Goal: Information Seeking & Learning: Find specific fact

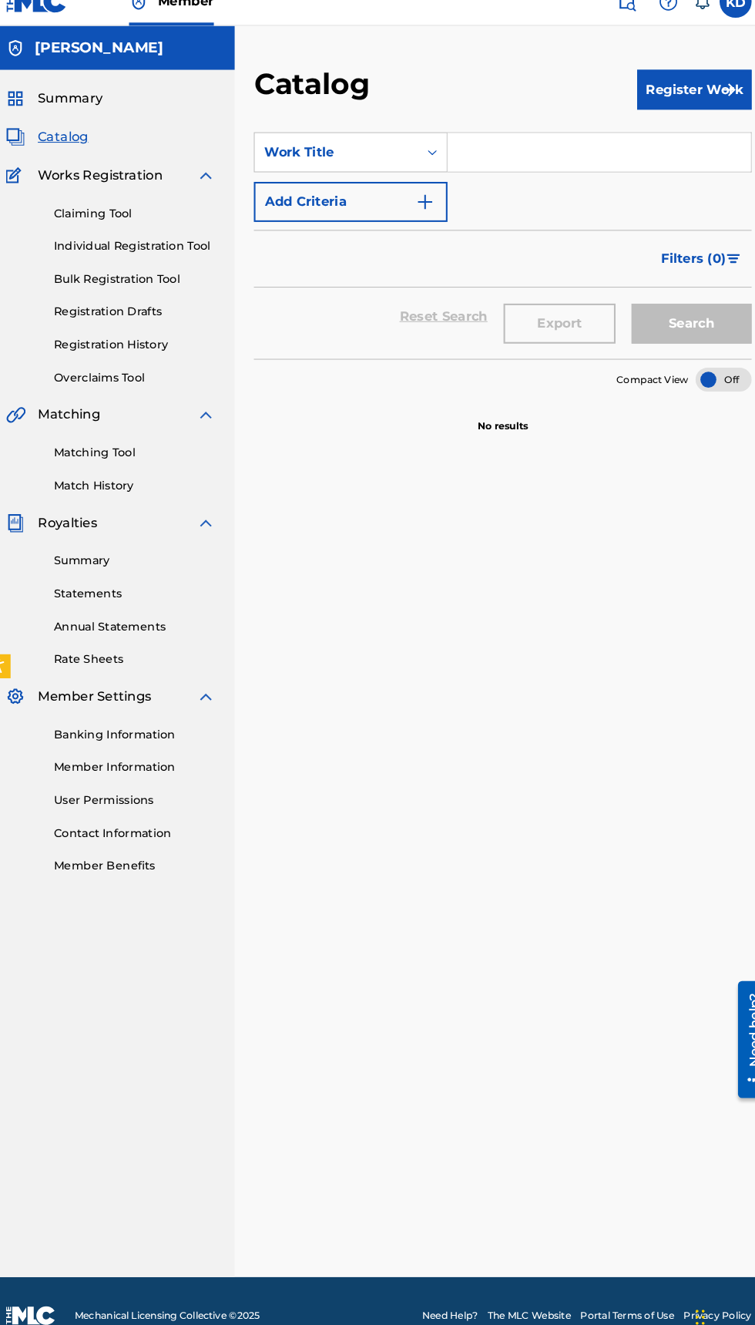
click at [105, 113] on span "Summary" at bounding box center [80, 116] width 62 height 18
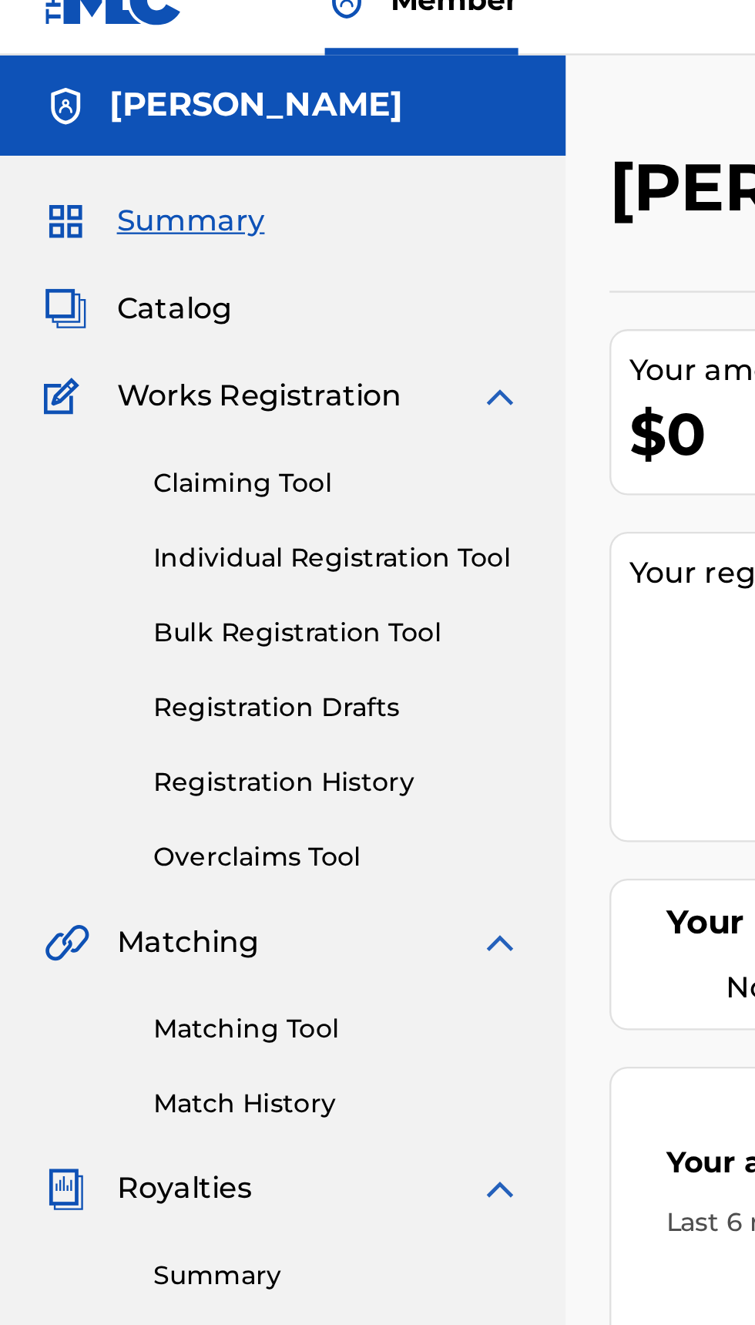
click at [157, 261] on link "Individual Registration Tool" at bounding box center [143, 259] width 156 height 16
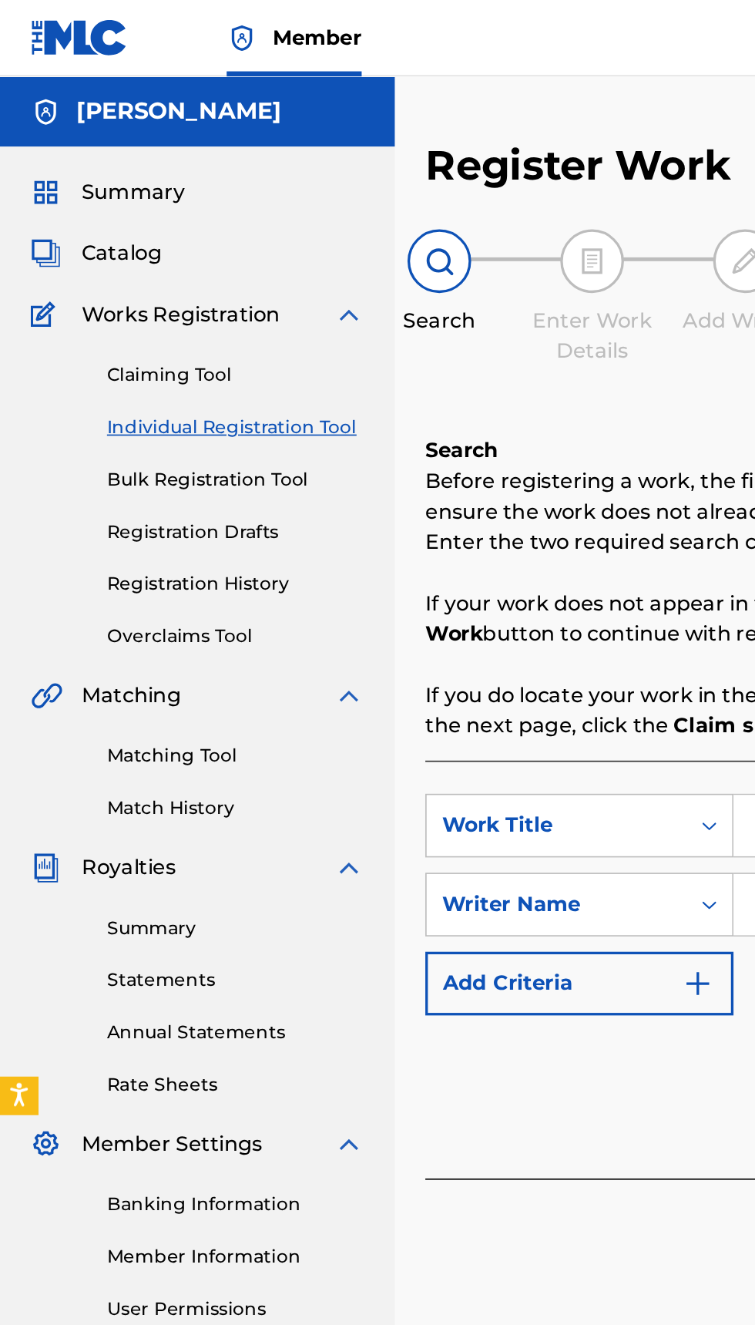
click at [86, 119] on span "Summary" at bounding box center [80, 116] width 62 height 18
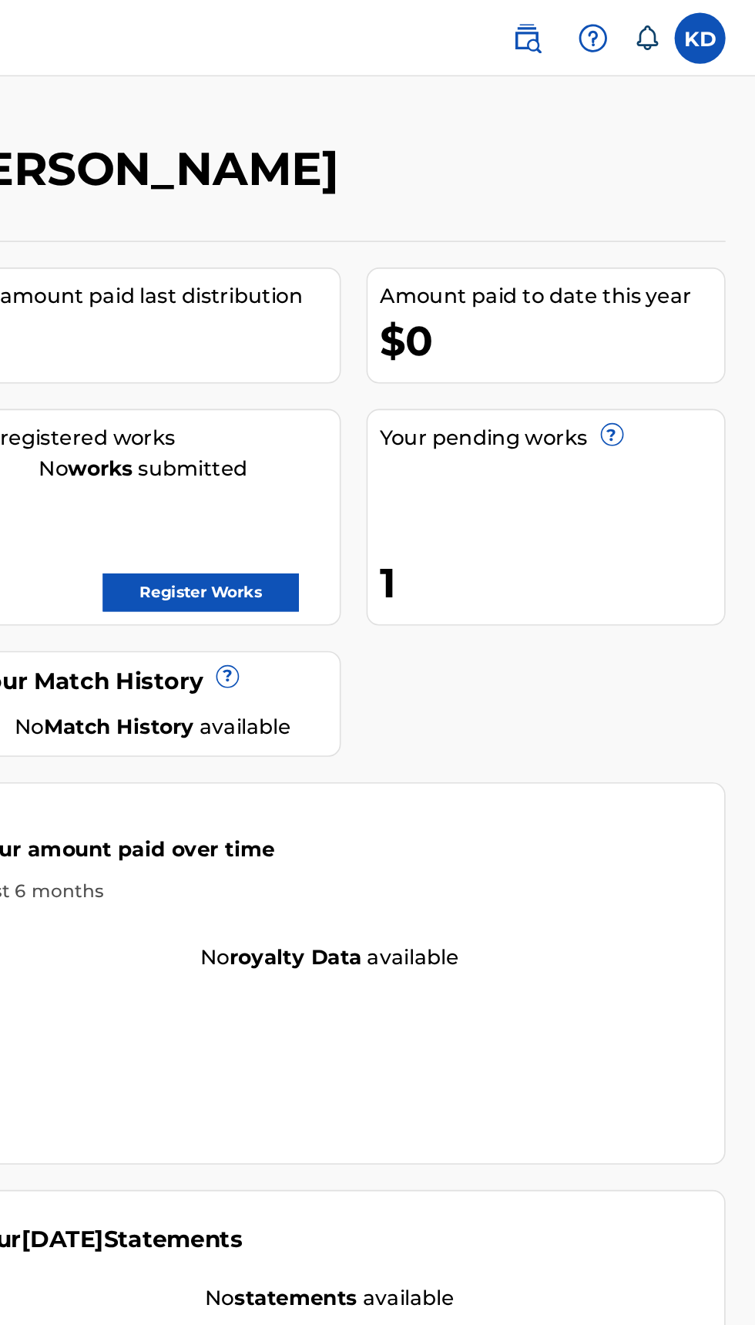
click at [650, 325] on div "Your pending works ? 1" at bounding box center [629, 312] width 218 height 131
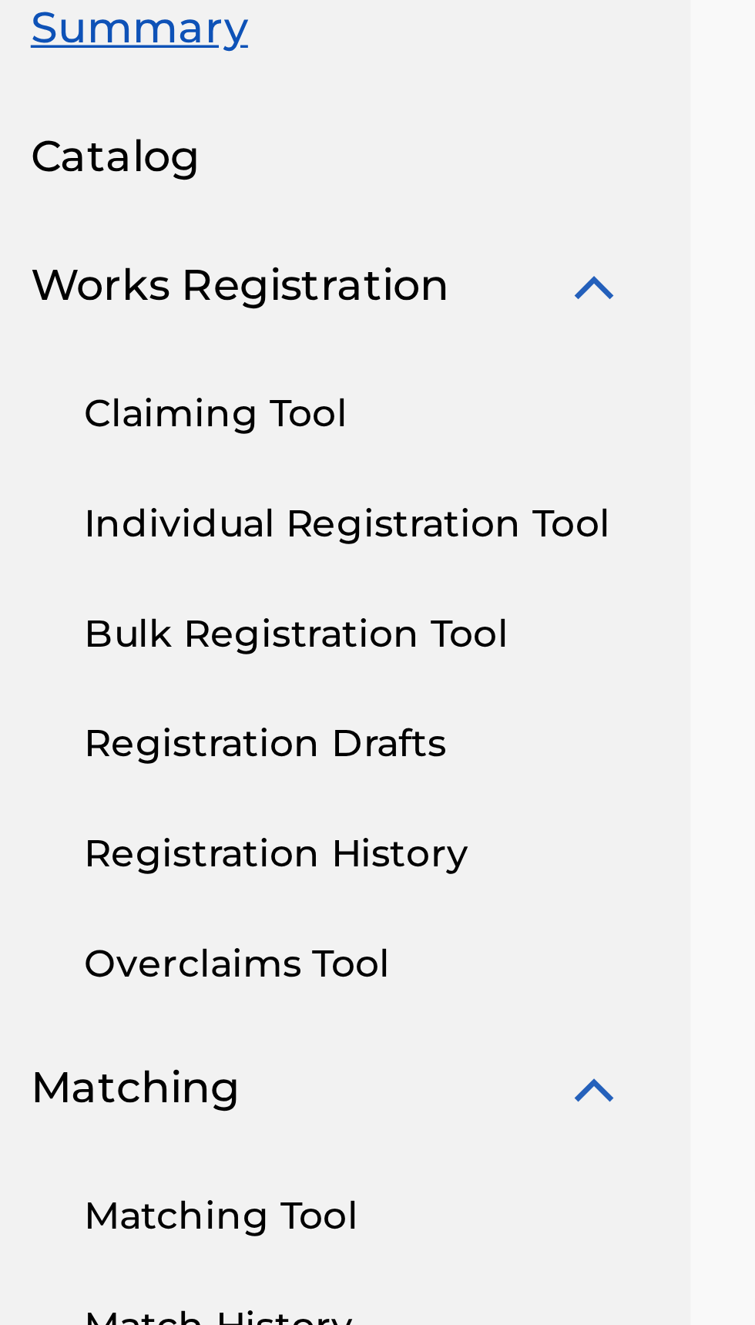
click at [146, 321] on link "Registration Drafts" at bounding box center [143, 322] width 156 height 16
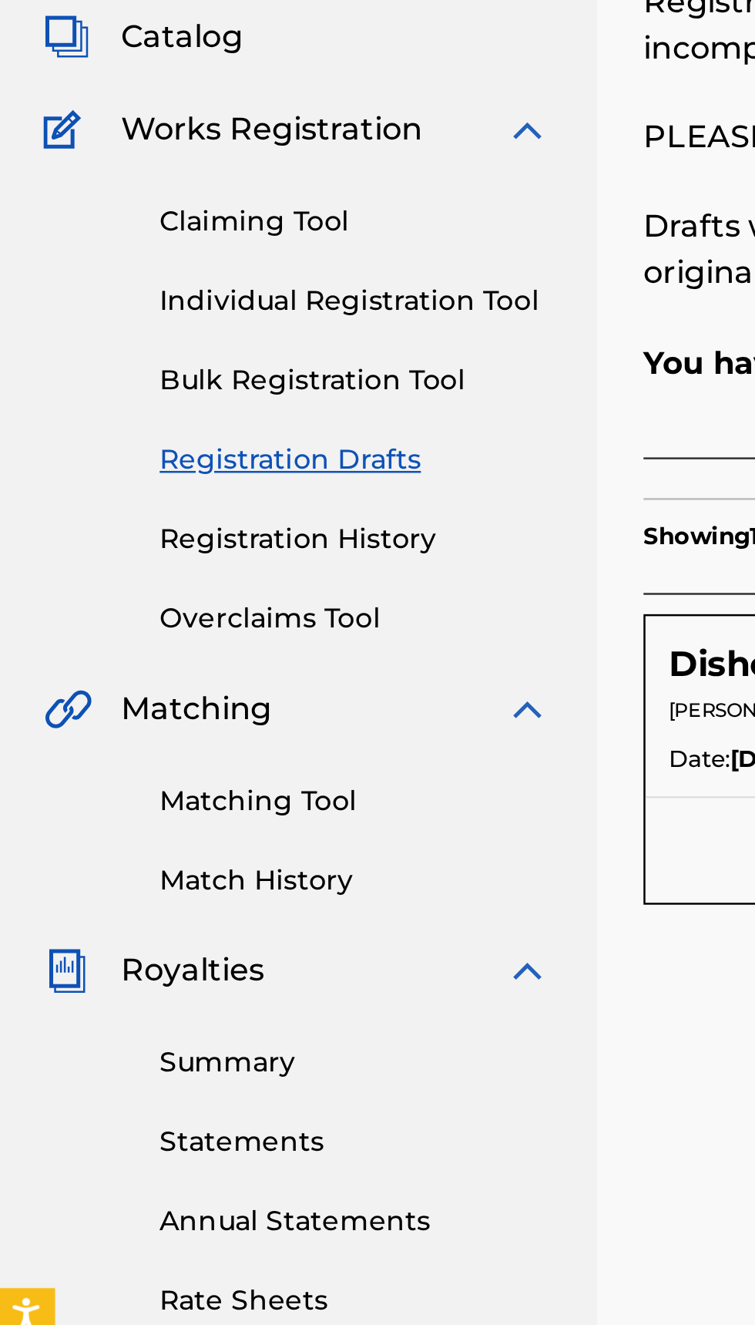
click at [121, 489] on link "Match History" at bounding box center [143, 489] width 156 height 16
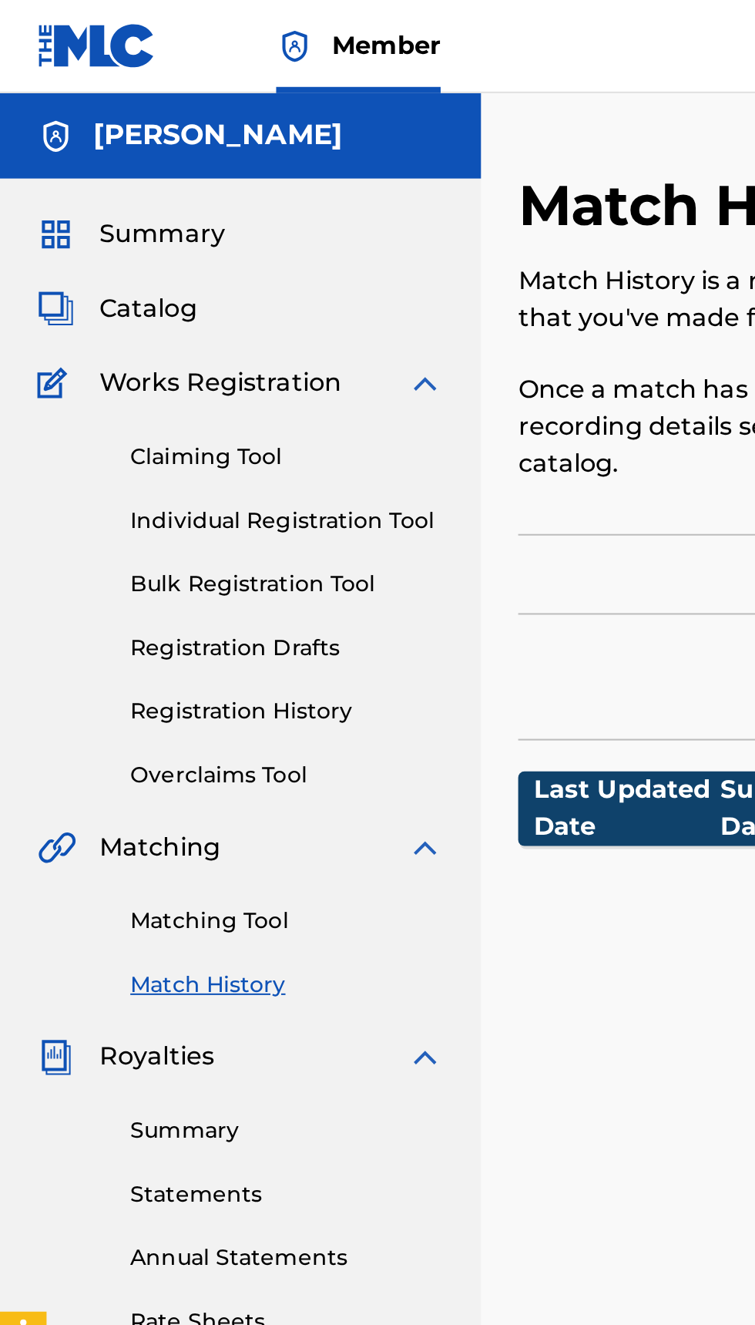
click at [79, 151] on span "Catalog" at bounding box center [73, 153] width 49 height 18
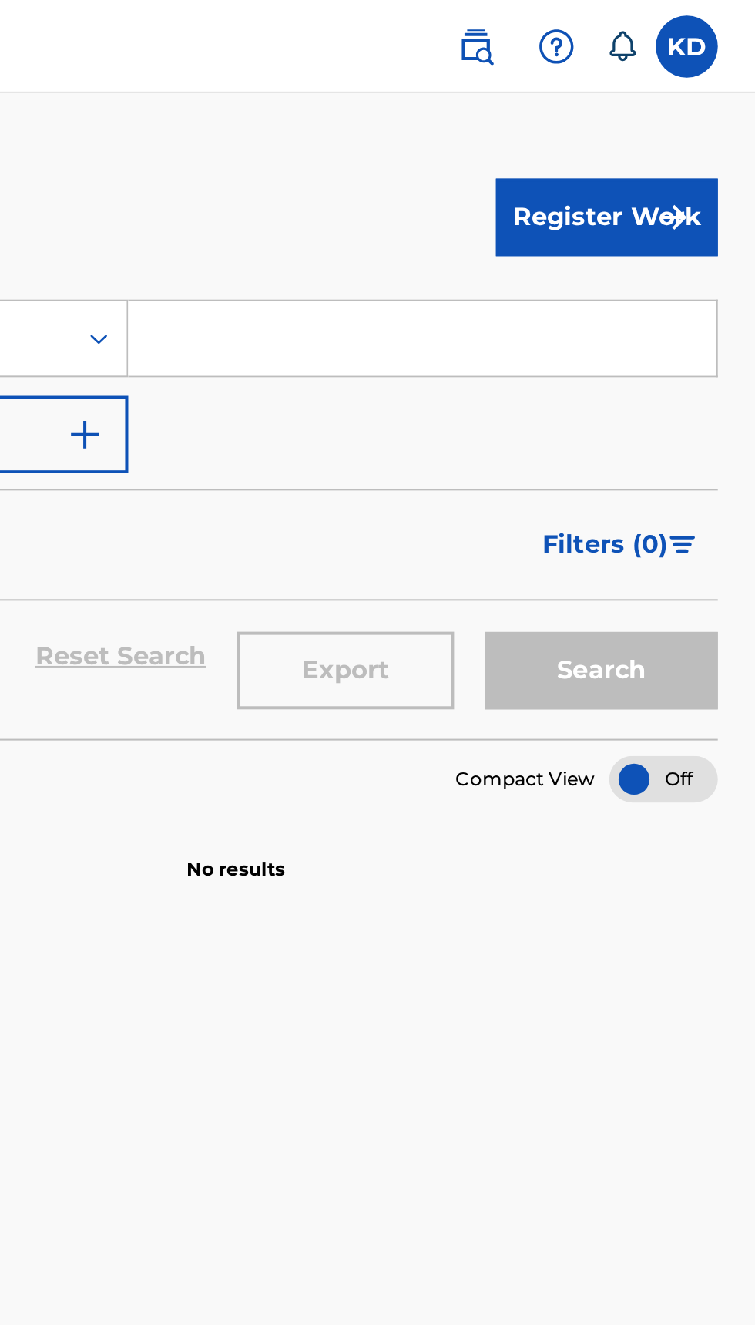
click at [701, 99] on button "Register Work" at bounding box center [682, 108] width 110 height 39
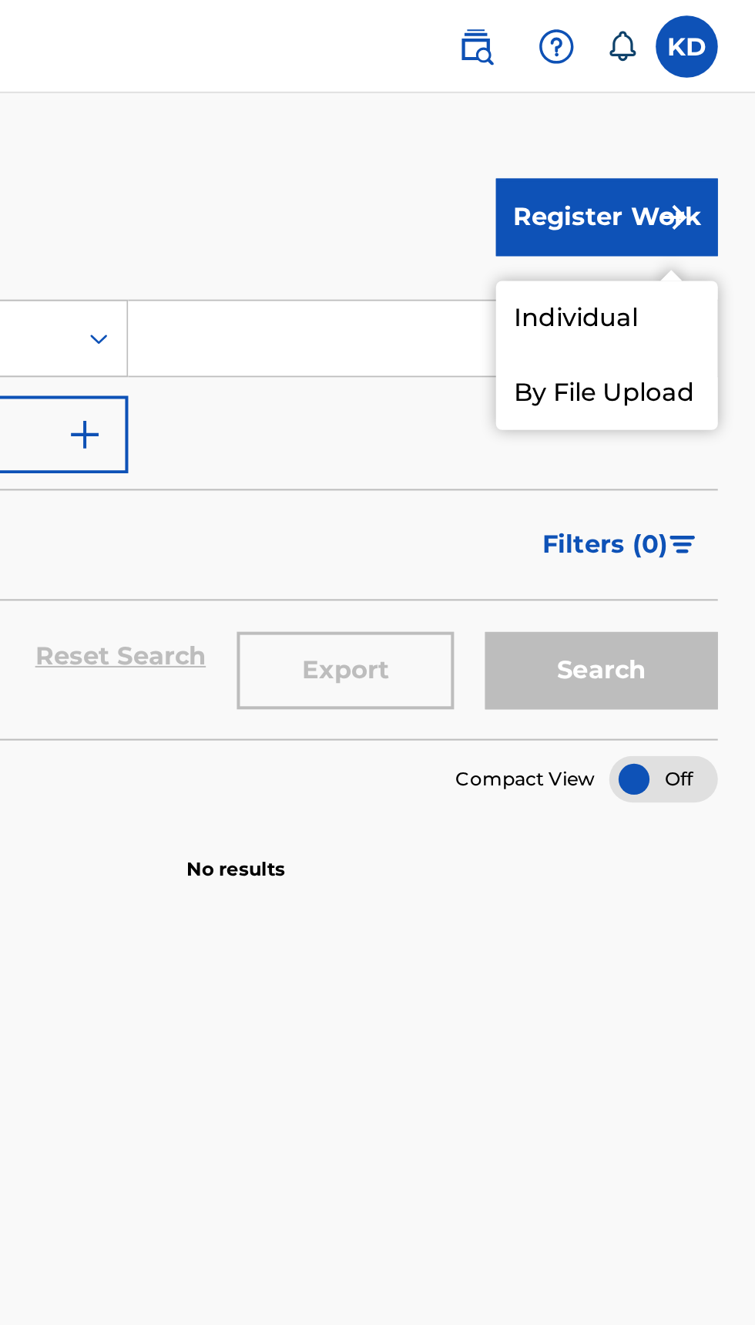
click at [691, 161] on link "Individual" at bounding box center [682, 158] width 110 height 37
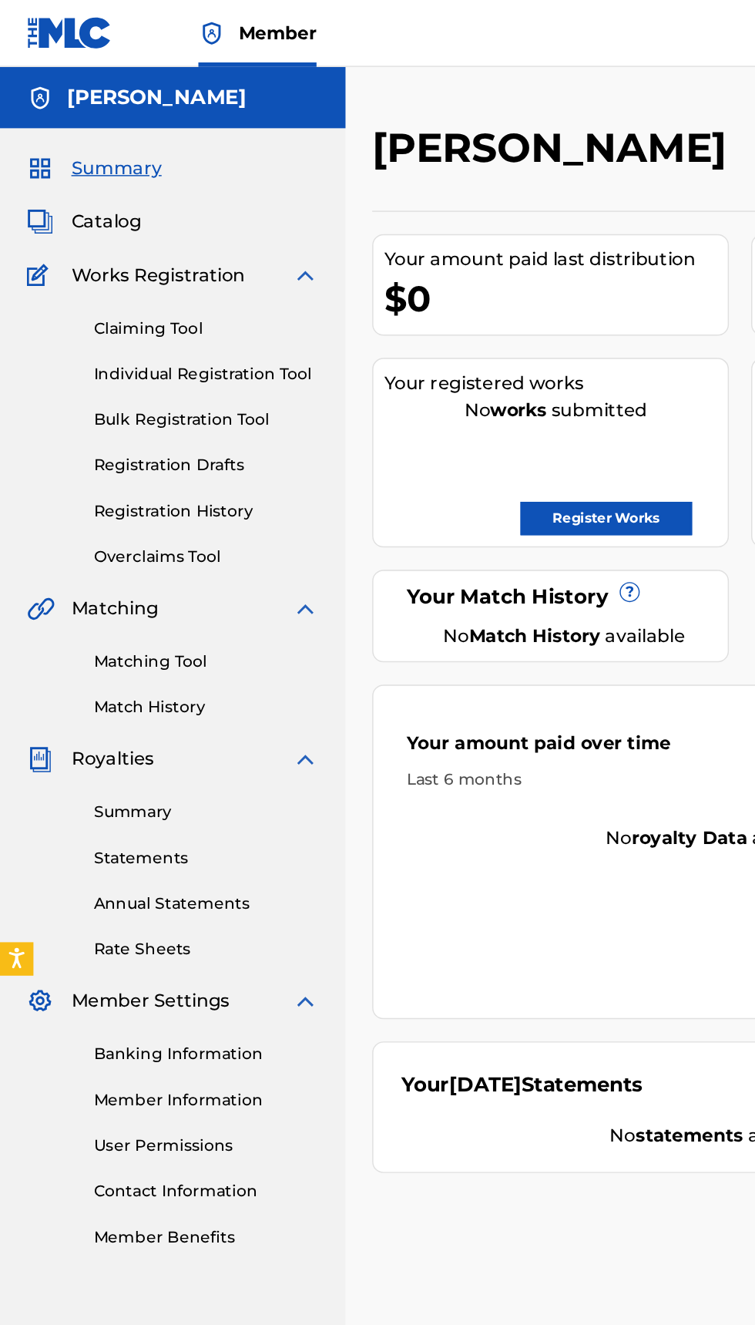
click at [113, 561] on link "Summary" at bounding box center [143, 561] width 156 height 16
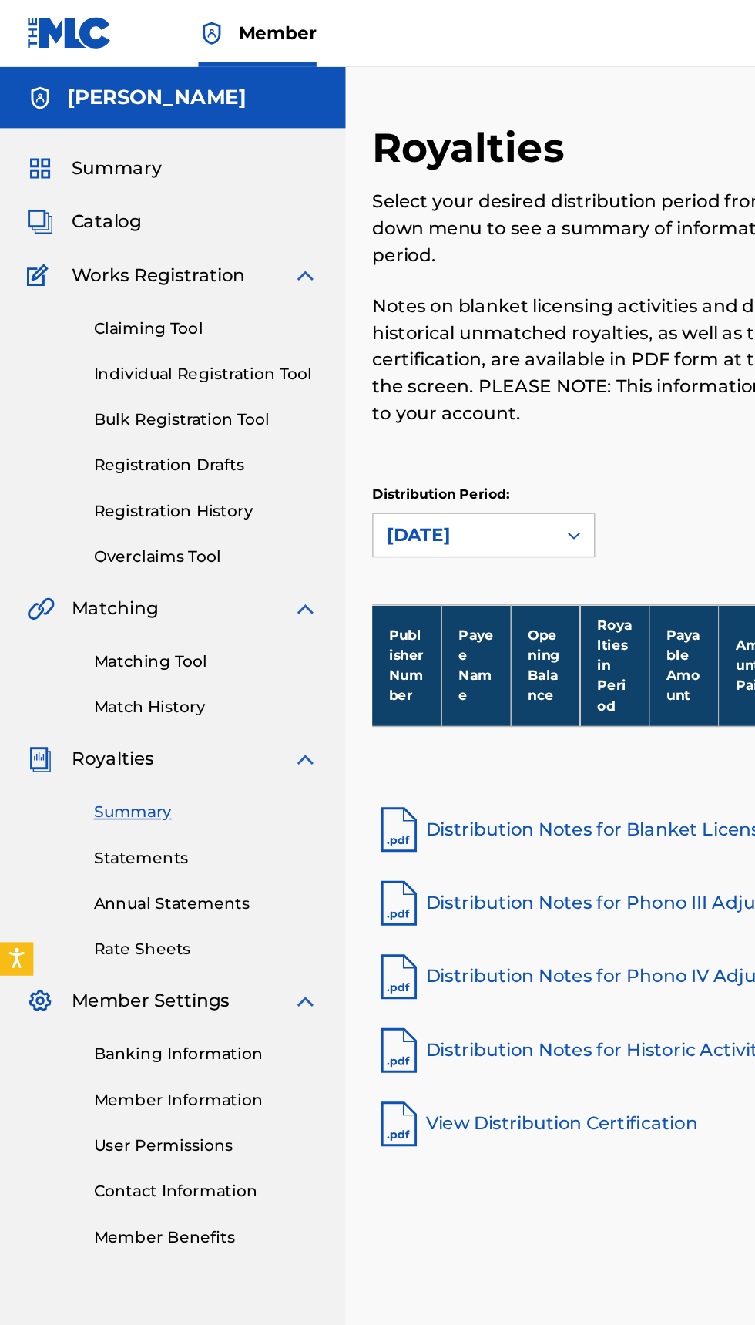
click at [89, 148] on span "Catalog" at bounding box center [73, 153] width 49 height 18
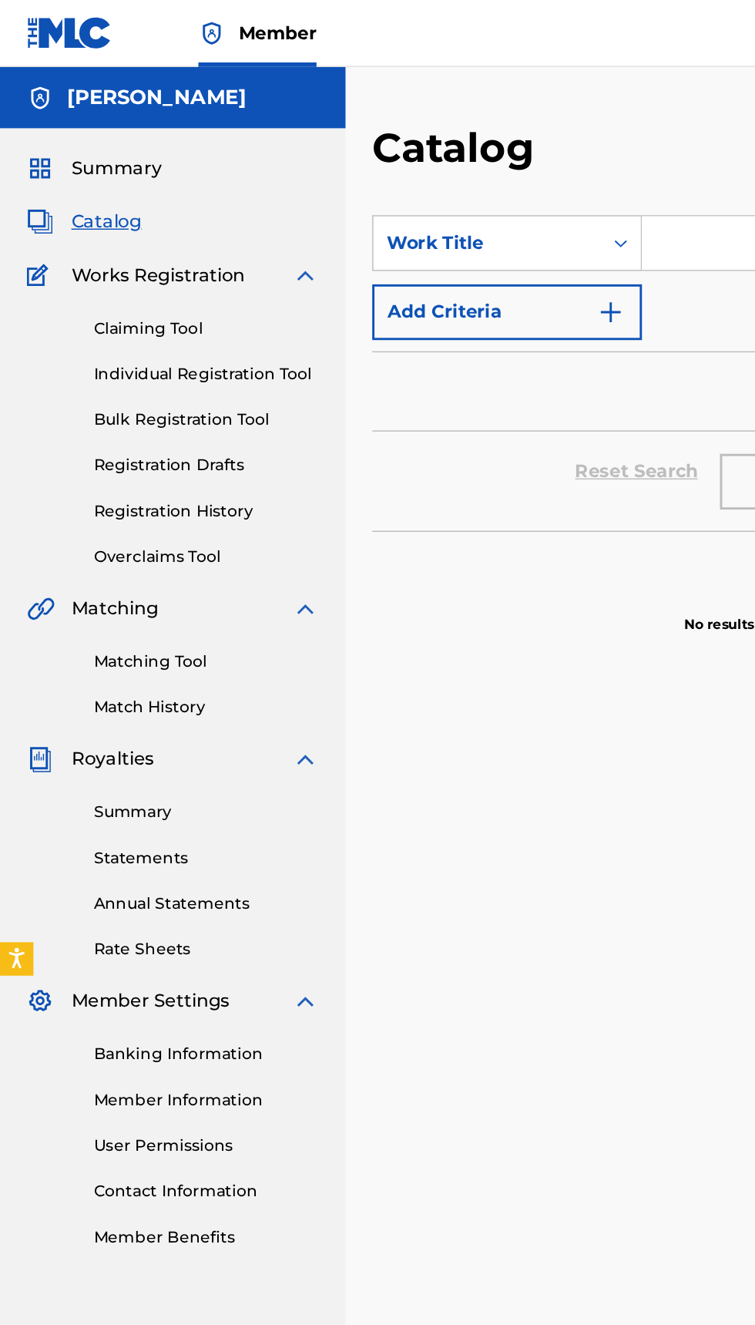
click at [506, 277] on div "Filters ( 0 )" at bounding box center [496, 270] width 479 height 55
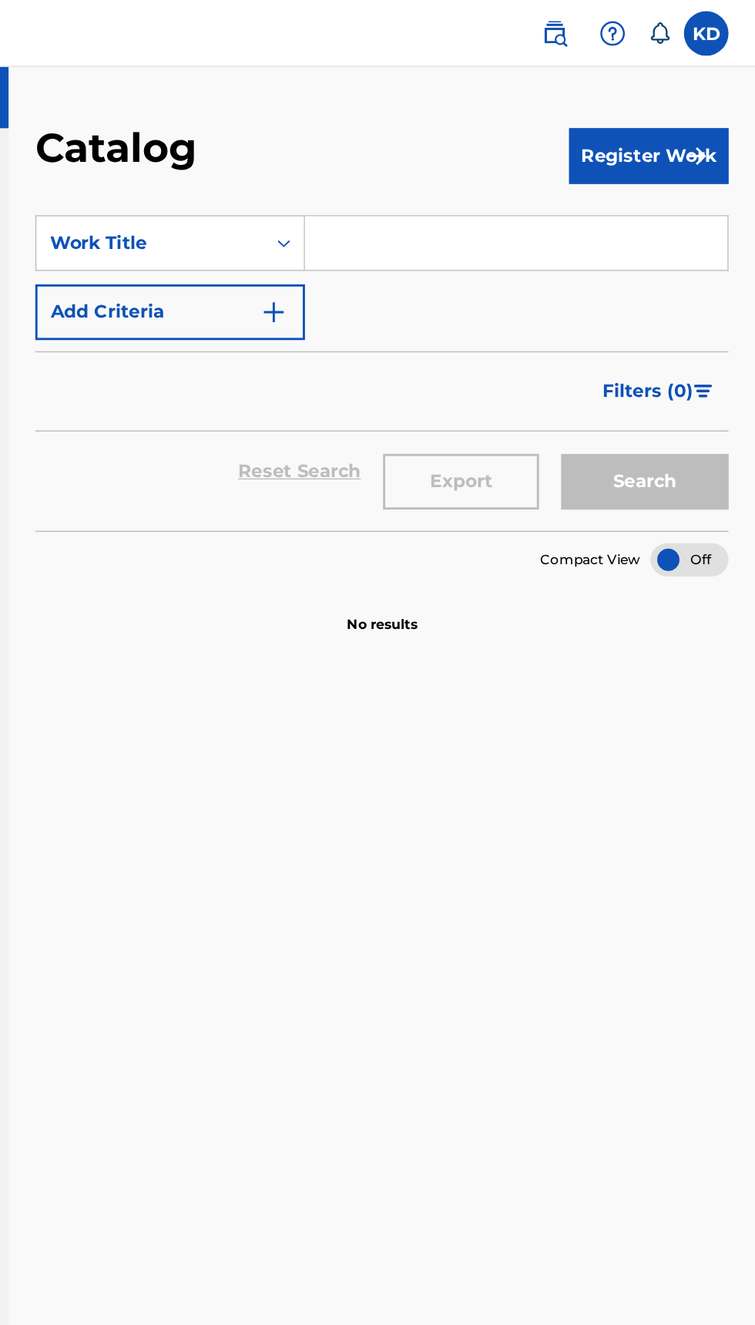
click at [609, 30] on img at bounding box center [616, 23] width 18 height 18
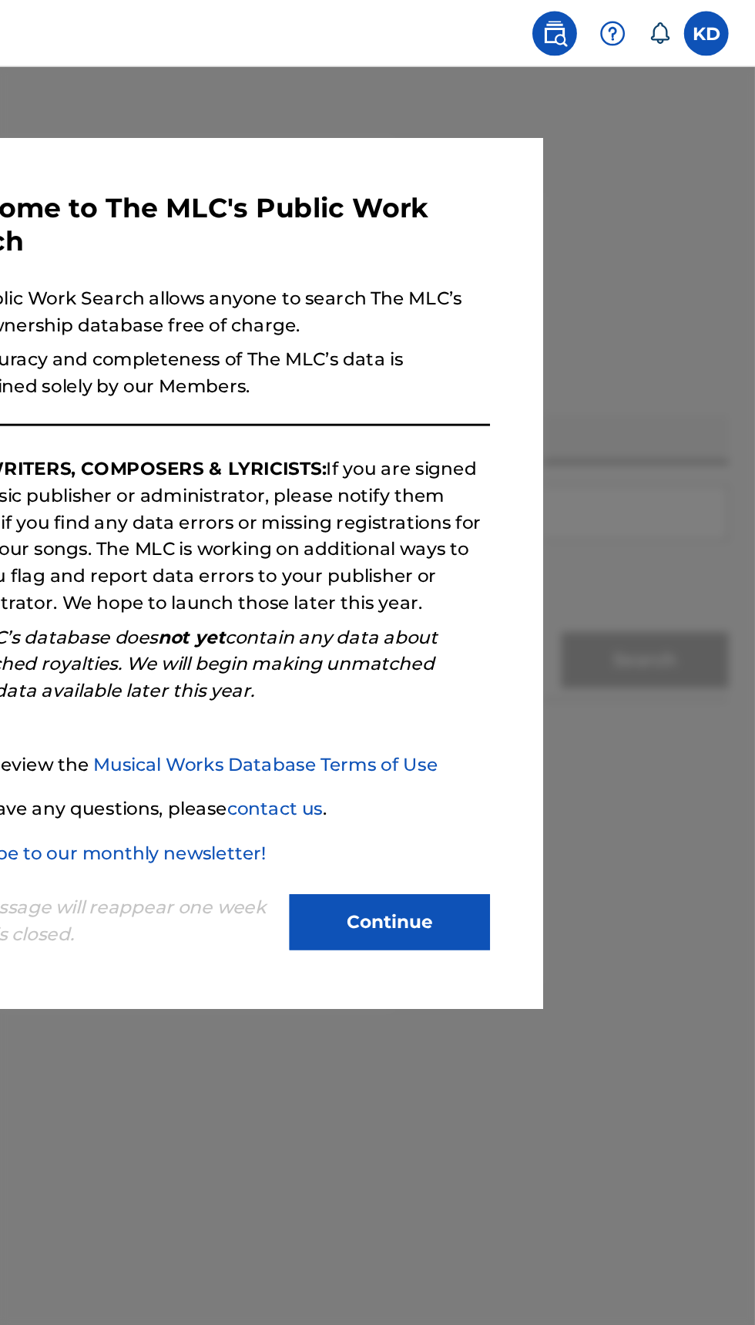
click at [681, 424] on div at bounding box center [377, 708] width 755 height 1325
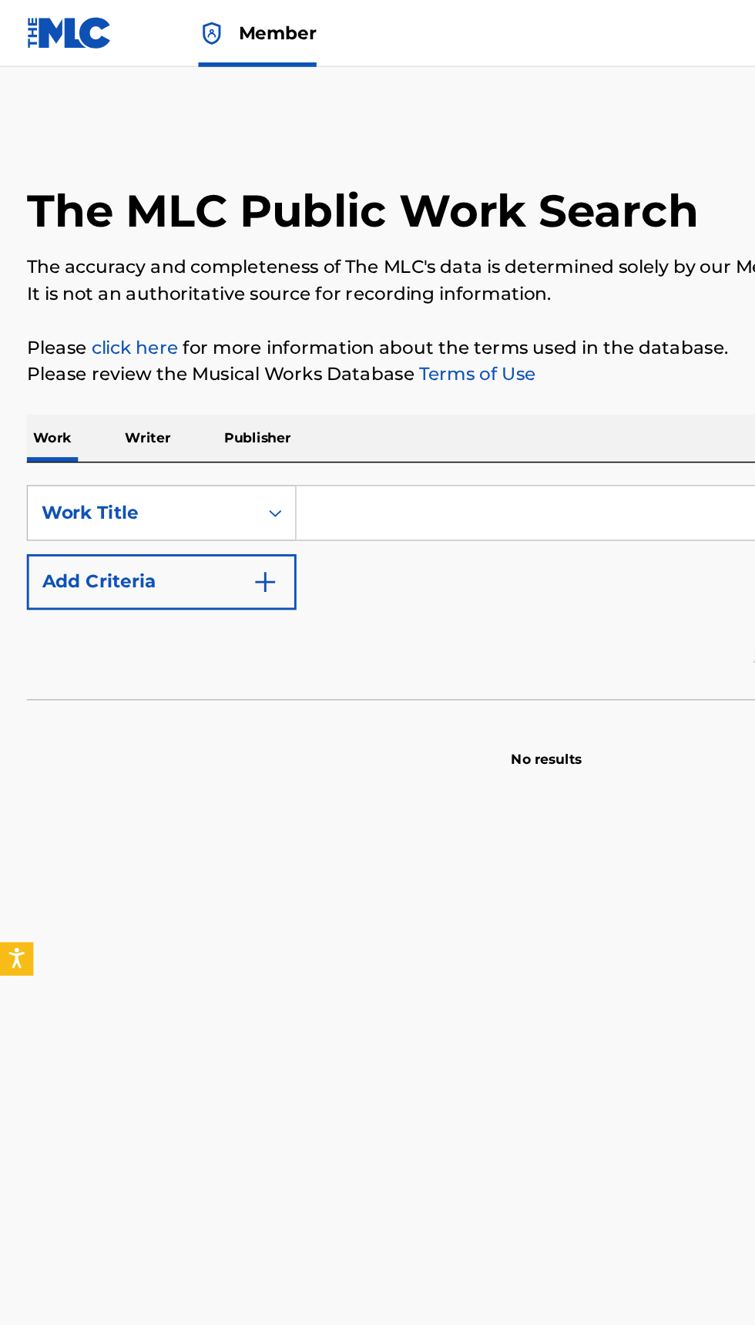
click at [193, 296] on p "Publisher" at bounding box center [177, 303] width 55 height 32
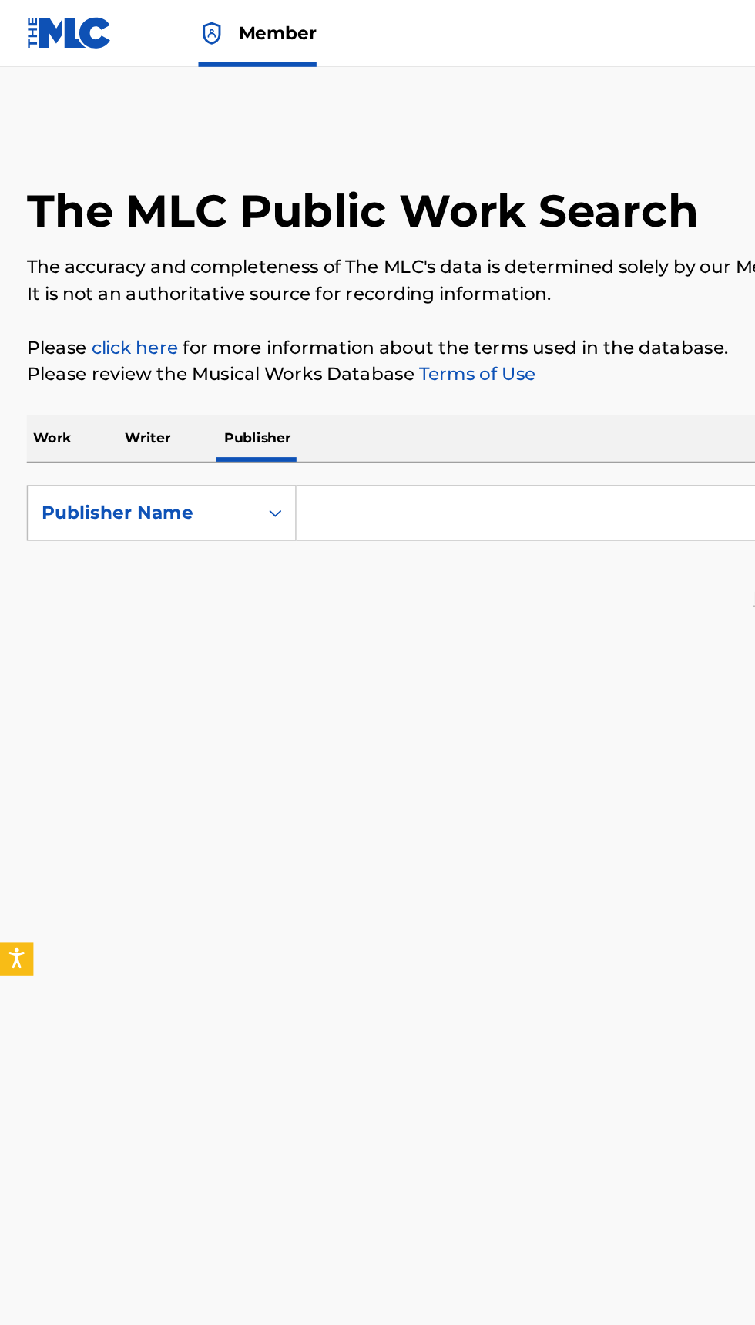
click at [326, 347] on input "Search Form" at bounding box center [470, 354] width 531 height 37
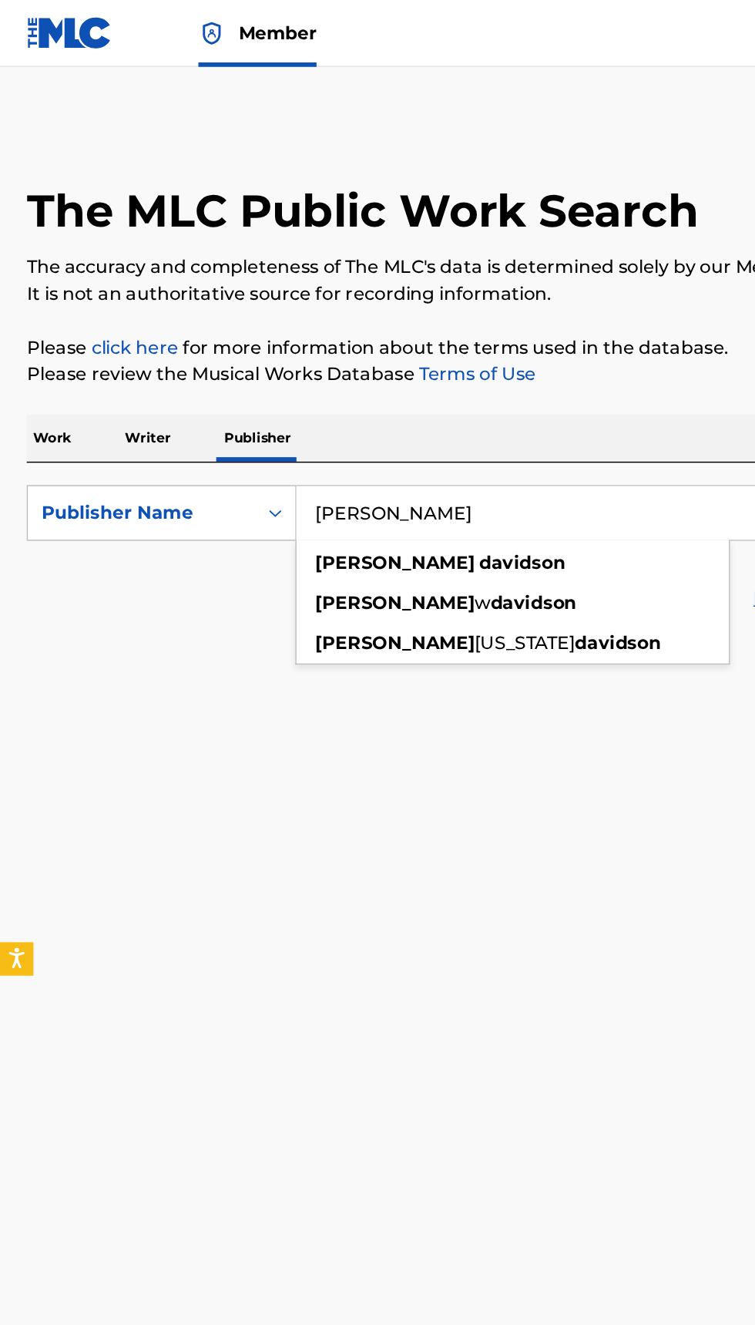
click at [331, 382] on strong "davidson" at bounding box center [360, 389] width 59 height 15
type input "kirk davidson"
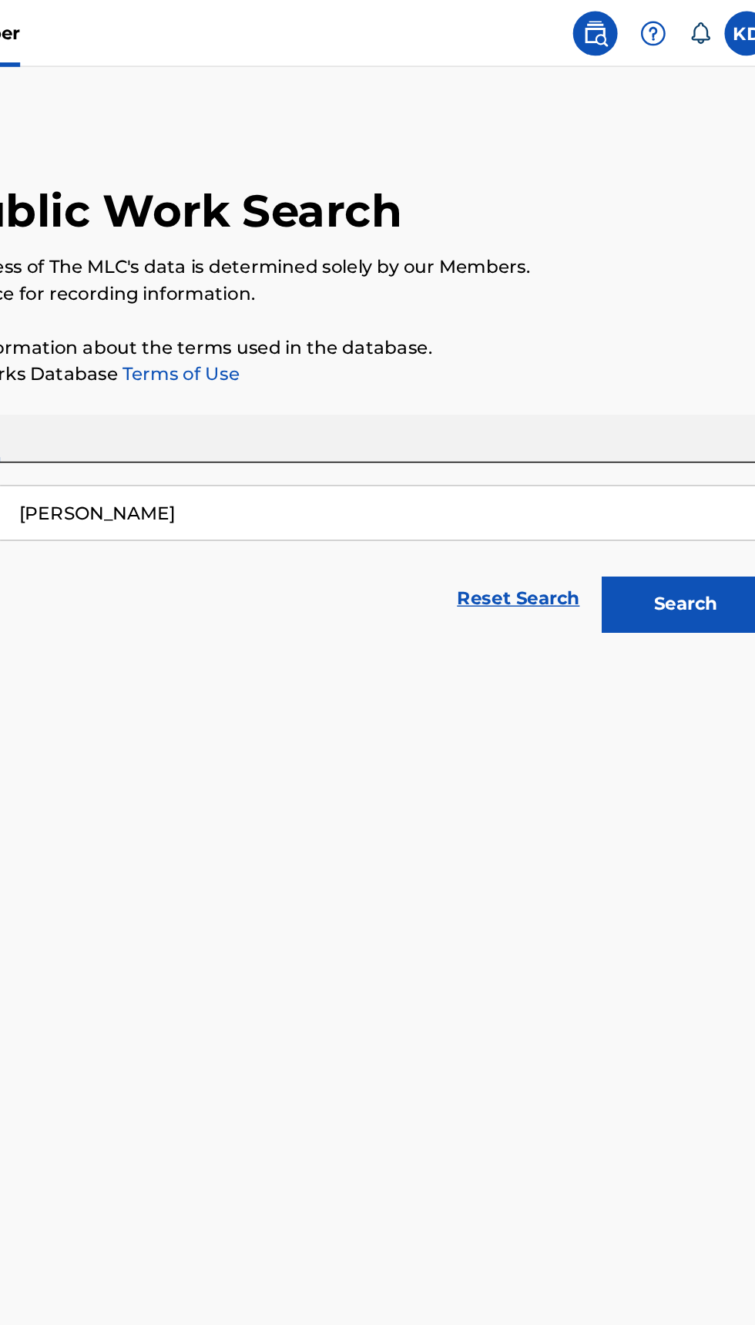
click at [701, 417] on button "Search" at bounding box center [679, 418] width 116 height 39
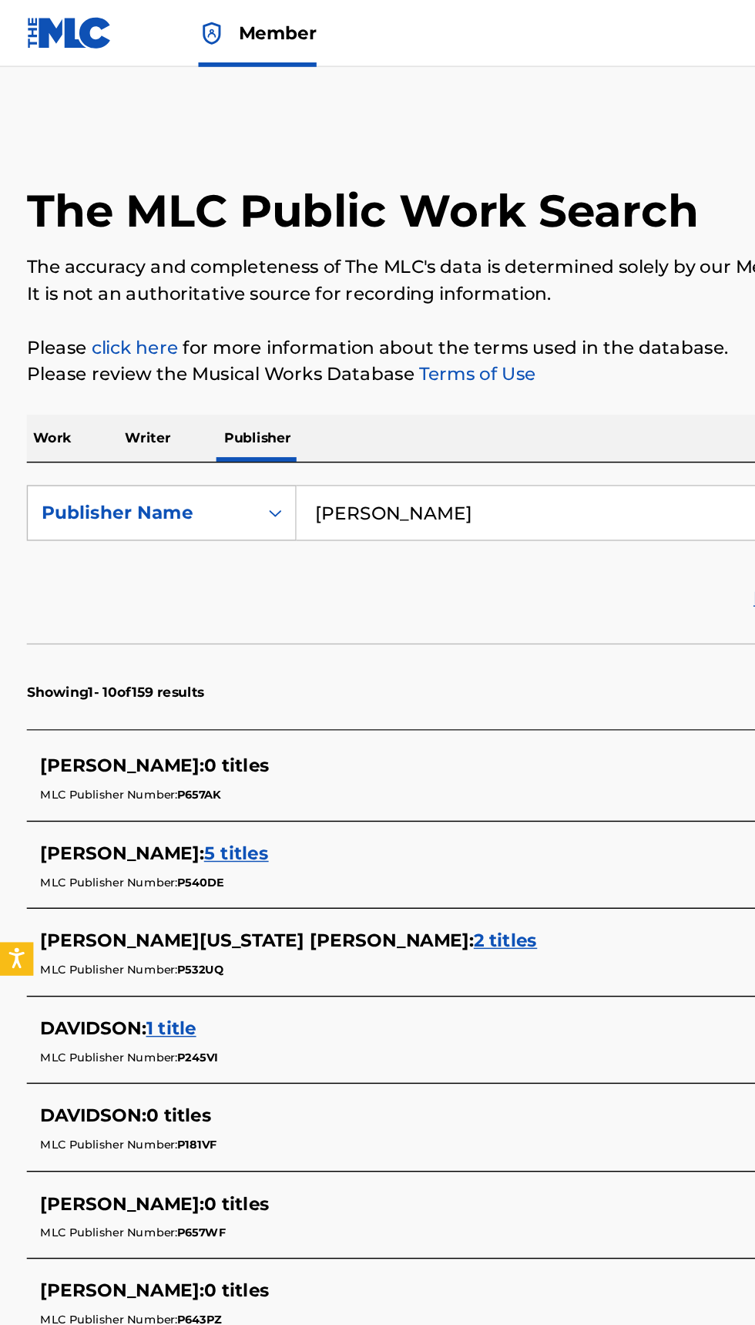
click at [328, 645] on span "2 titles" at bounding box center [350, 650] width 44 height 15
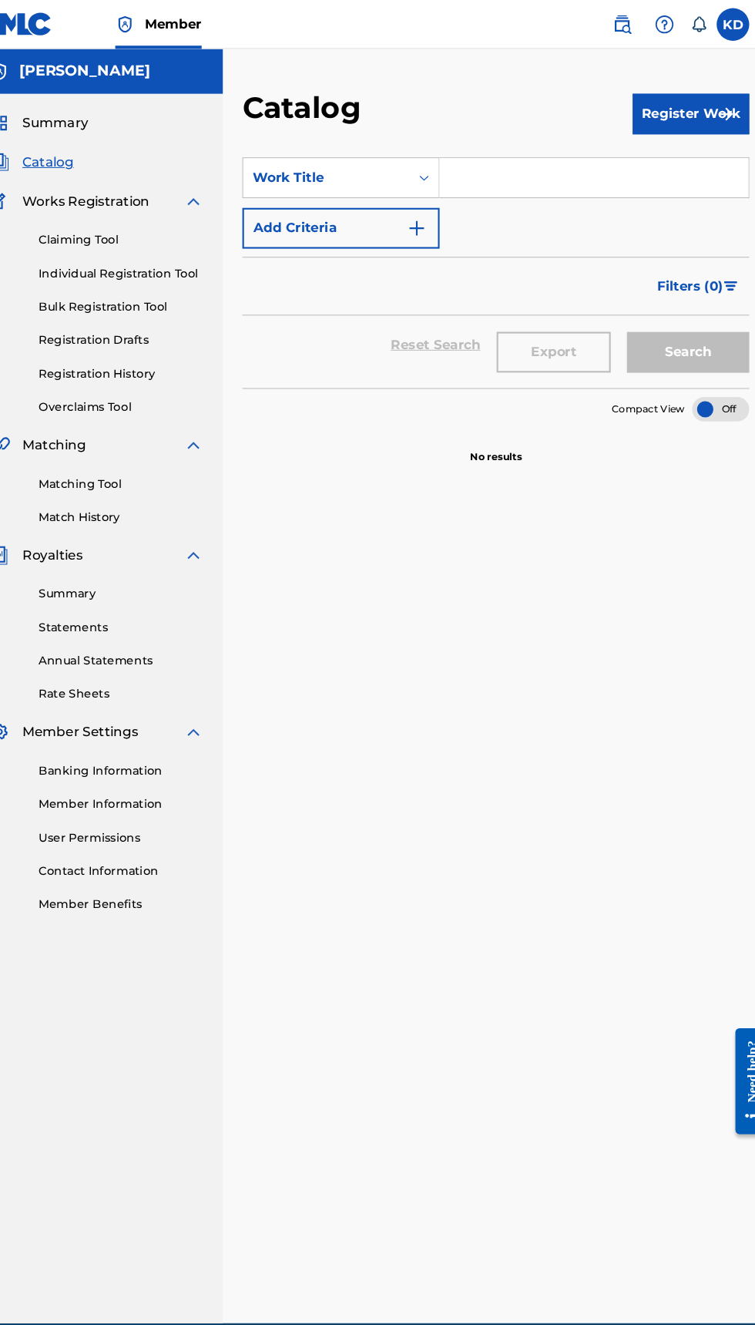
click at [611, 22] on img at bounding box center [616, 23] width 18 height 18
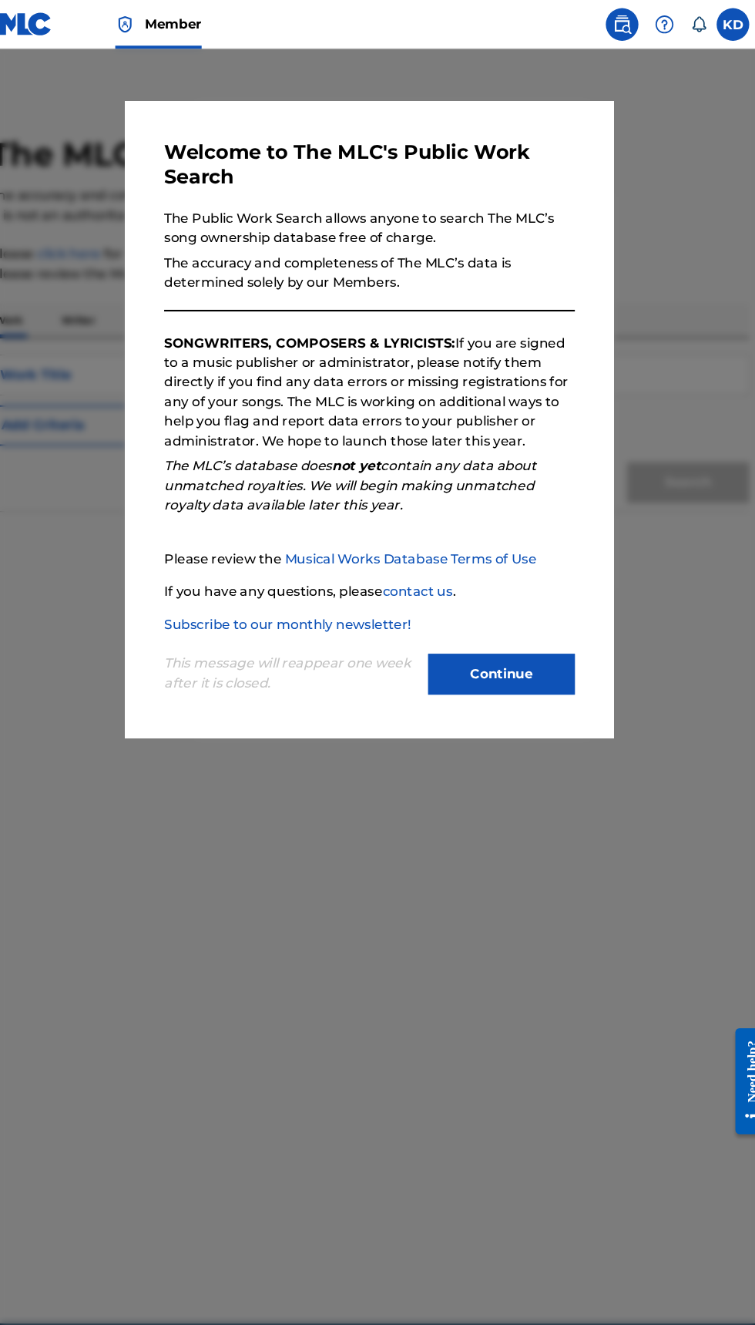
click at [657, 737] on div at bounding box center [377, 708] width 755 height 1325
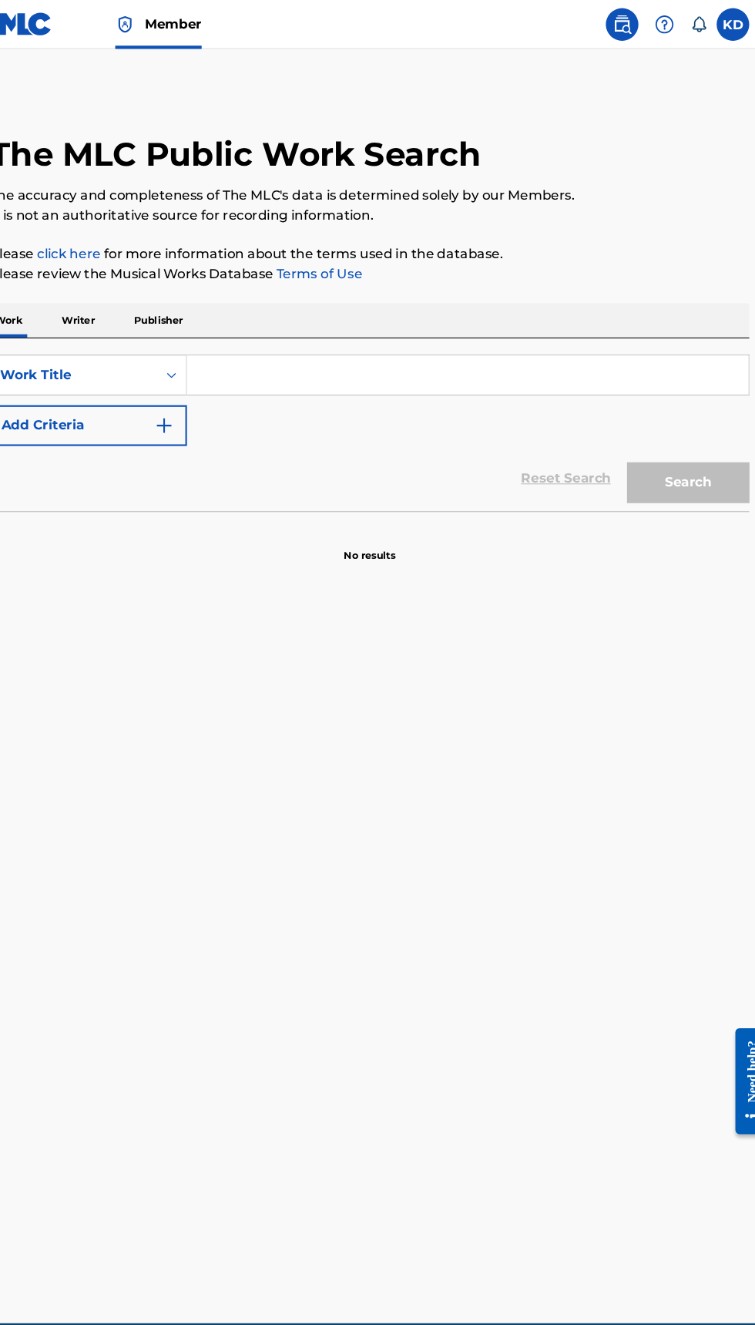
click at [695, 710] on main "The MLC Public Work Search The accuracy and completeness of The MLC's data is d…" at bounding box center [377, 648] width 755 height 1205
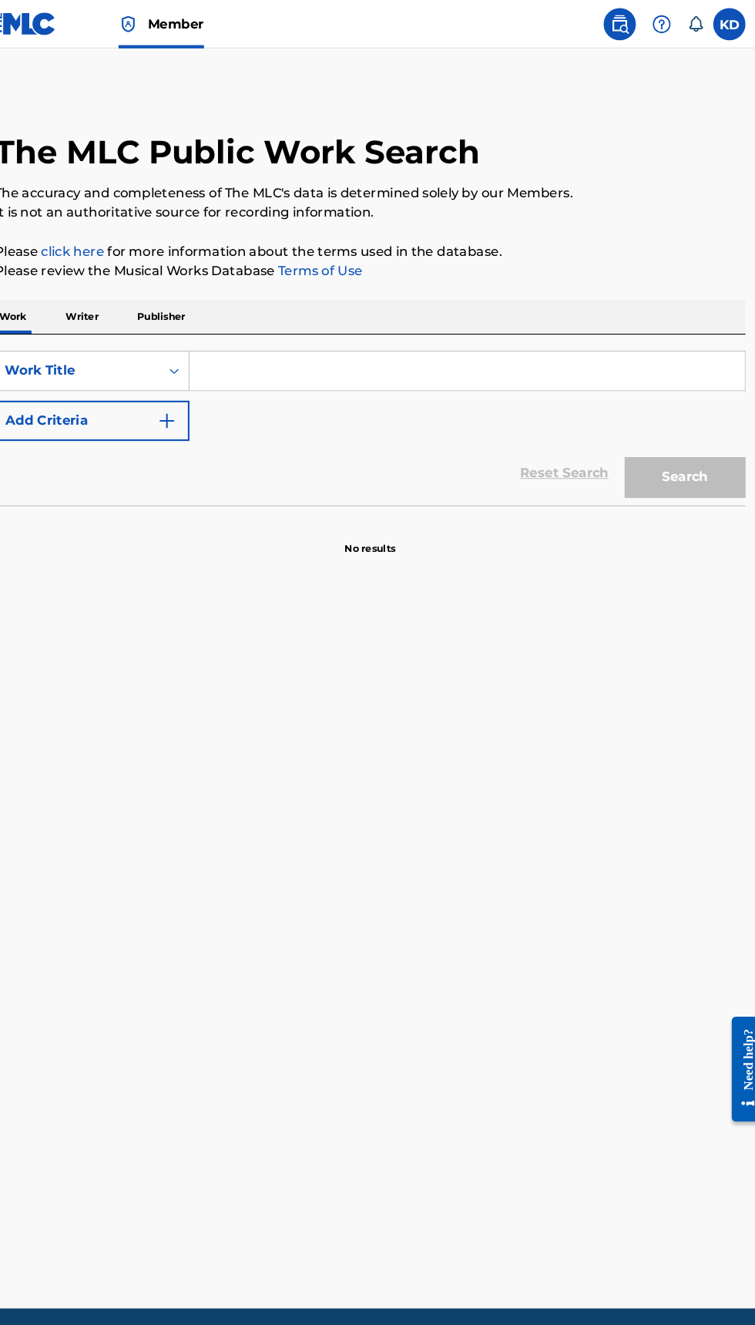
click at [199, 288] on p "Publisher" at bounding box center [177, 303] width 55 height 32
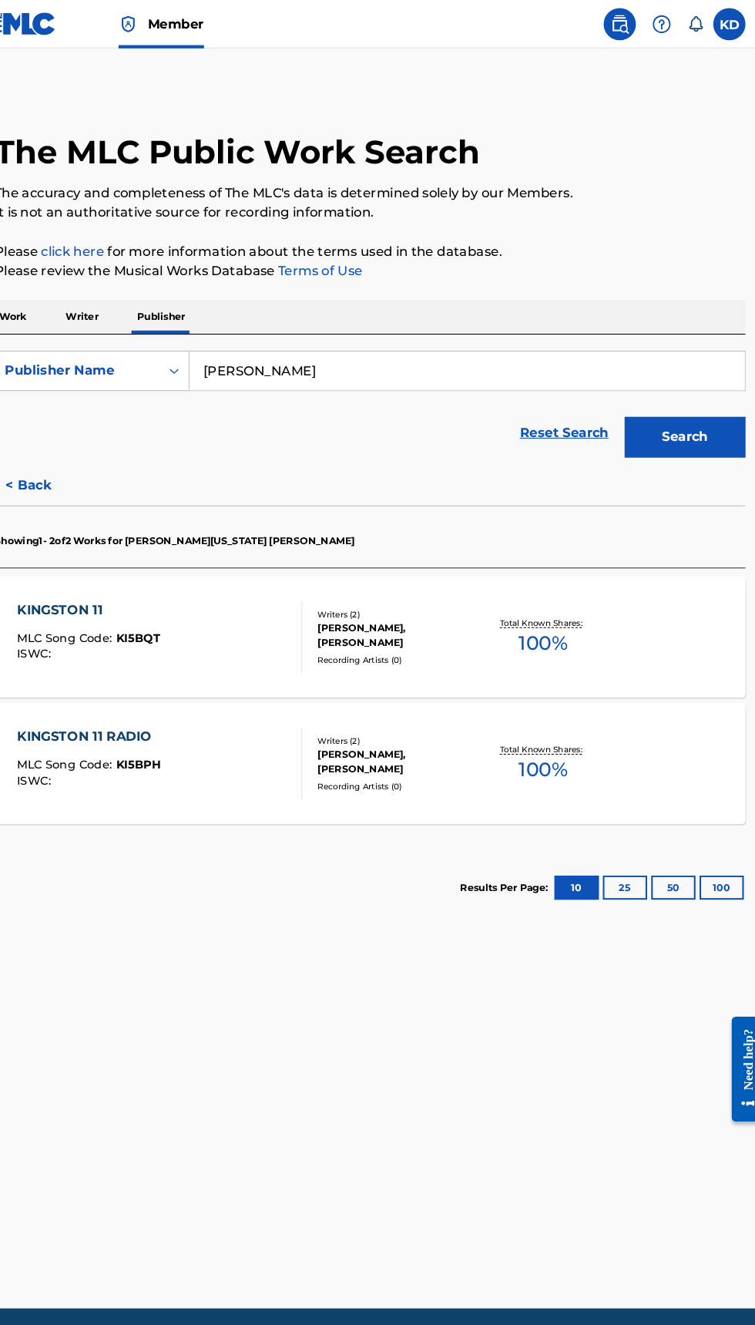
click at [365, 351] on input "kirk davidson" at bounding box center [470, 354] width 531 height 37
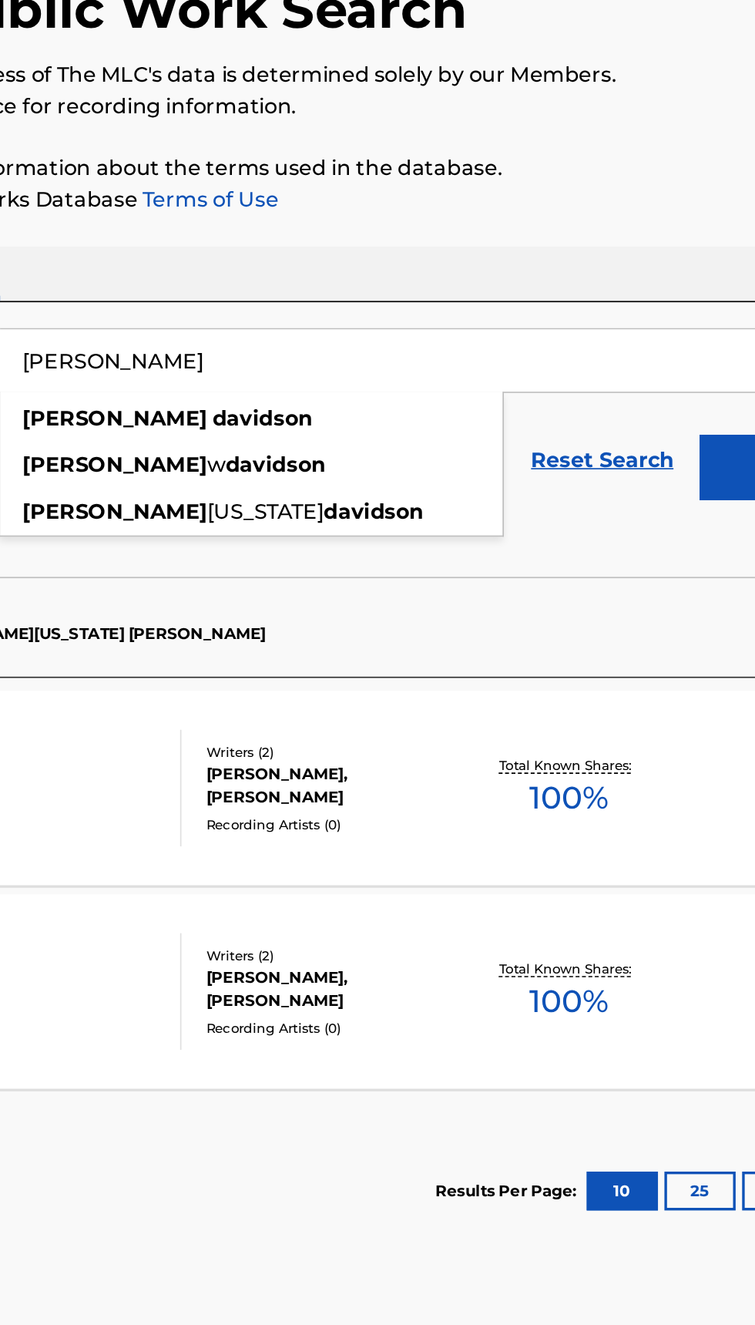
click at [636, 414] on button "Search" at bounding box center [679, 418] width 116 height 39
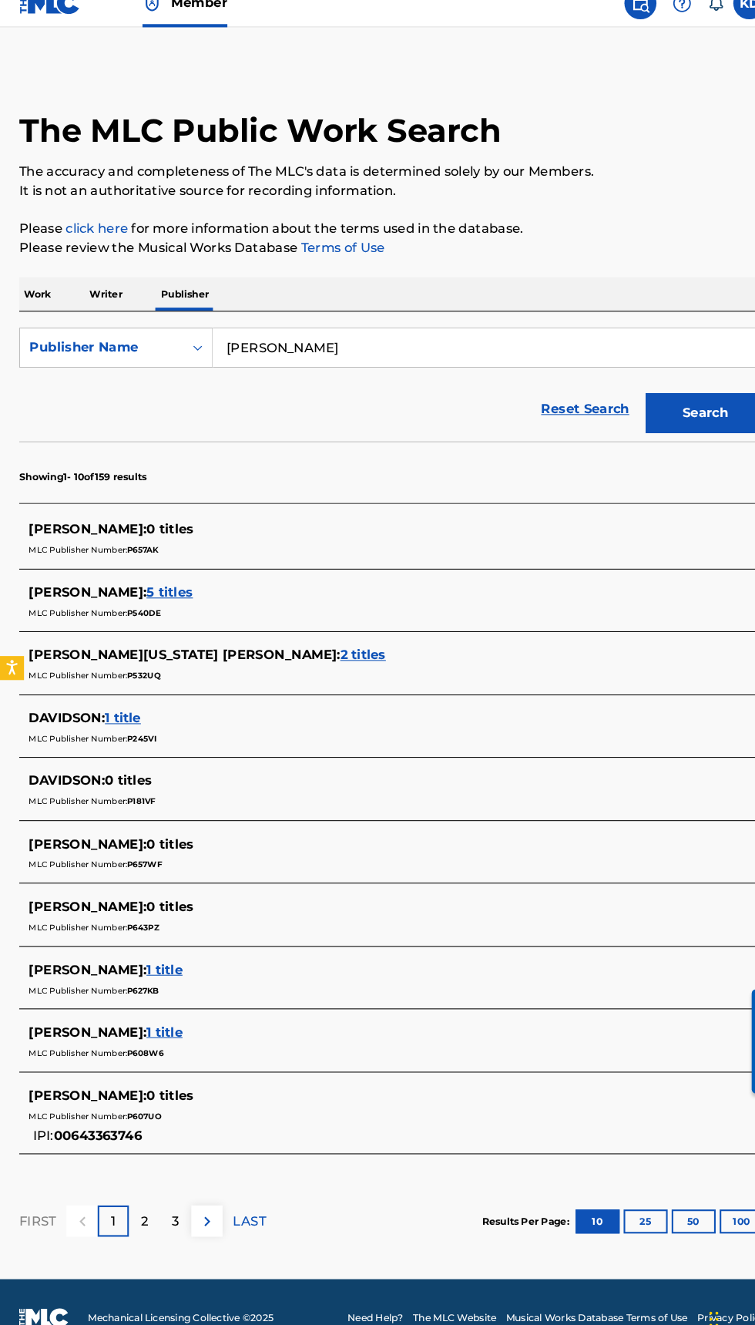
click at [170, 589] on span "5 titles" at bounding box center [163, 590] width 45 height 15
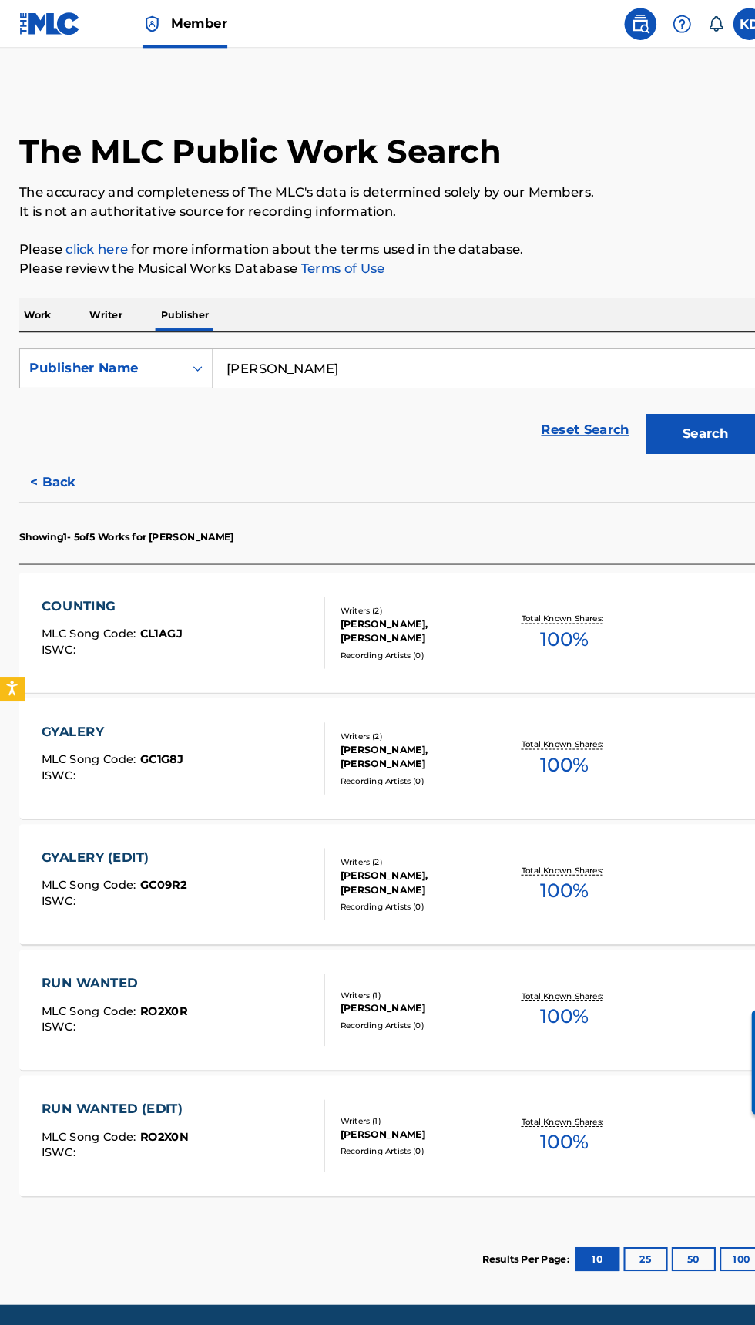
click at [341, 354] on input "kirk davidson" at bounding box center [470, 354] width 531 height 37
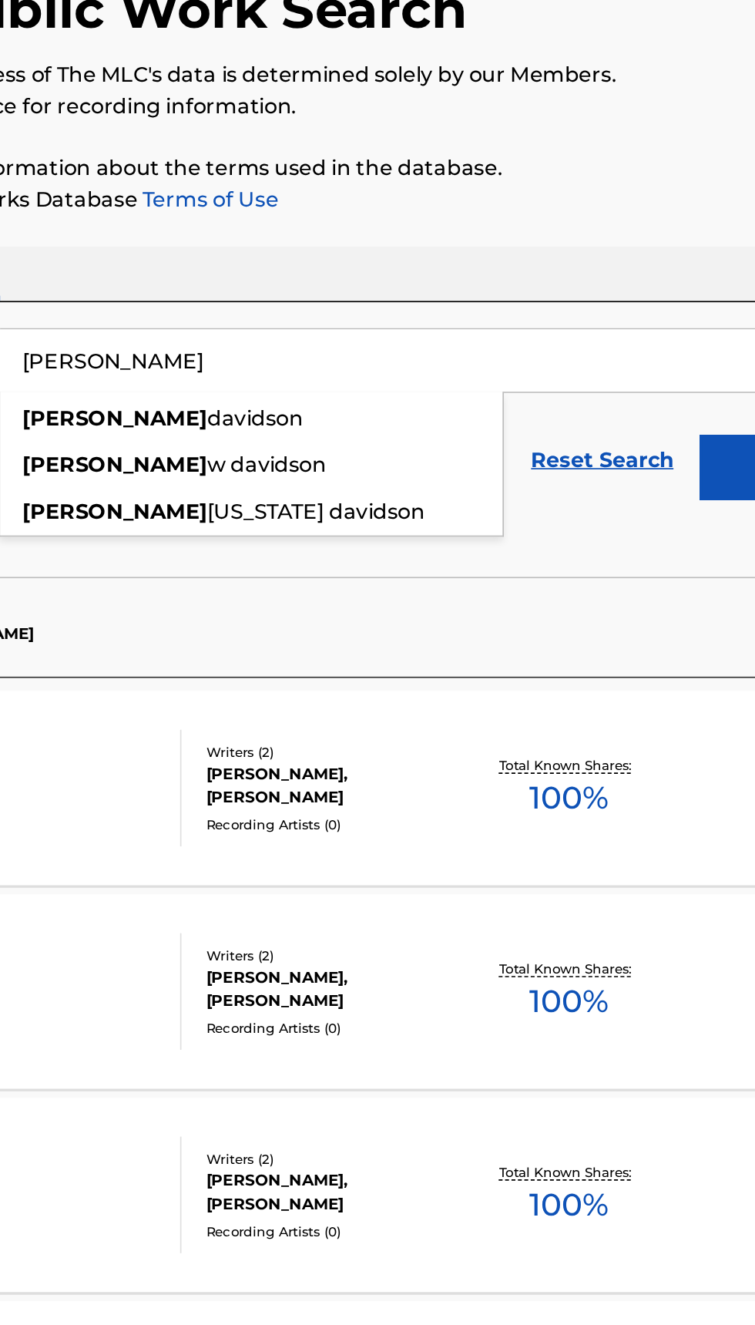
type input "kir"
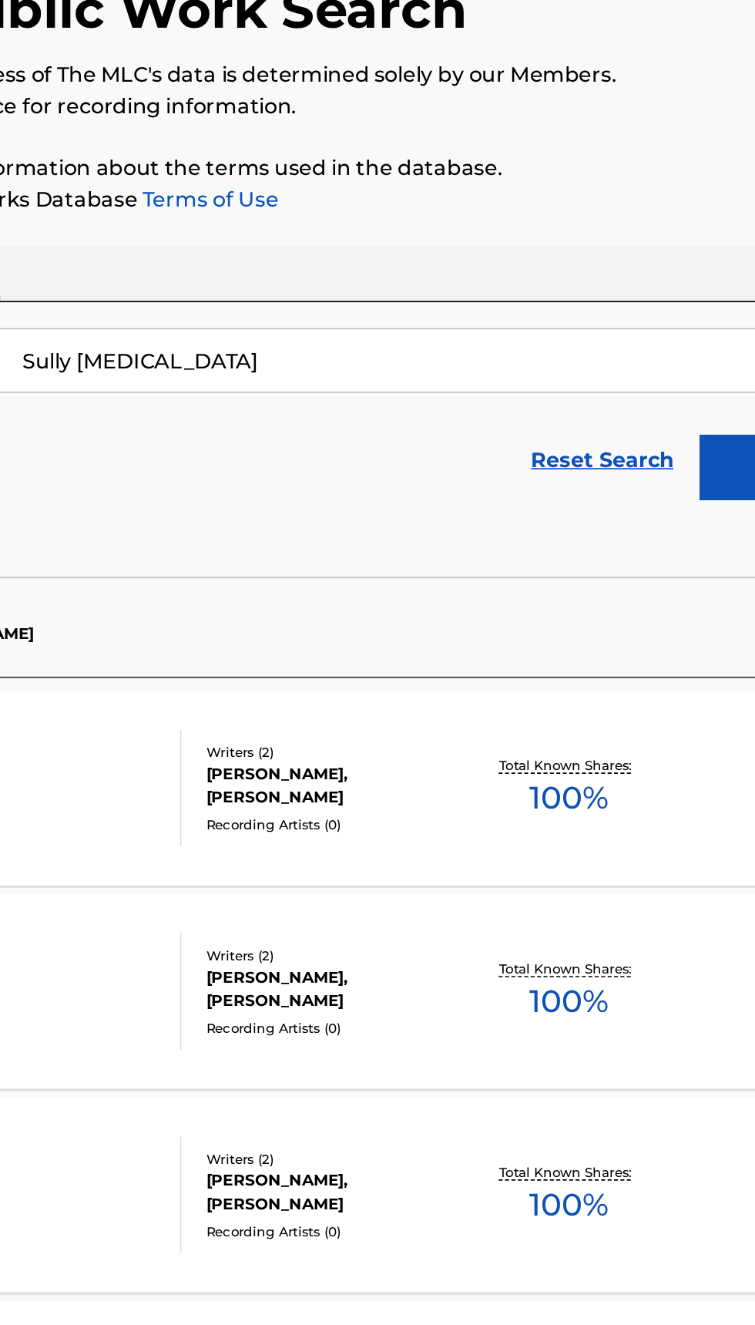
click at [637, 417] on button "Search" at bounding box center [679, 418] width 116 height 39
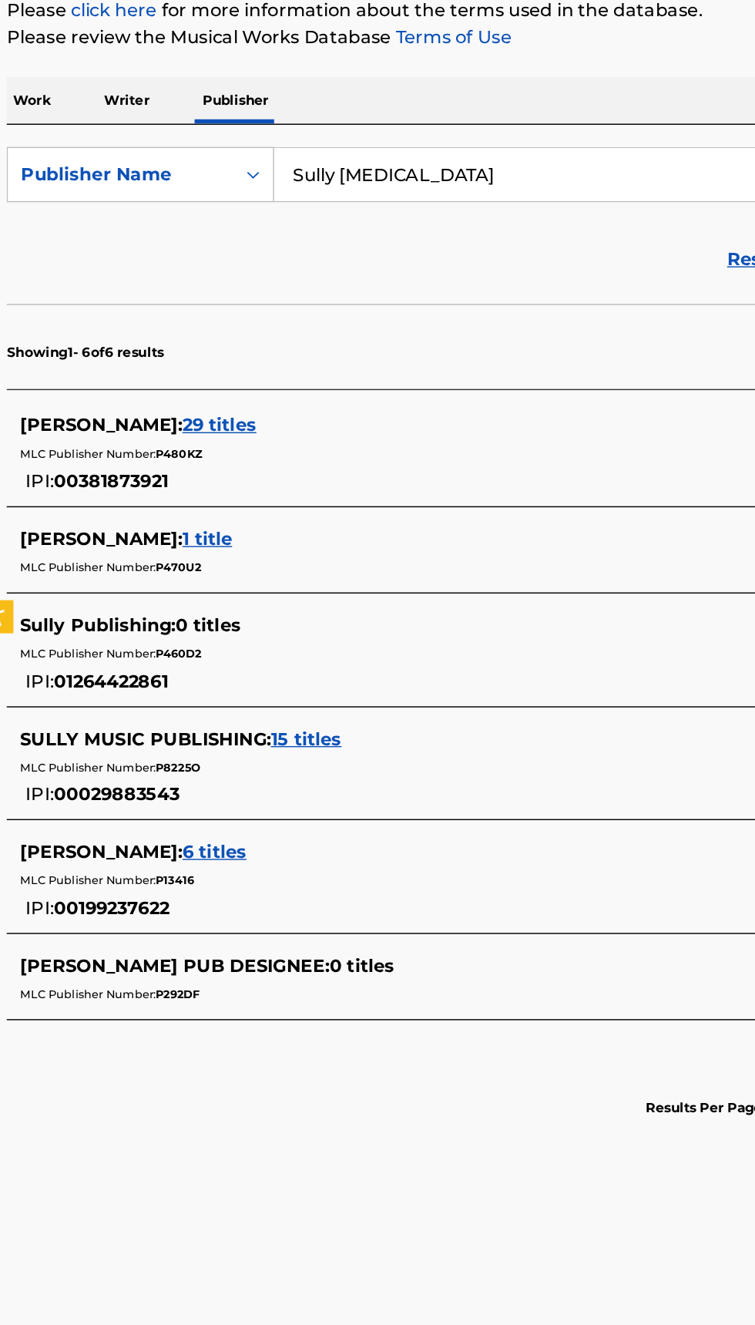
click at [240, 748] on span "15 titles" at bounding box center [227, 748] width 49 height 15
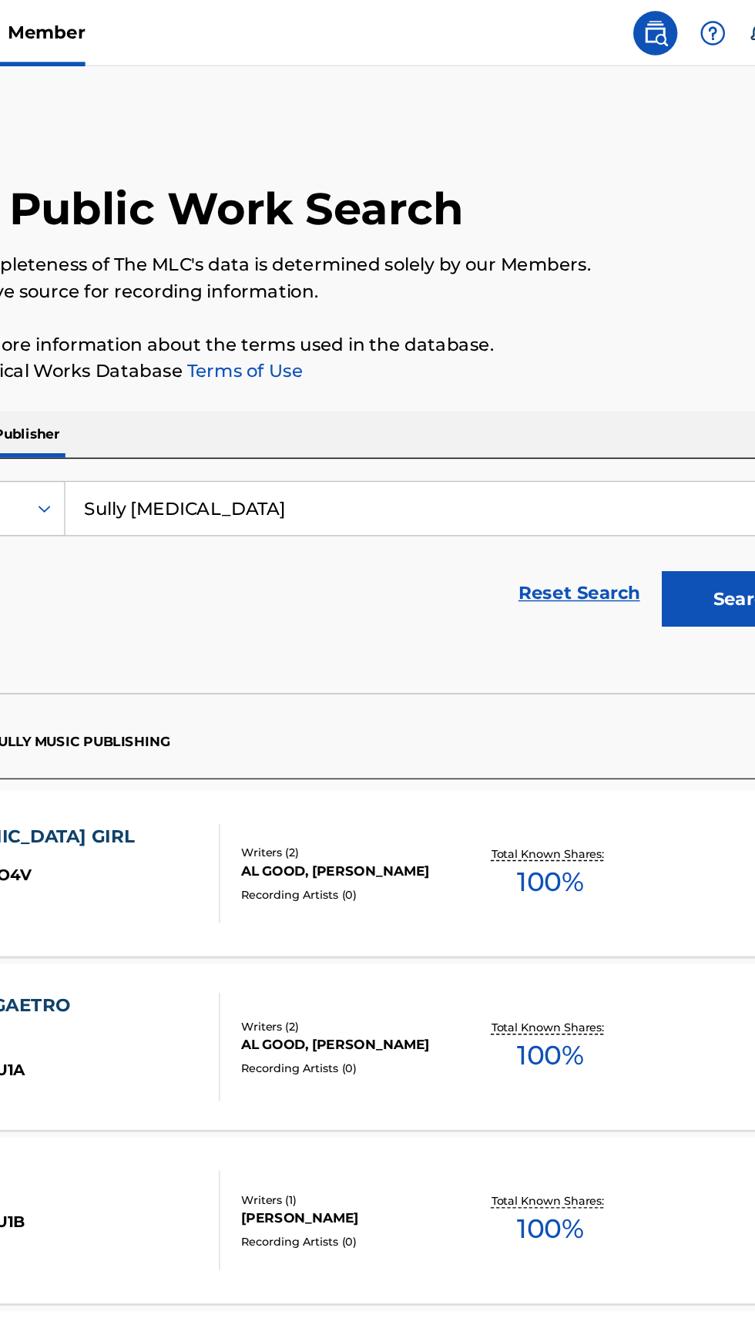
click at [665, 409] on button "Search" at bounding box center [679, 418] width 116 height 39
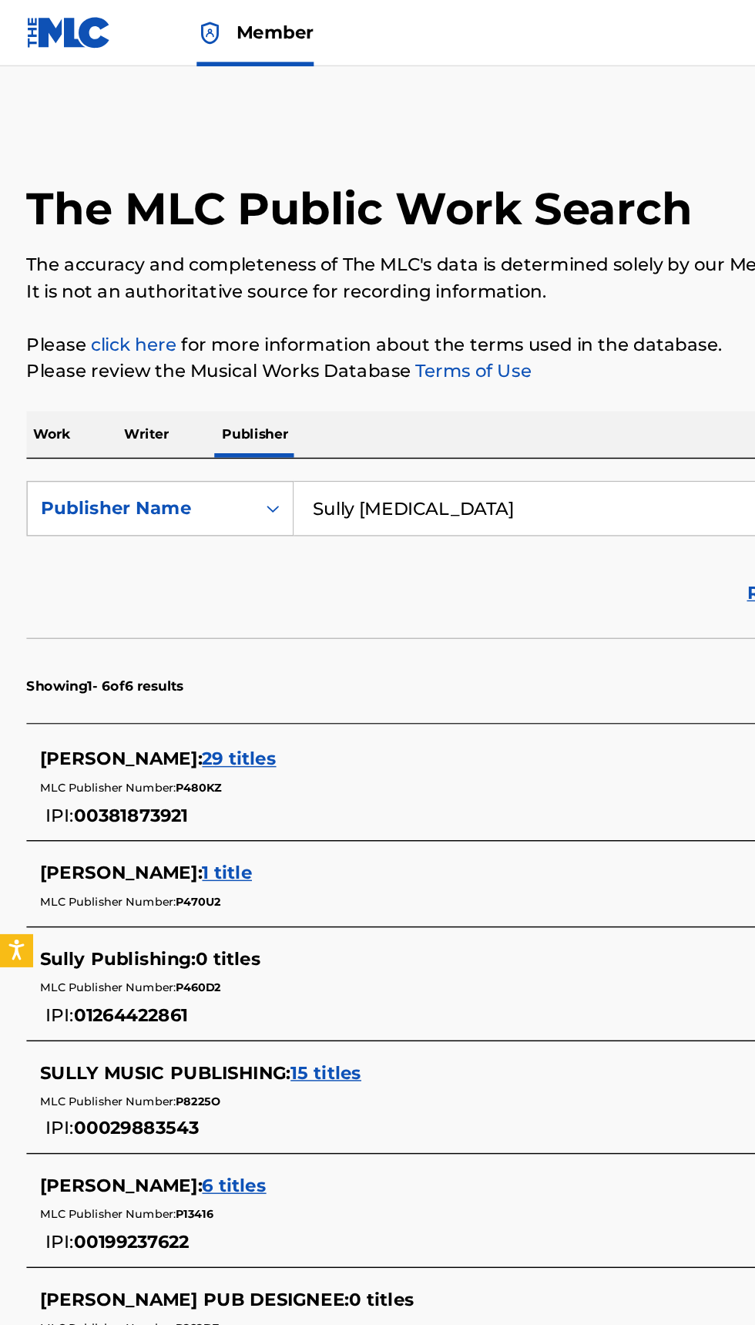
click at [351, 348] on input "Sully sulfa" at bounding box center [470, 354] width 531 height 37
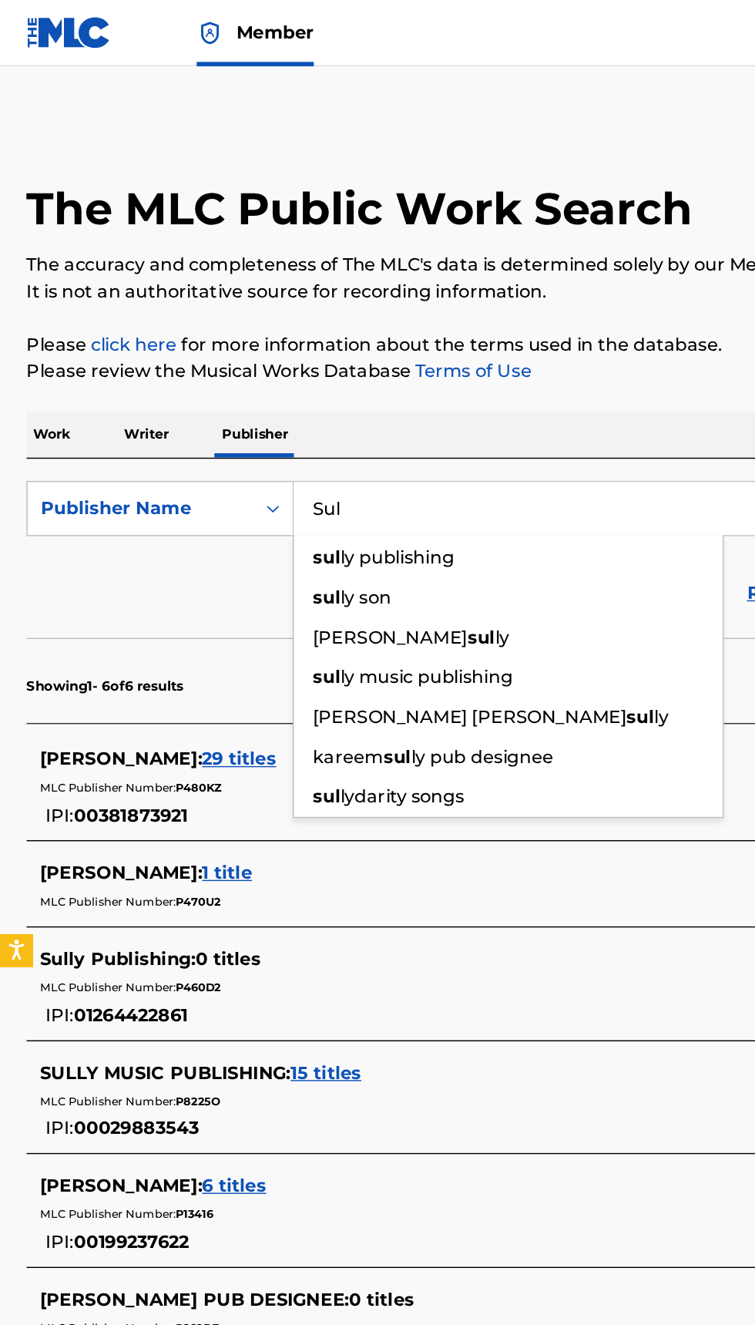
type input "Su"
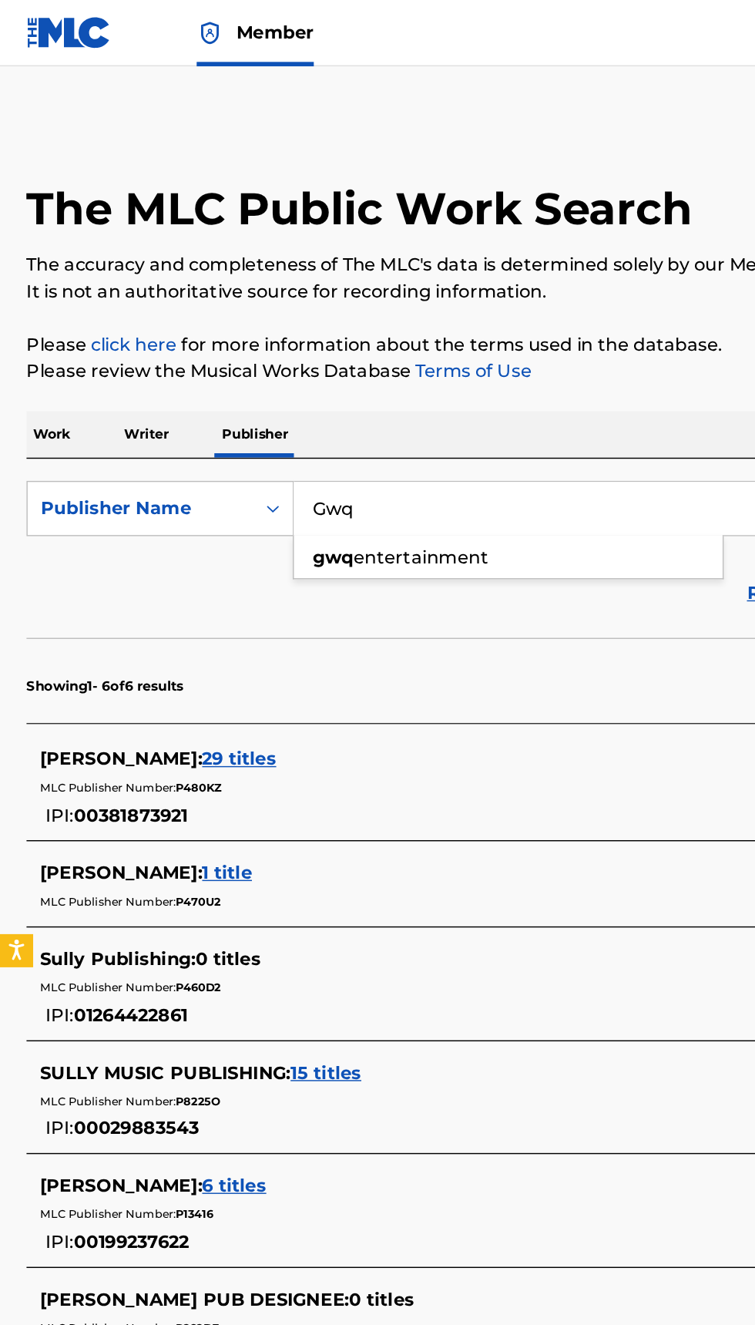
click at [331, 390] on span "entertainment" at bounding box center [294, 389] width 94 height 15
type input "gwq entertainment"
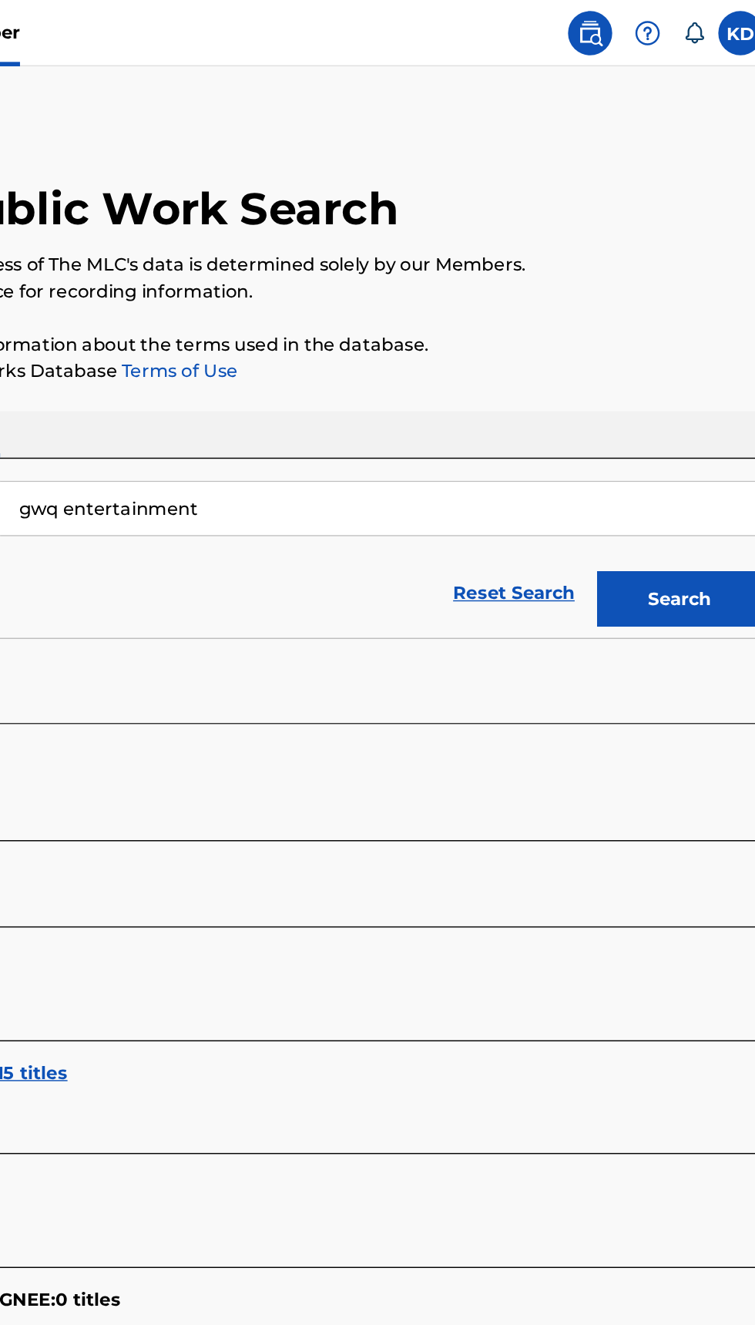
click at [704, 405] on button "Search" at bounding box center [679, 418] width 116 height 39
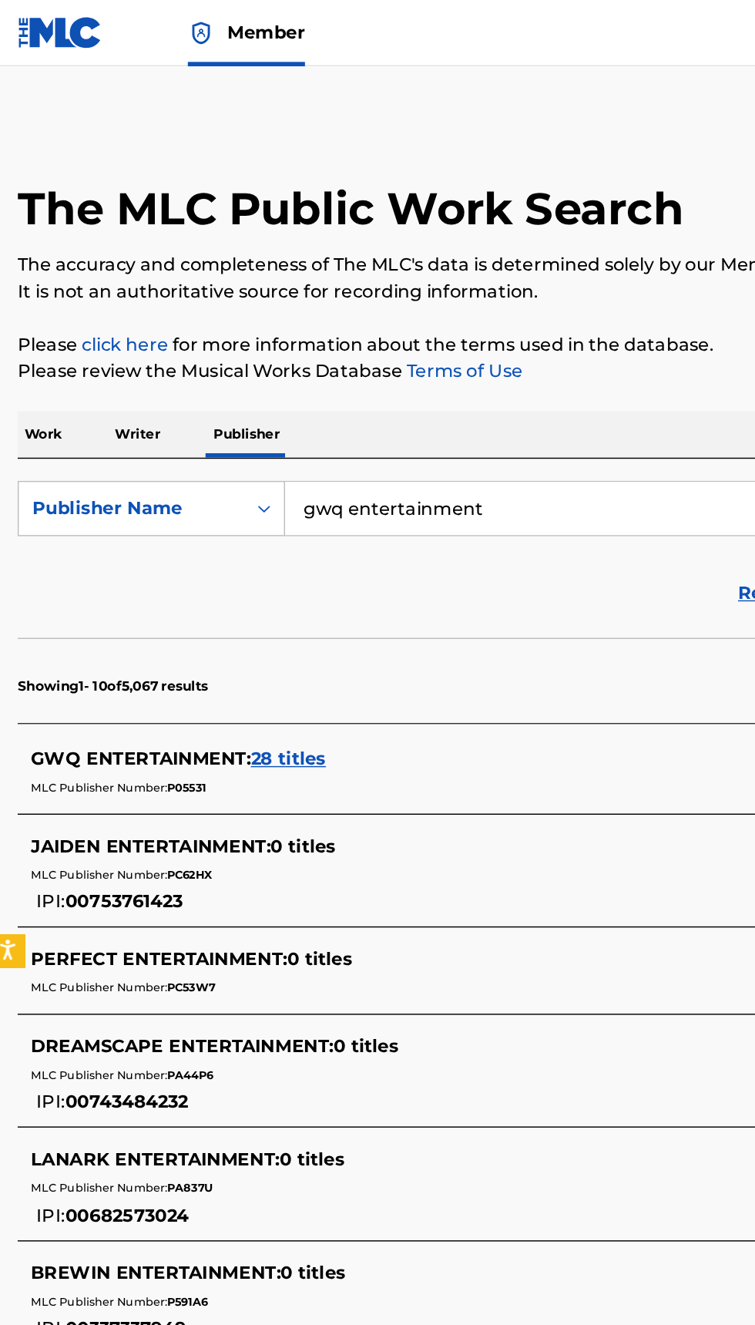
click at [210, 531] on span "28 titles" at bounding box center [207, 529] width 52 height 15
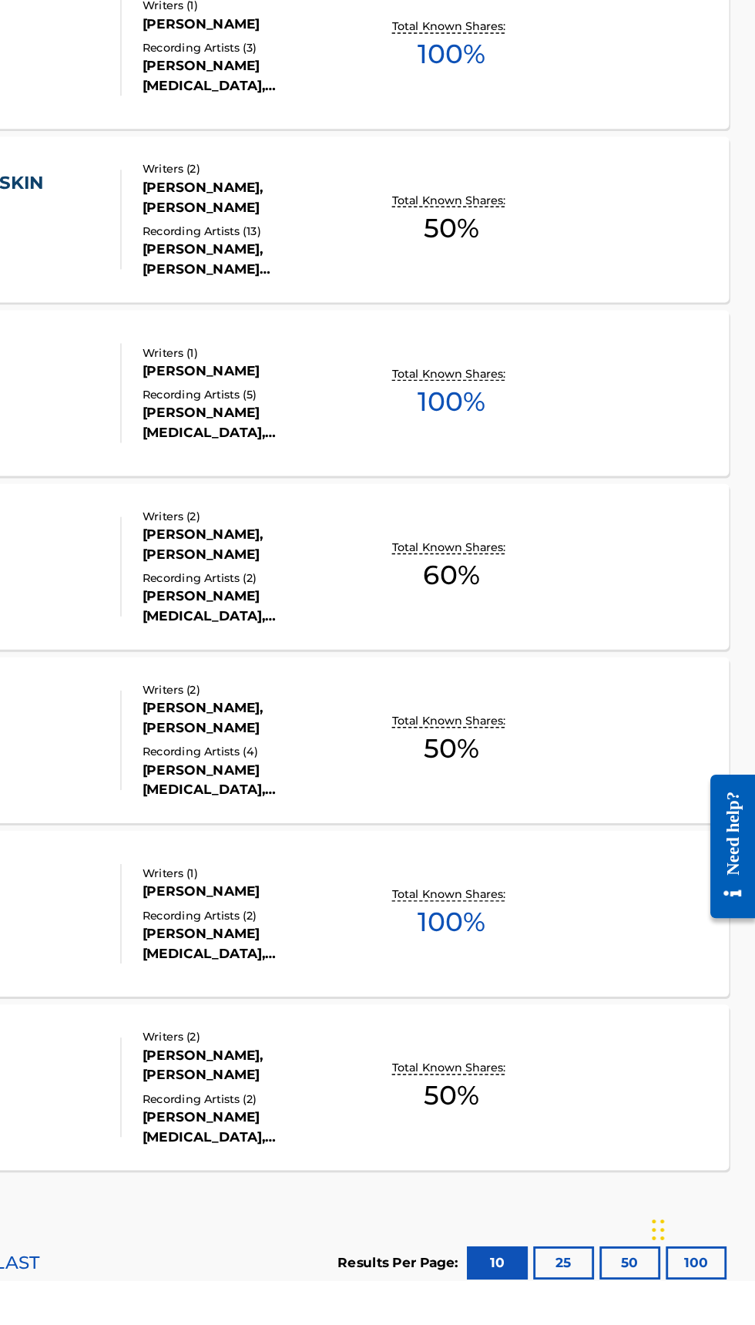
scroll to position [508, 0]
click at [715, 1310] on button "100" at bounding box center [714, 1312] width 42 height 23
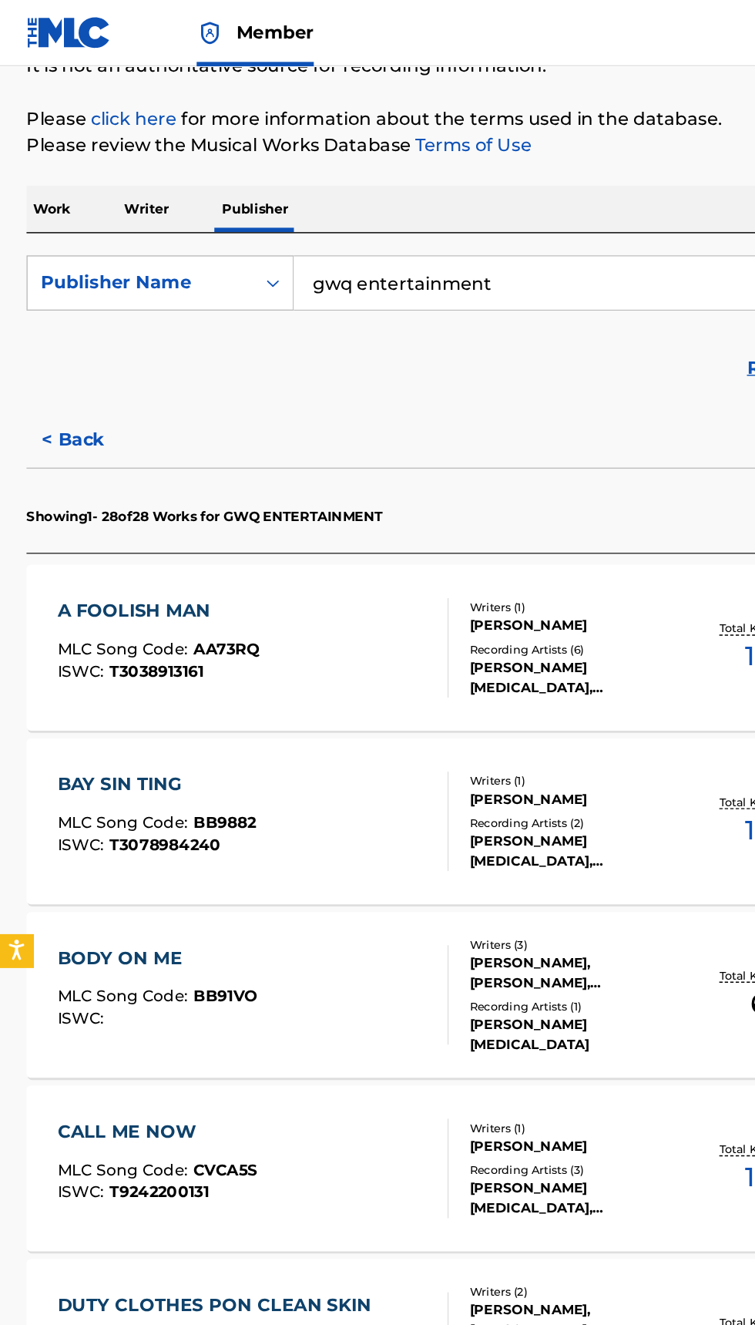
scroll to position [0, 0]
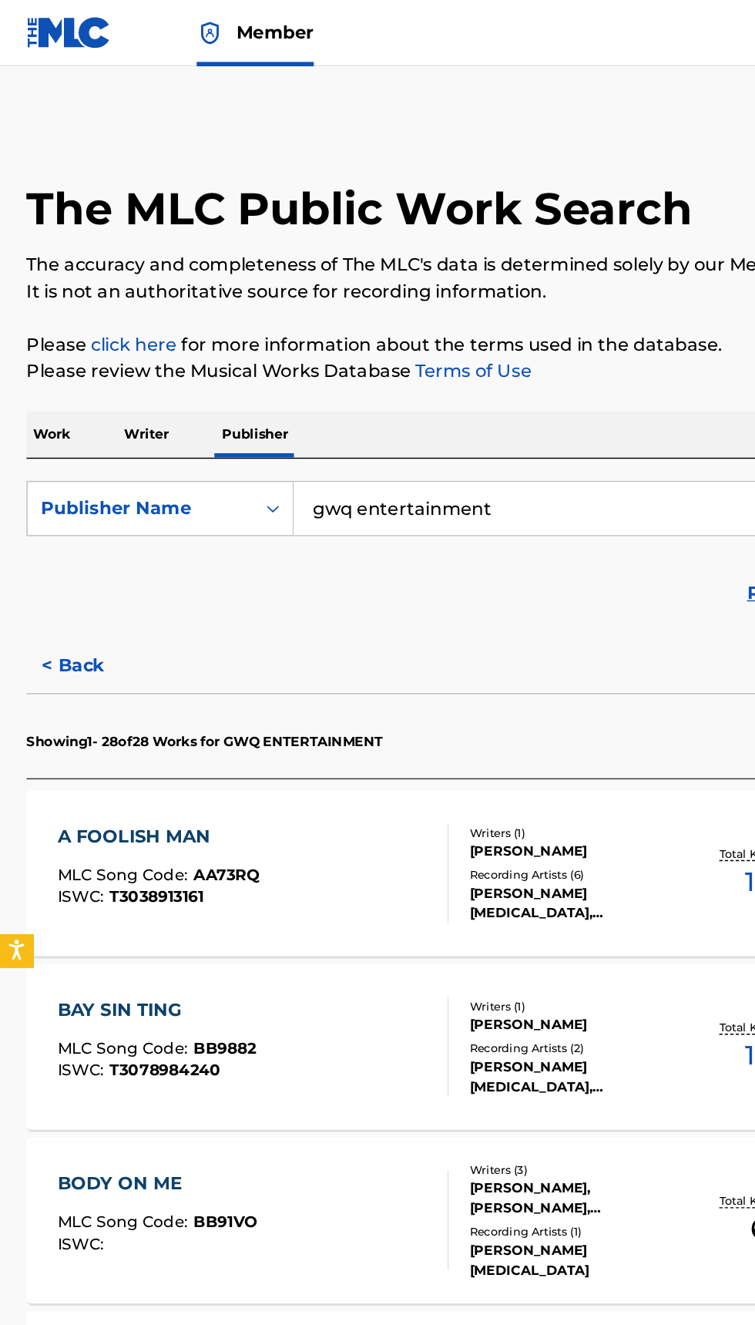
click at [104, 298] on p "Writer" at bounding box center [102, 303] width 41 height 32
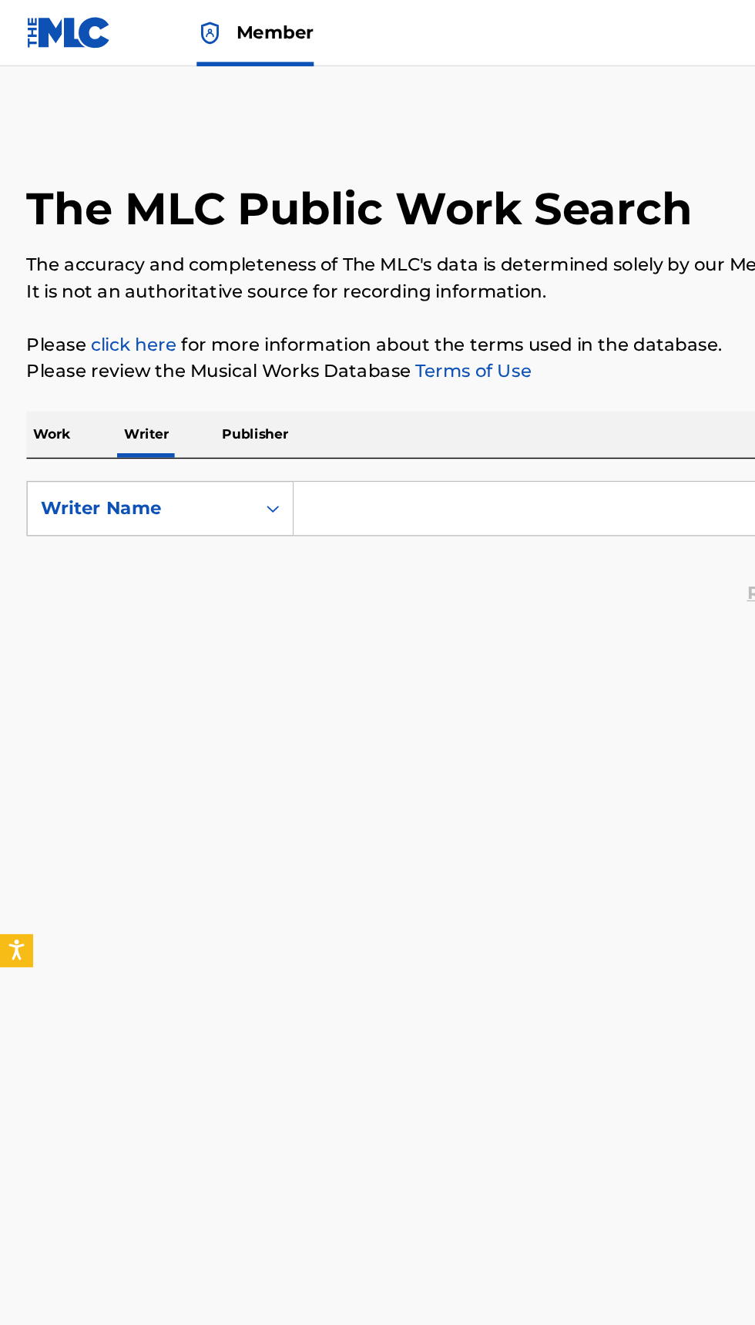
click at [293, 351] on input "Search Form" at bounding box center [470, 354] width 531 height 37
type input "Gwq entertainment"
click at [621, 399] on button "Search" at bounding box center [679, 418] width 116 height 39
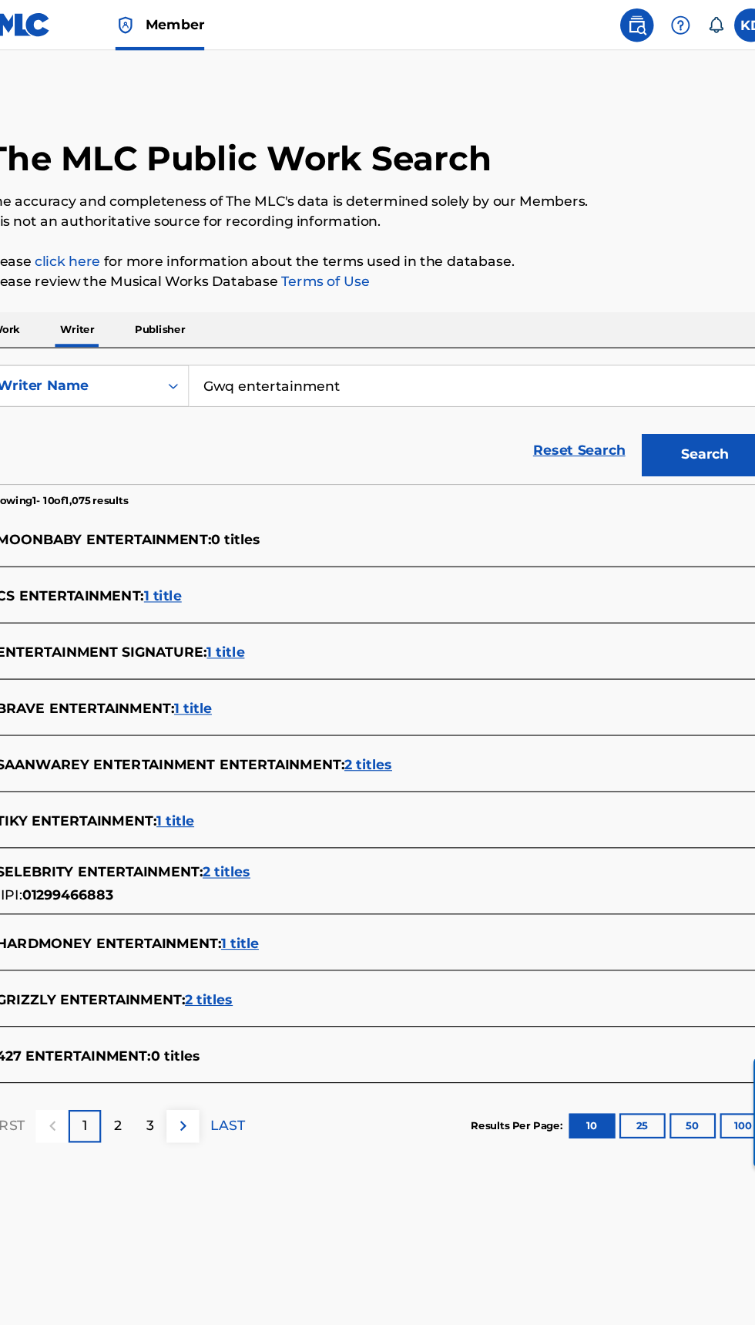
click at [700, 418] on button "Search" at bounding box center [679, 418] width 116 height 39
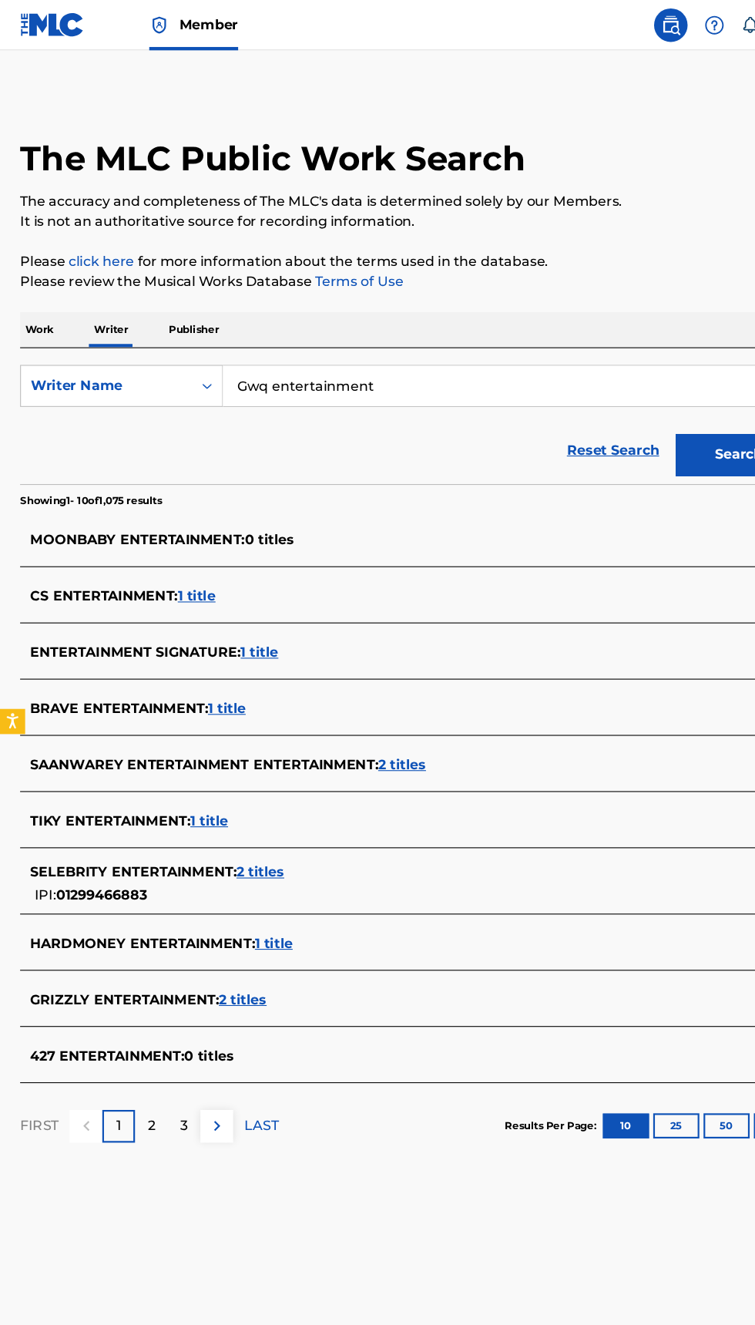
click at [44, 307] on p "Work" at bounding box center [35, 303] width 35 height 32
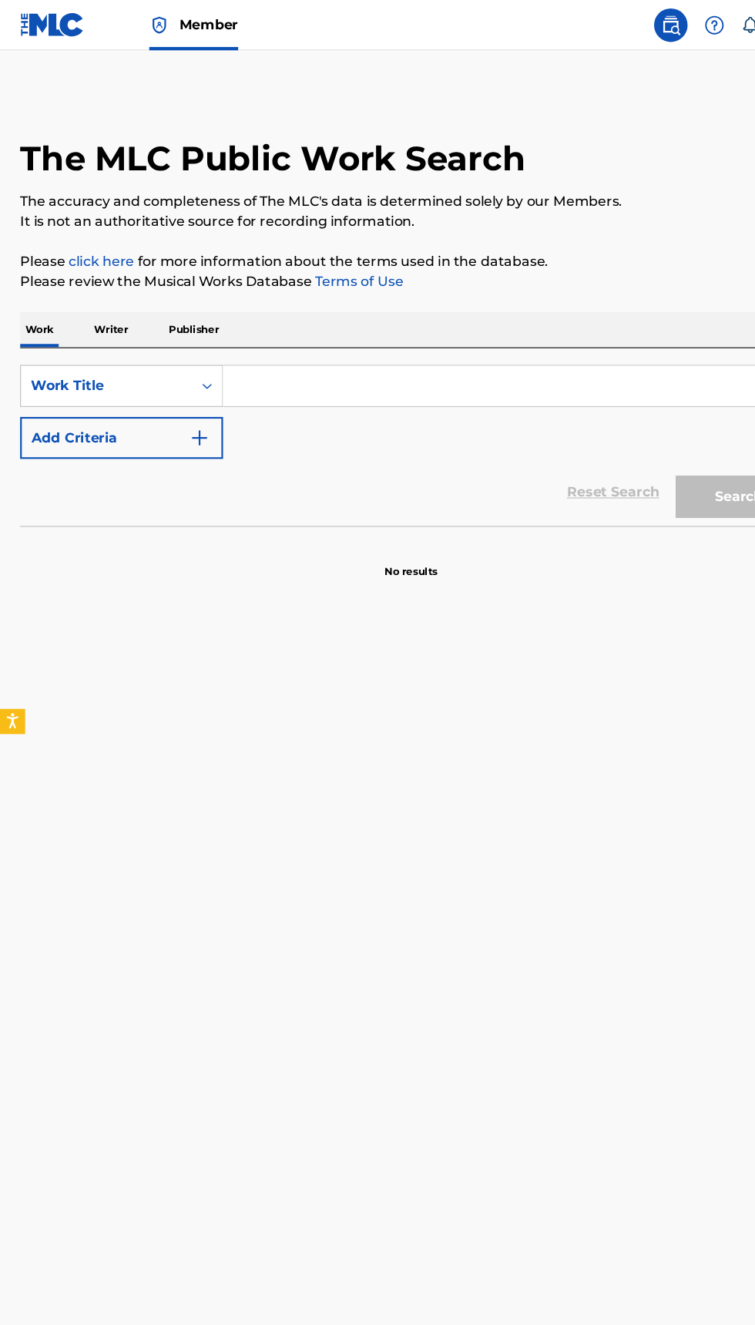
click at [308, 354] on input "Search Form" at bounding box center [470, 354] width 531 height 37
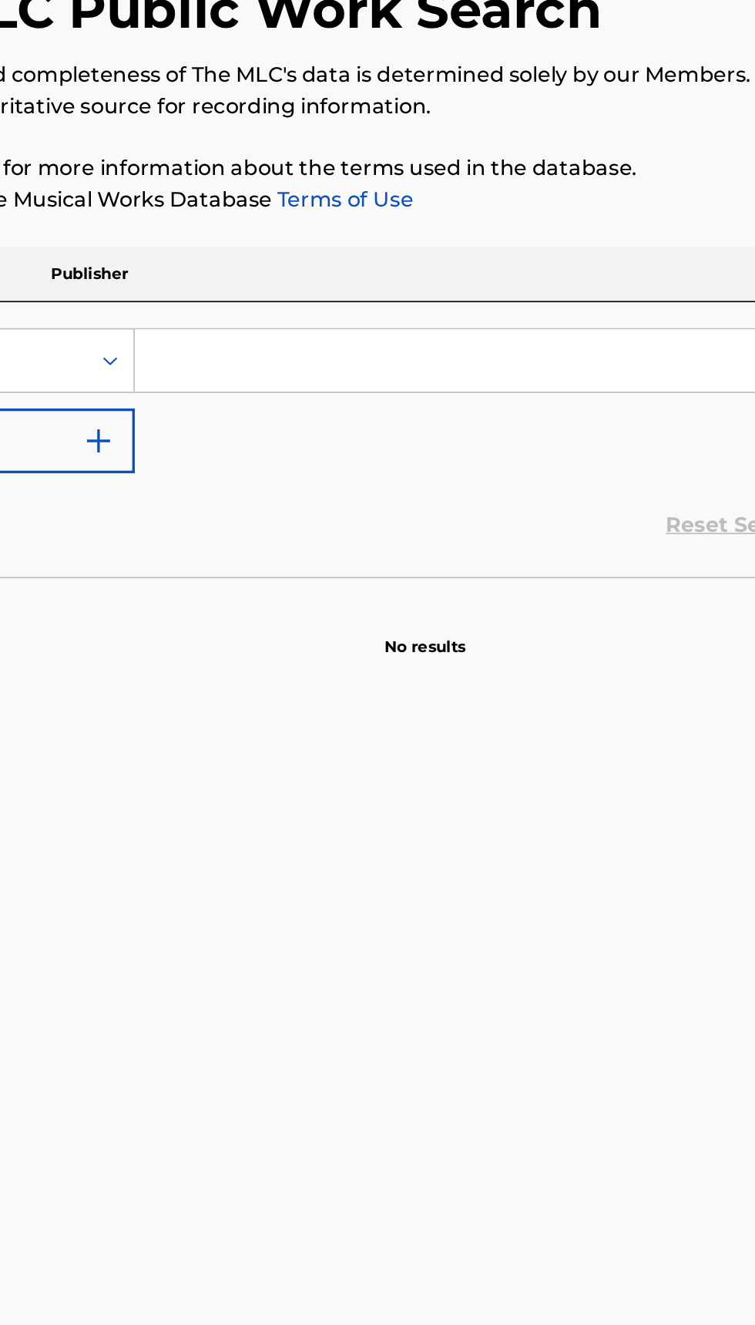
click at [324, 353] on input "Search Form" at bounding box center [470, 354] width 531 height 37
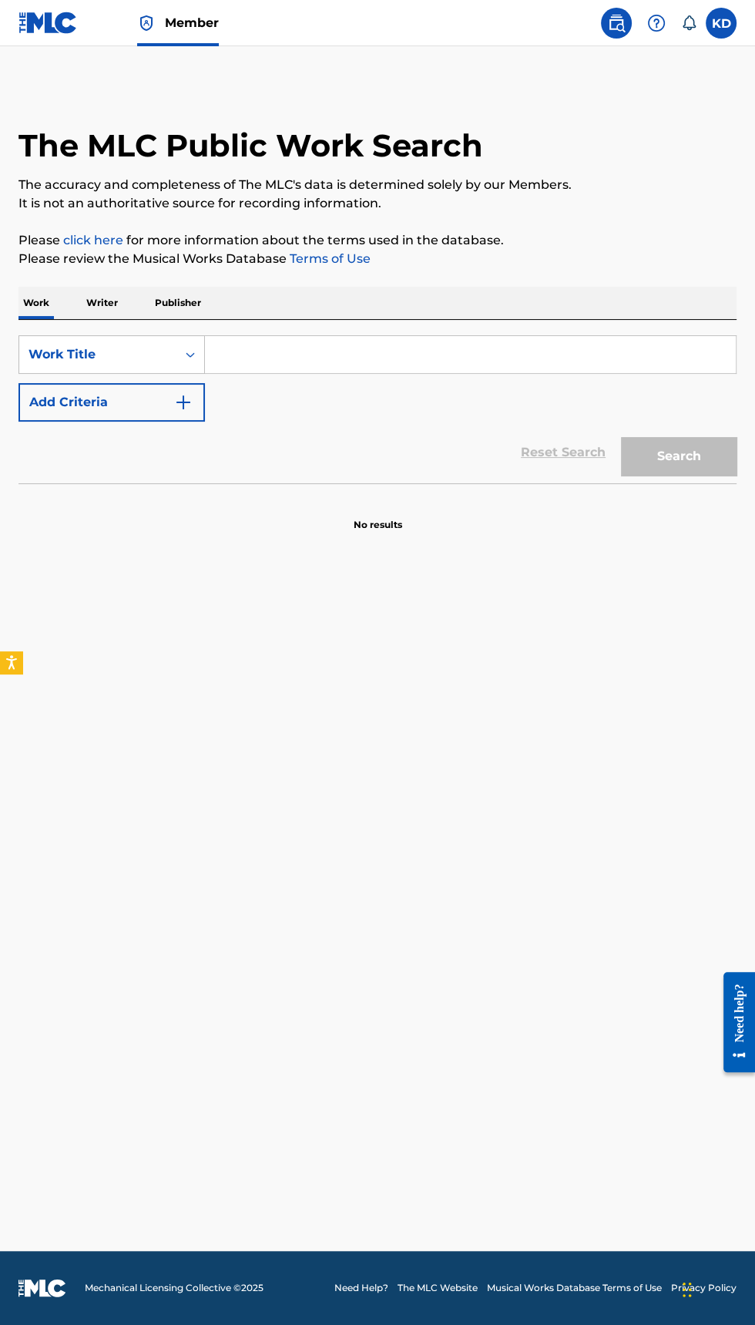
click at [106, 302] on p "Writer" at bounding box center [102, 303] width 41 height 32
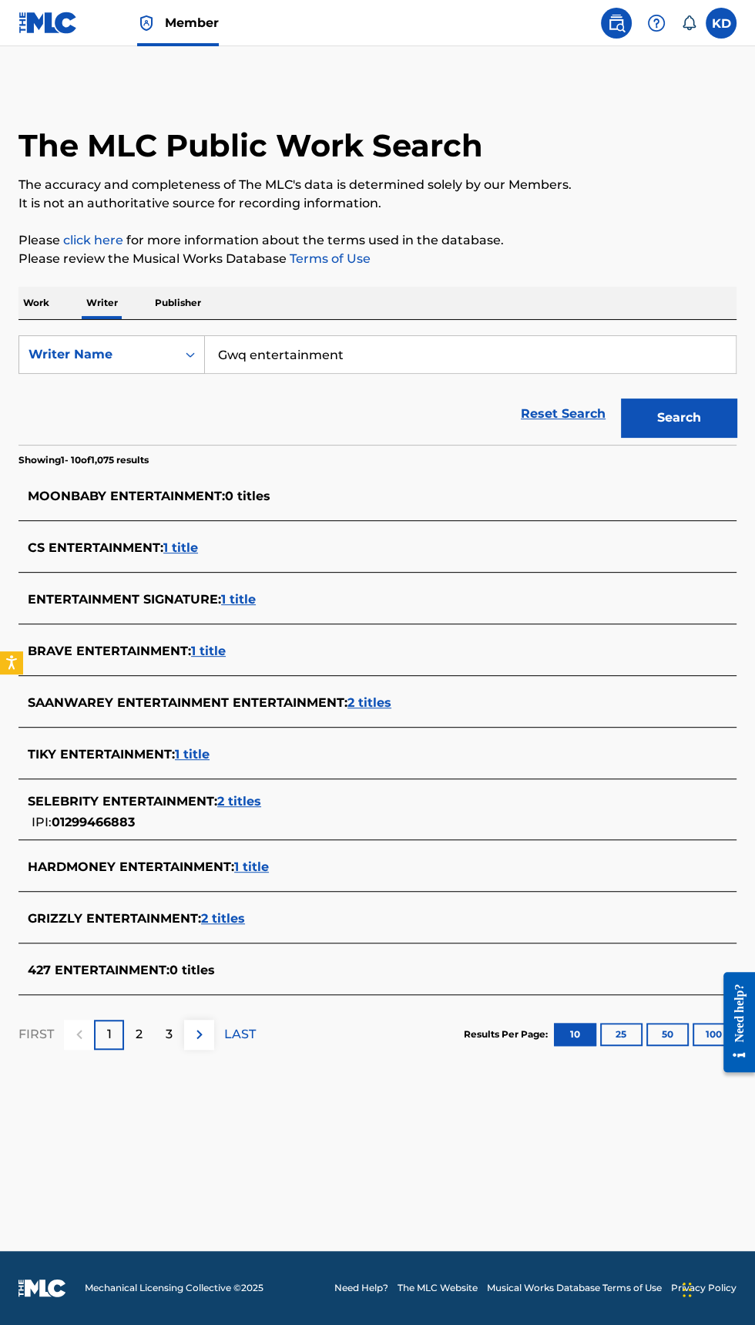
click at [436, 354] on input "Gwq entertainment" at bounding box center [470, 354] width 531 height 37
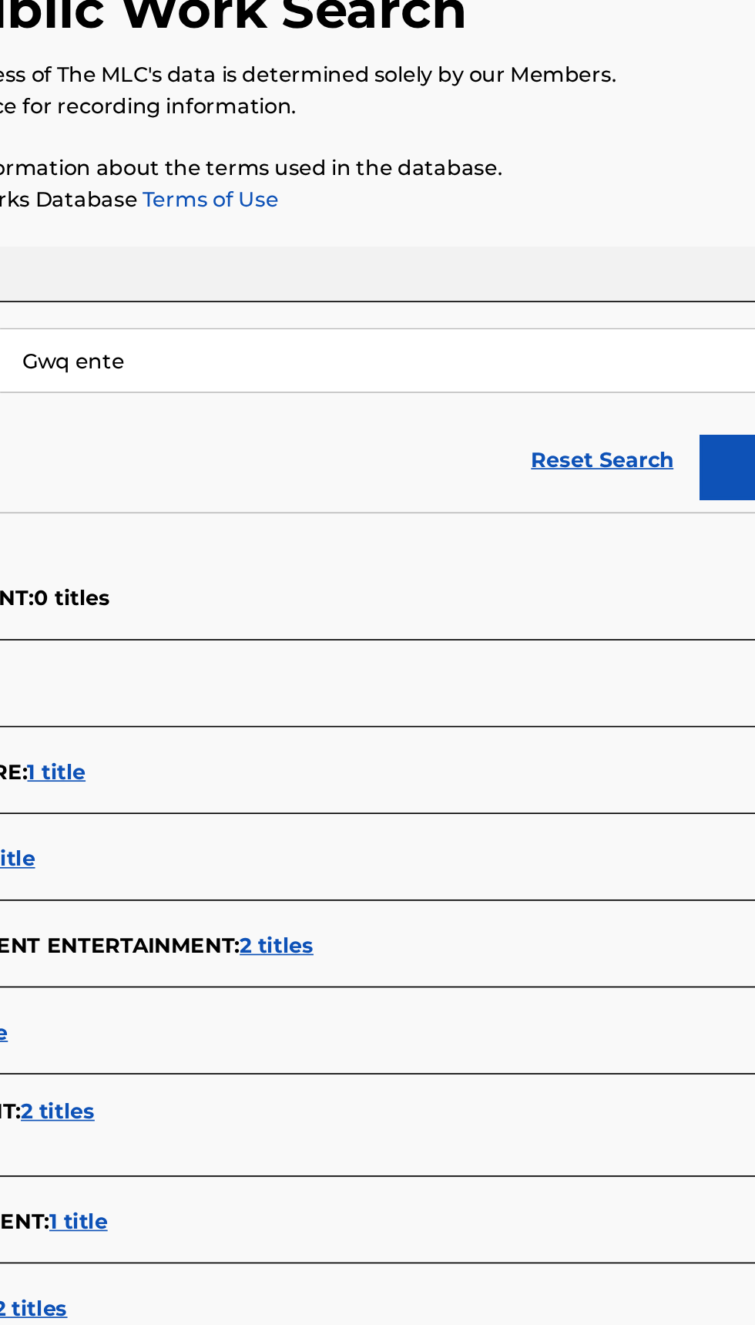
type input "Gwq"
click at [287, 388] on div "sully sulfa" at bounding box center [354, 389] width 299 height 28
type input "sully sulfa"
click at [645, 410] on button "Search" at bounding box center [679, 418] width 116 height 39
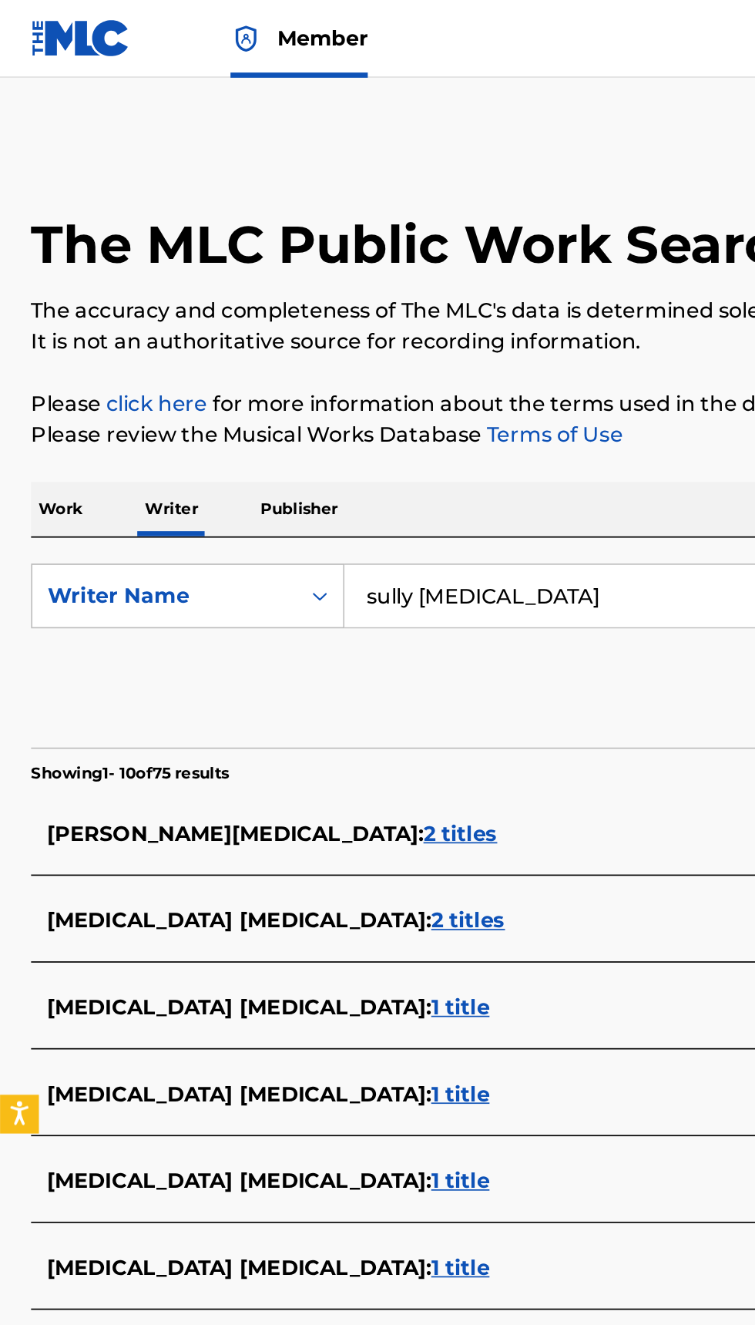
click at [252, 493] on span "2 titles" at bounding box center [274, 496] width 44 height 15
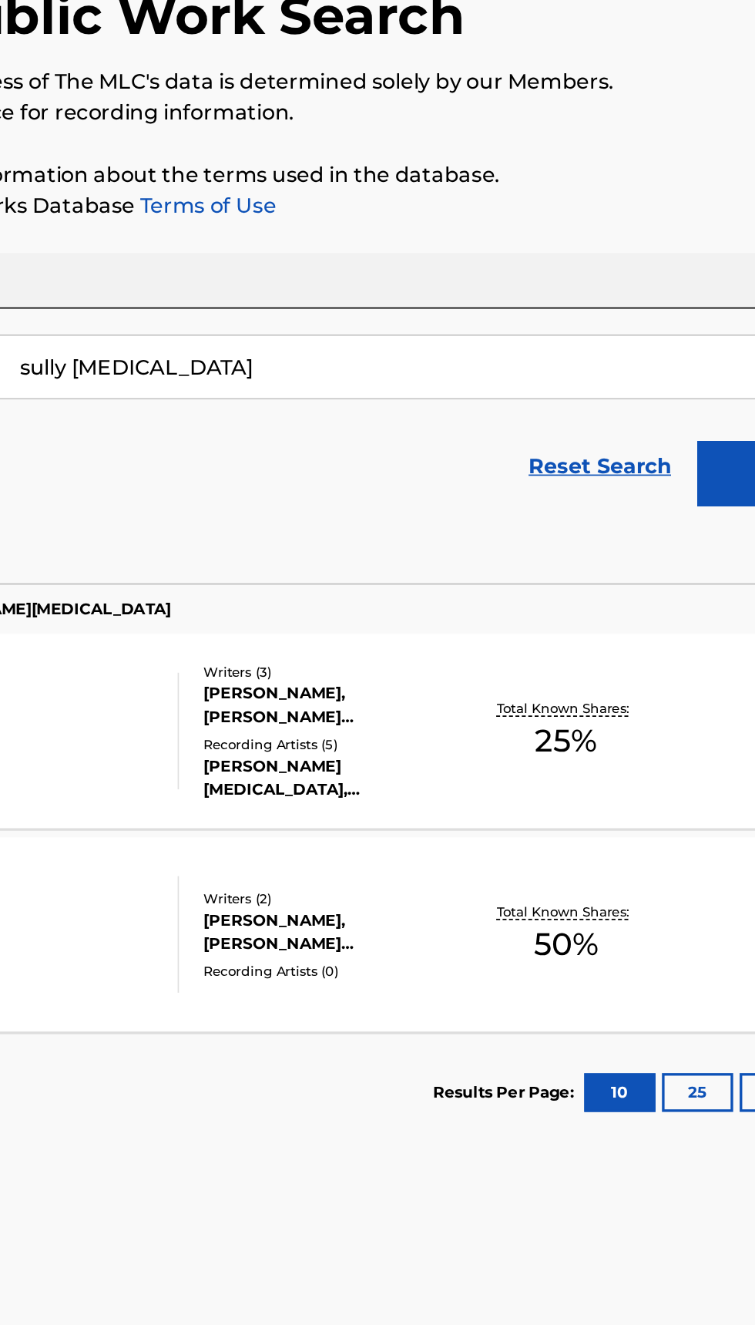
click at [486, 573] on div "Total Known Shares: 25 %" at bounding box center [542, 571] width 119 height 47
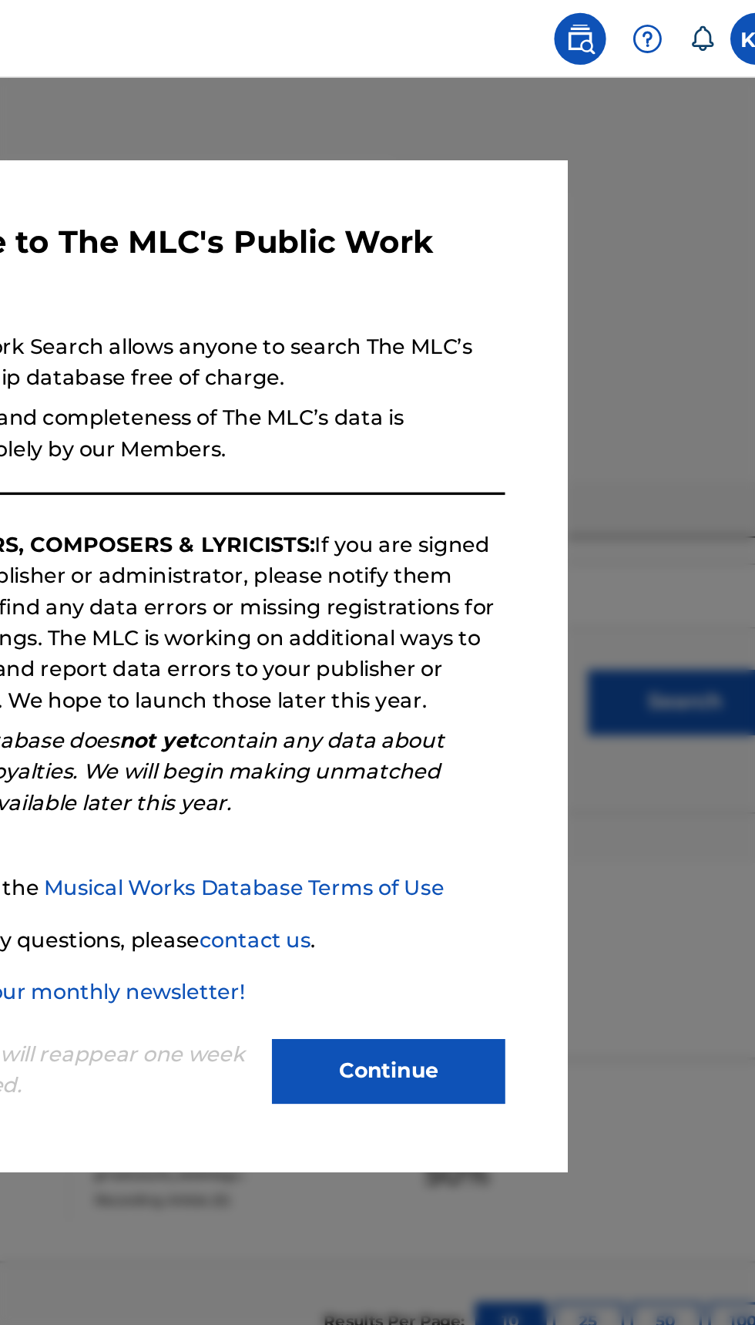
click at [662, 533] on div at bounding box center [377, 708] width 755 height 1325
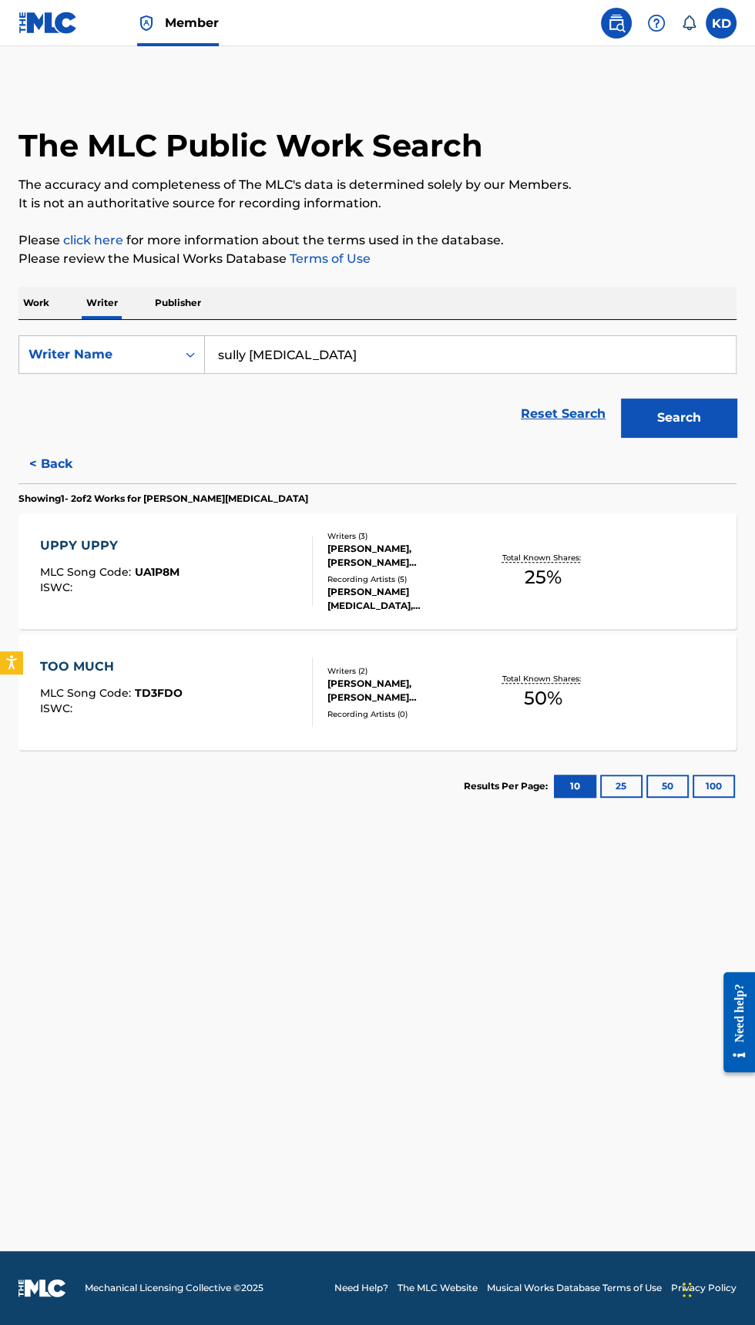
scroll to position [5, 0]
click at [352, 350] on input "sully sulfa" at bounding box center [470, 354] width 531 height 37
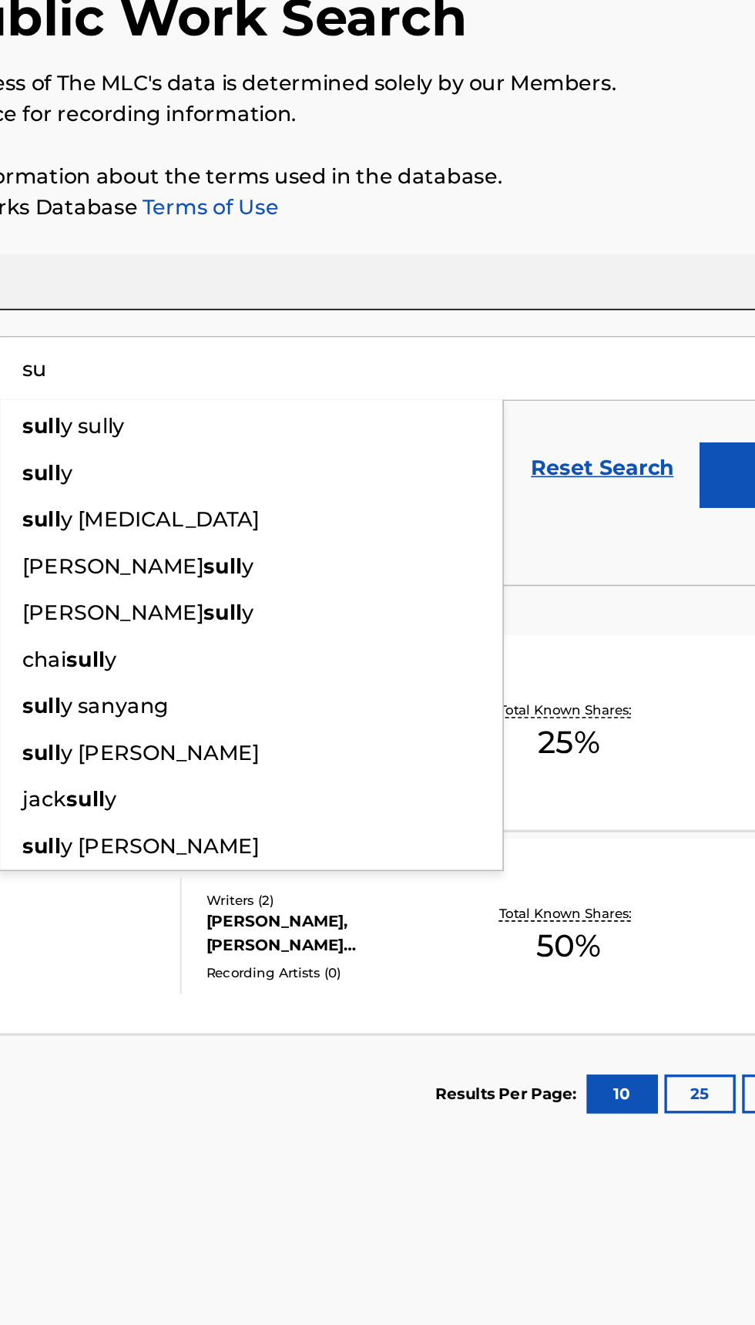
type input "s"
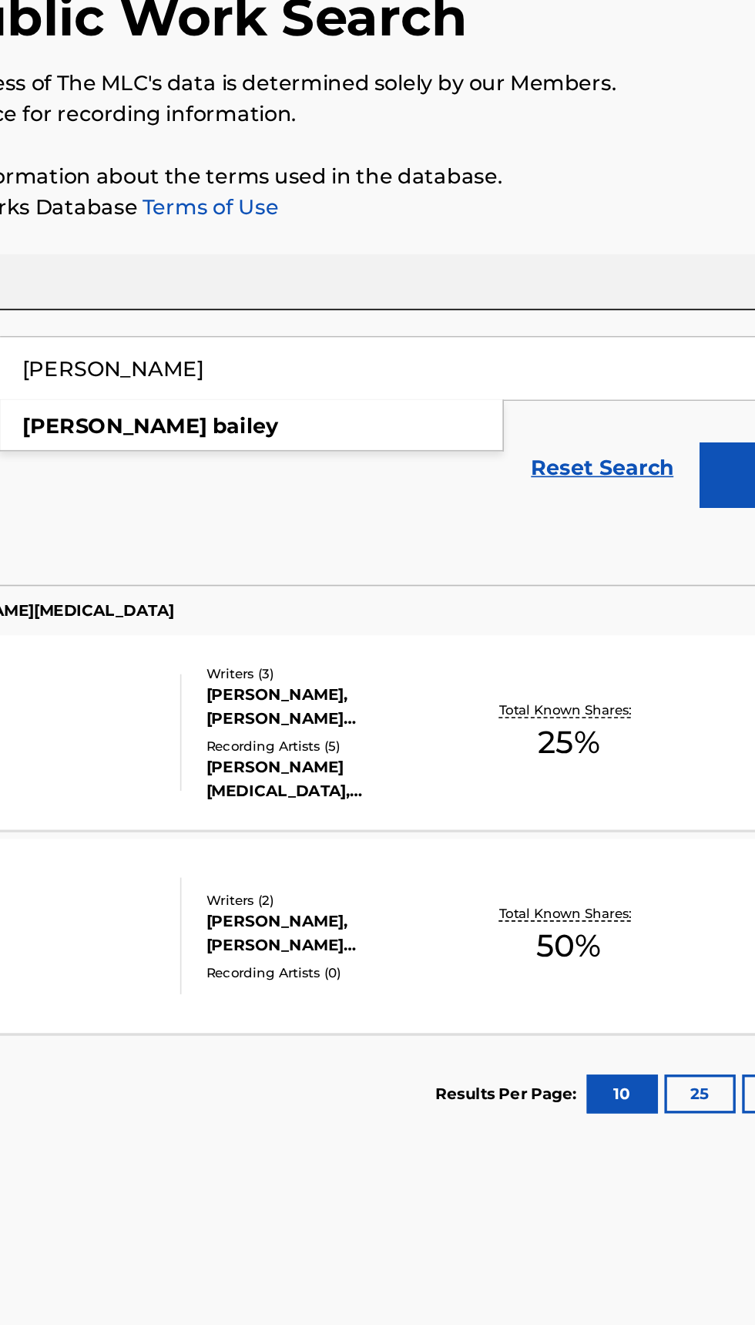
click at [318, 386] on div "shane bailey" at bounding box center [354, 389] width 299 height 28
type input "shane bailey"
click at [641, 422] on button "Search" at bounding box center [679, 418] width 116 height 39
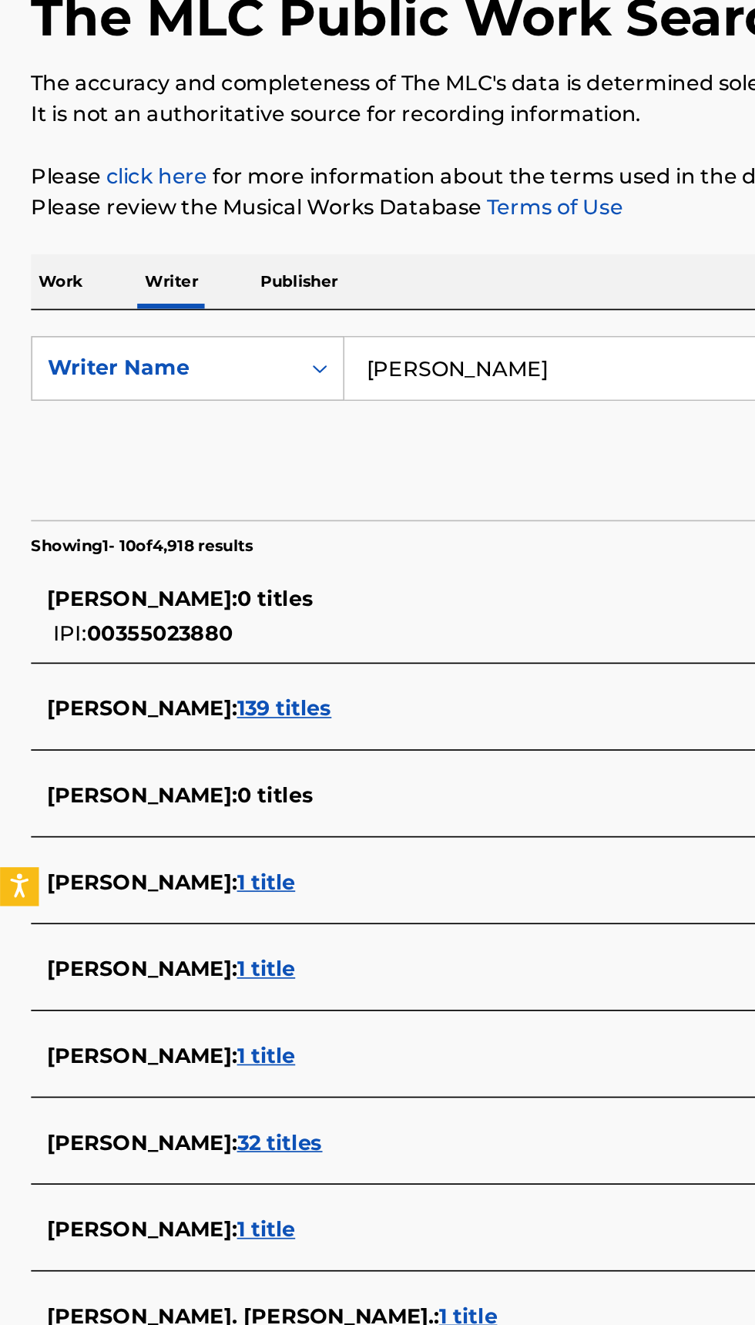
scroll to position [0, 0]
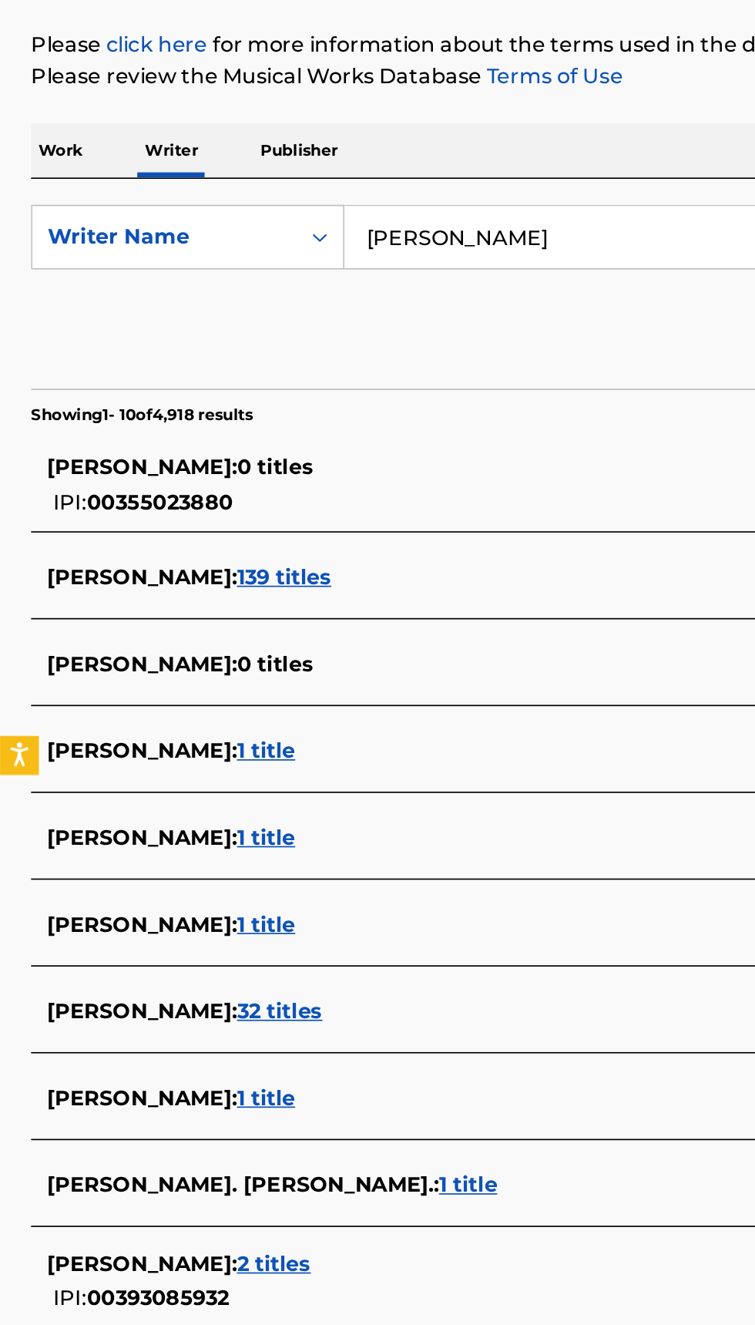
click at [160, 811] on span "32 titles" at bounding box center [166, 815] width 51 height 15
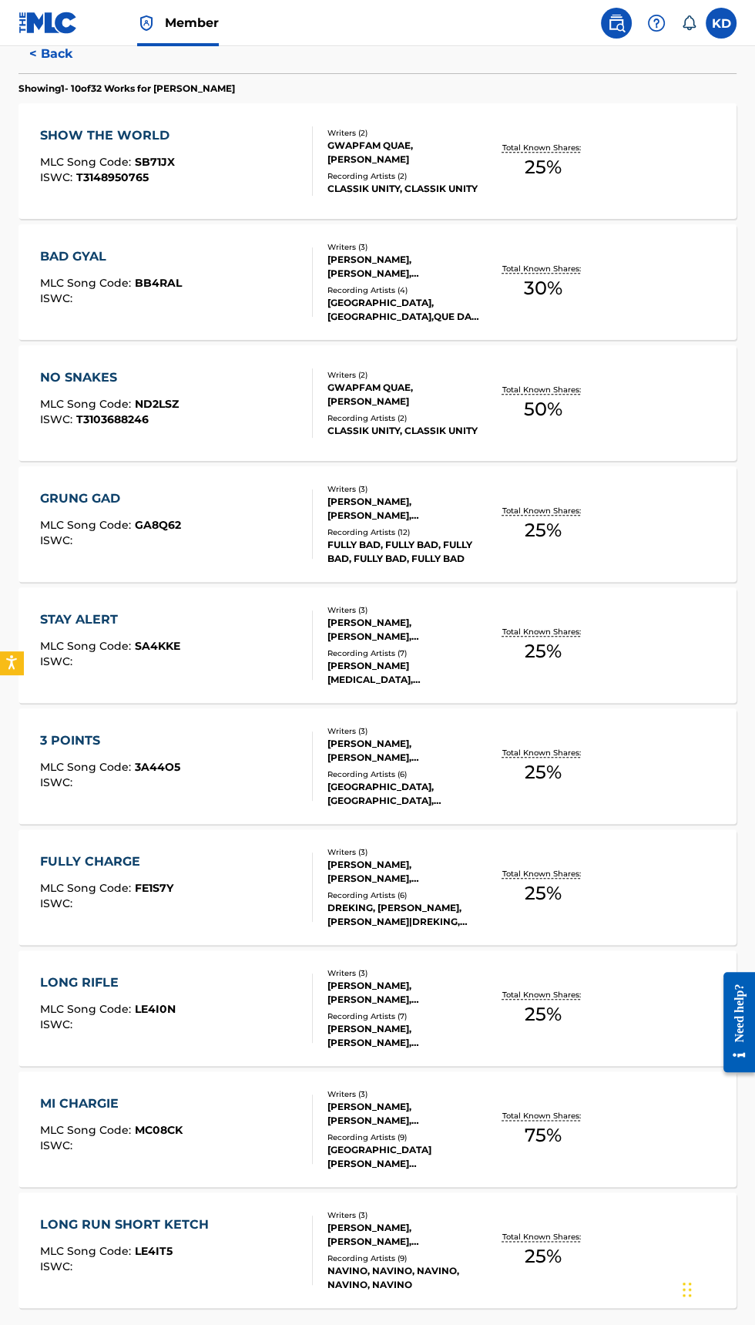
scroll to position [553, 0]
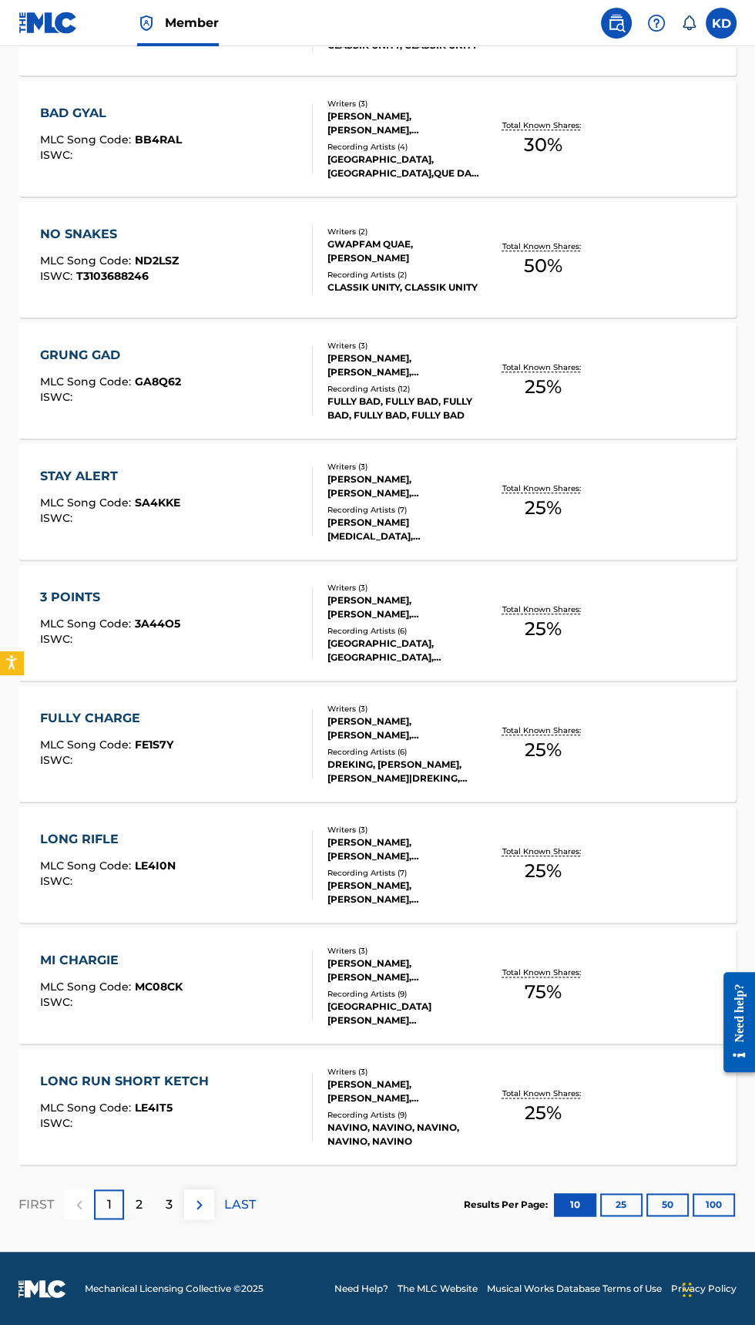
click at [731, 1209] on button "100" at bounding box center [714, 1204] width 42 height 23
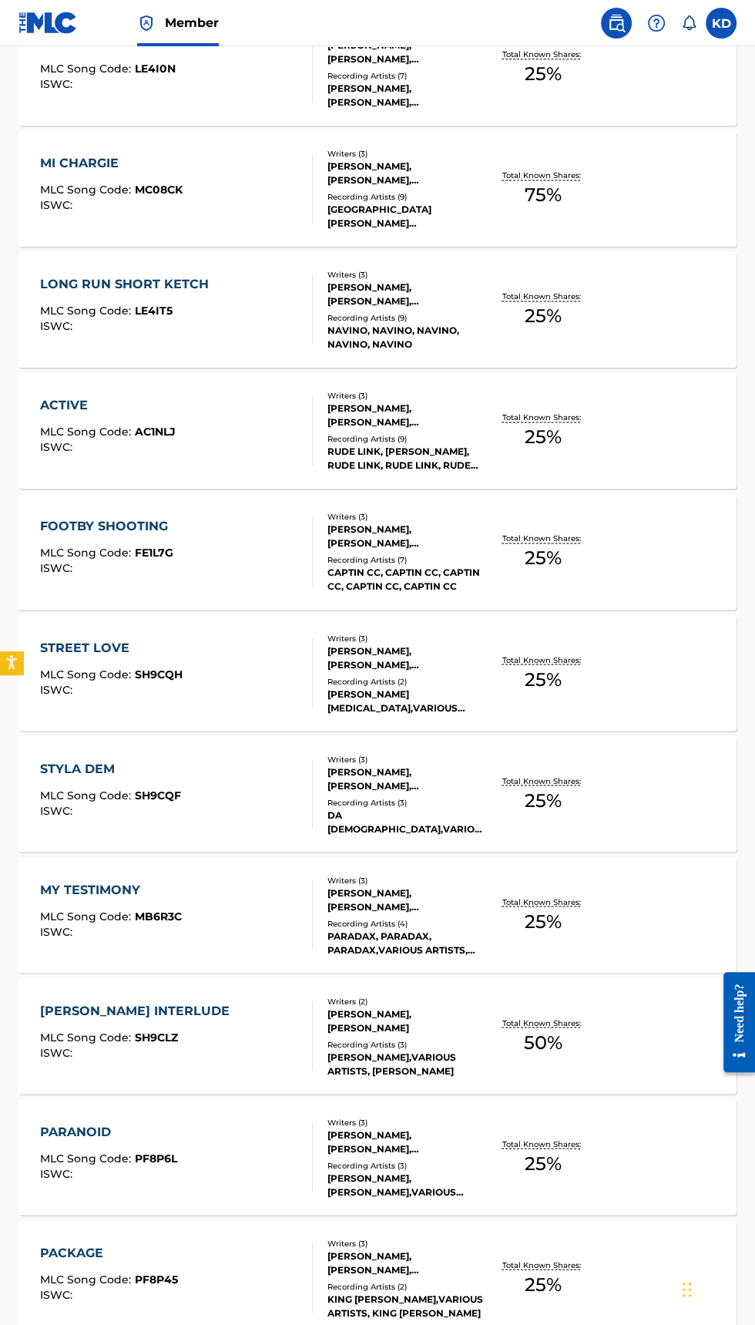
scroll to position [1350, 0]
click at [476, 681] on div "Recording Artists ( 2 )" at bounding box center [406, 682] width 156 height 12
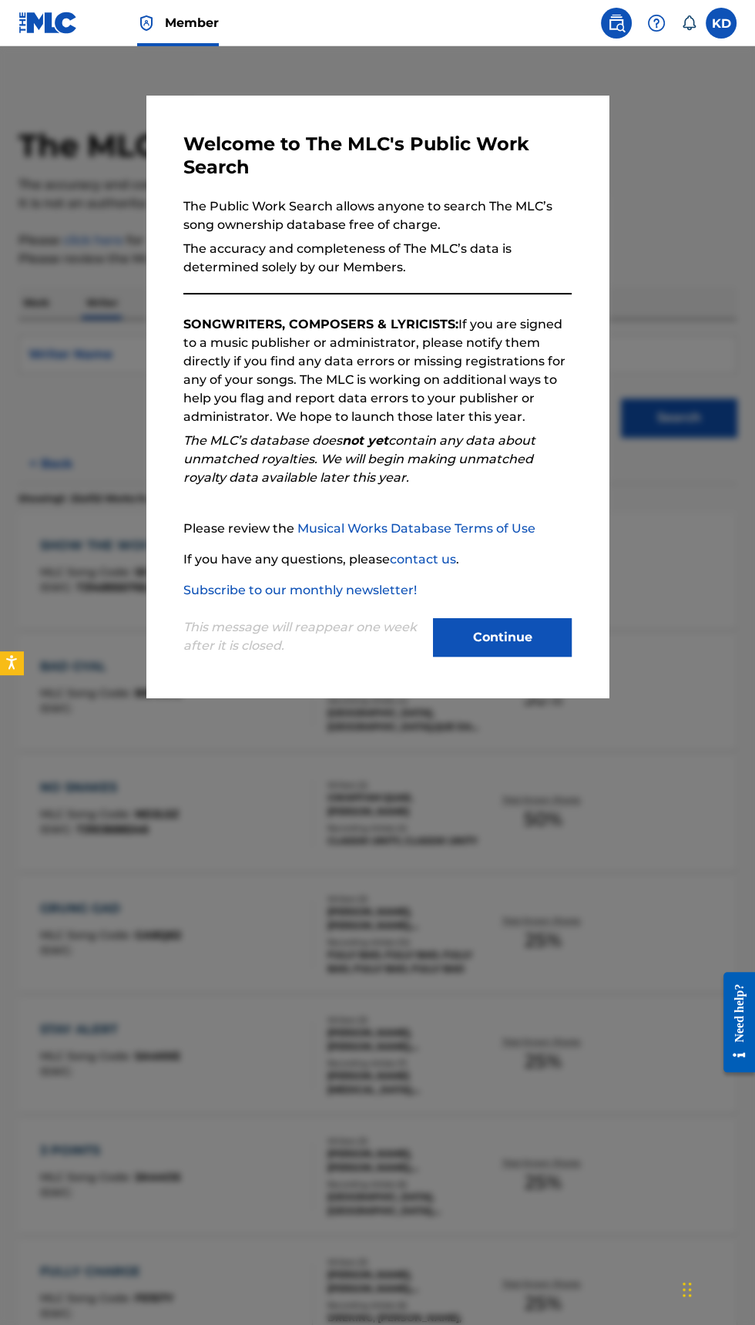
click at [708, 883] on div at bounding box center [377, 708] width 755 height 1325
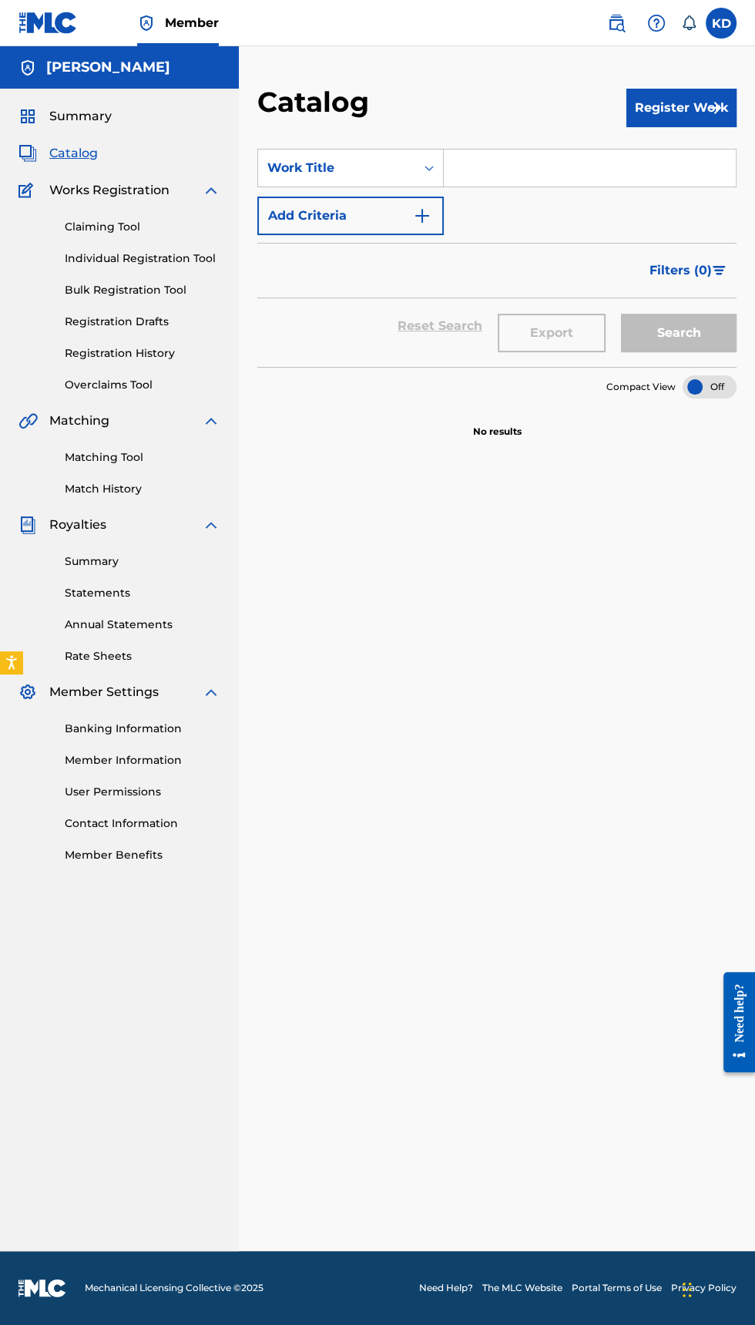
click at [92, 112] on span "Summary" at bounding box center [80, 116] width 62 height 18
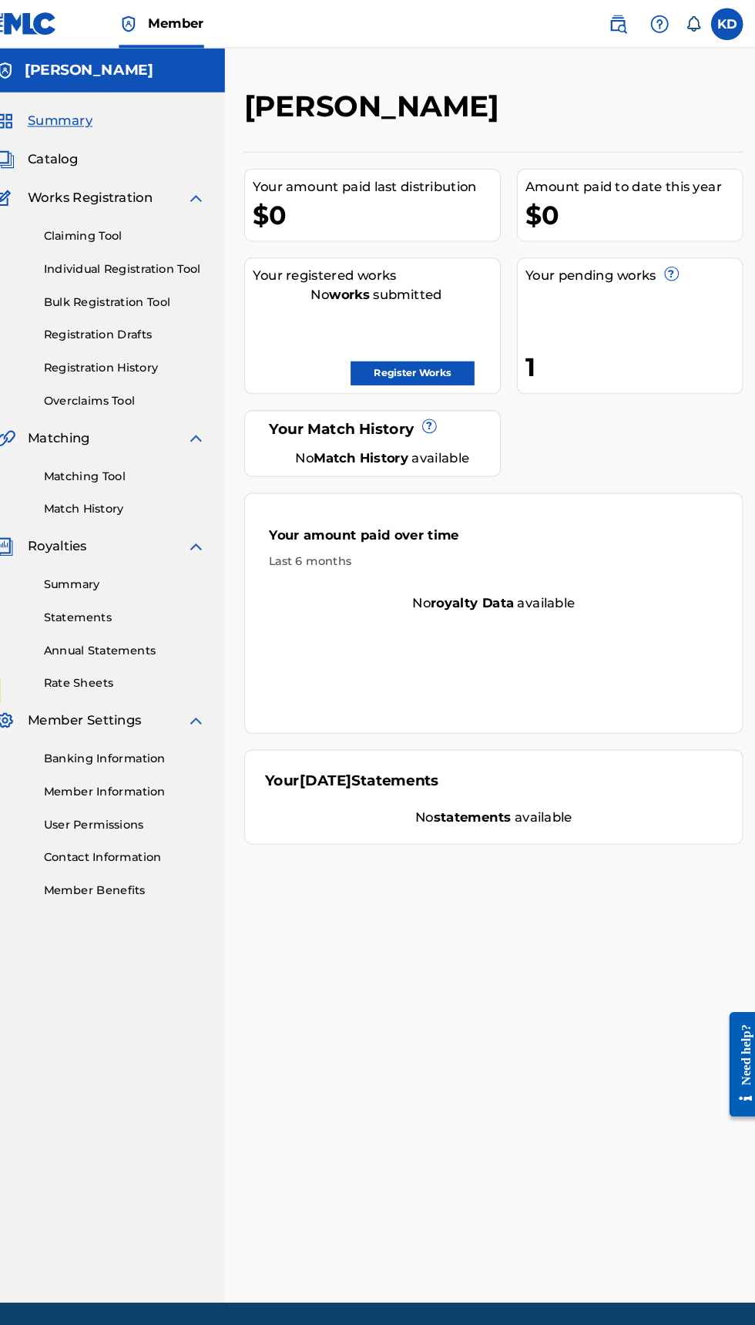
click at [607, 18] on img at bounding box center [616, 23] width 18 height 18
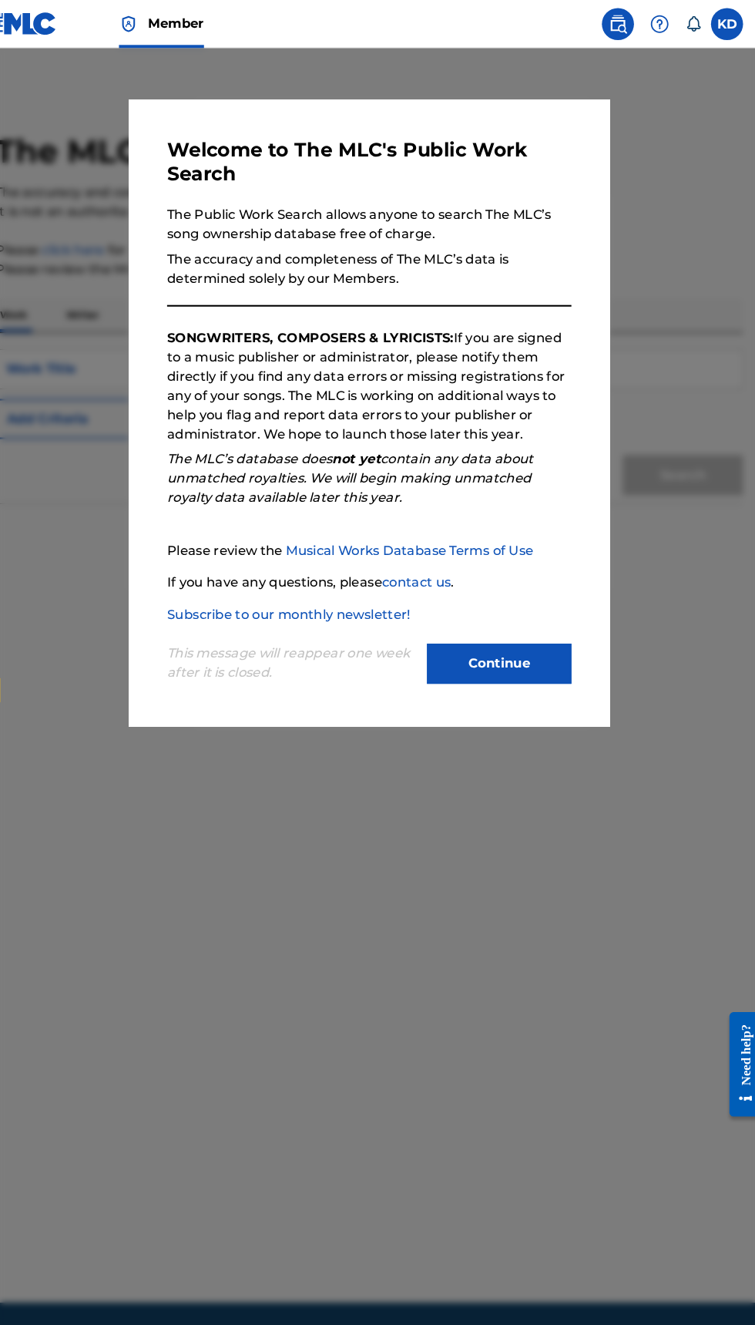
click at [710, 699] on div at bounding box center [377, 708] width 755 height 1325
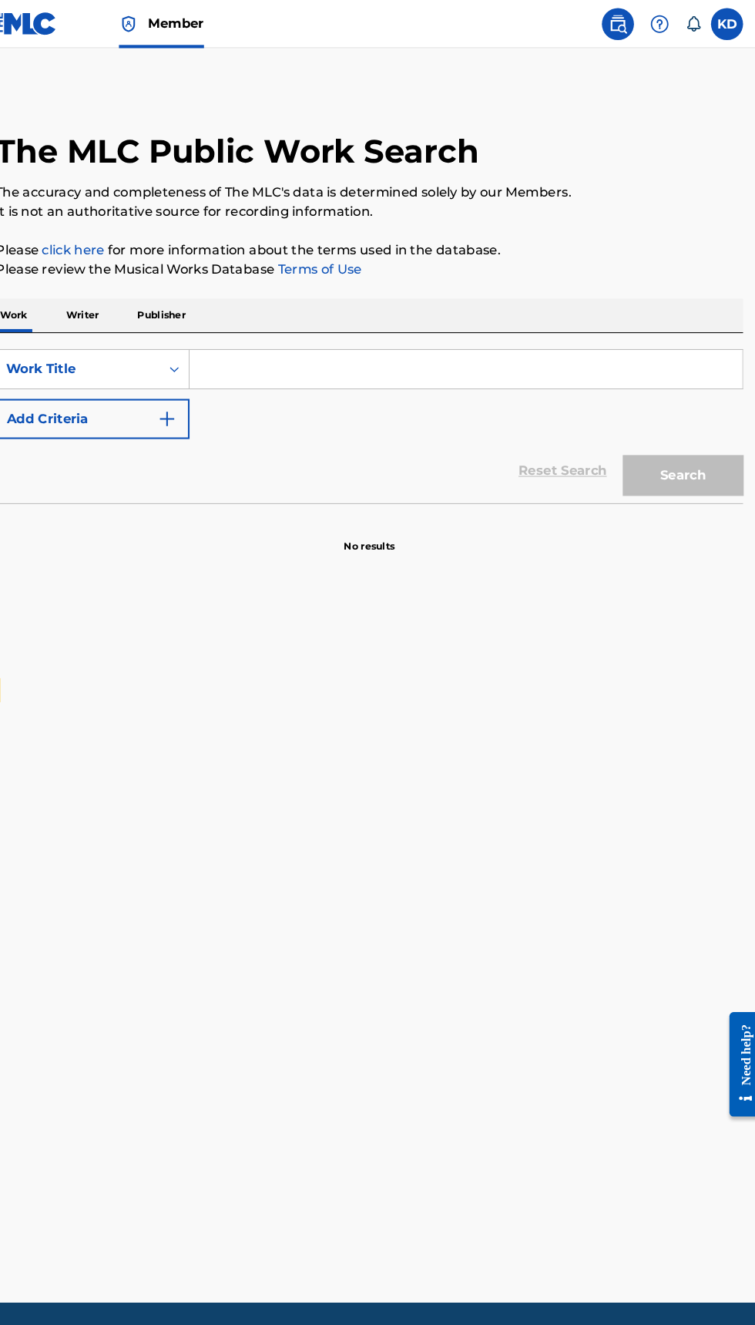
click at [99, 302] on p "Writer" at bounding box center [102, 303] width 41 height 32
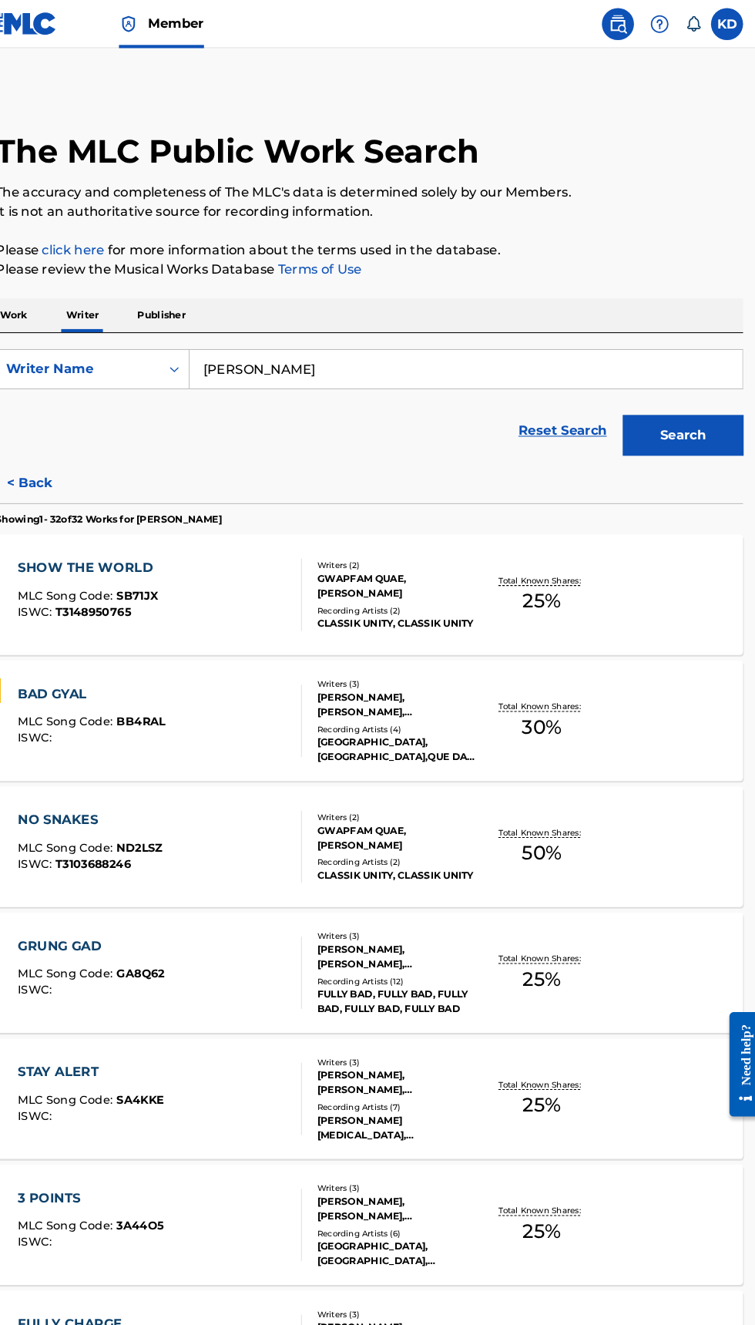
click at [409, 352] on input "shane bailey" at bounding box center [470, 354] width 531 height 37
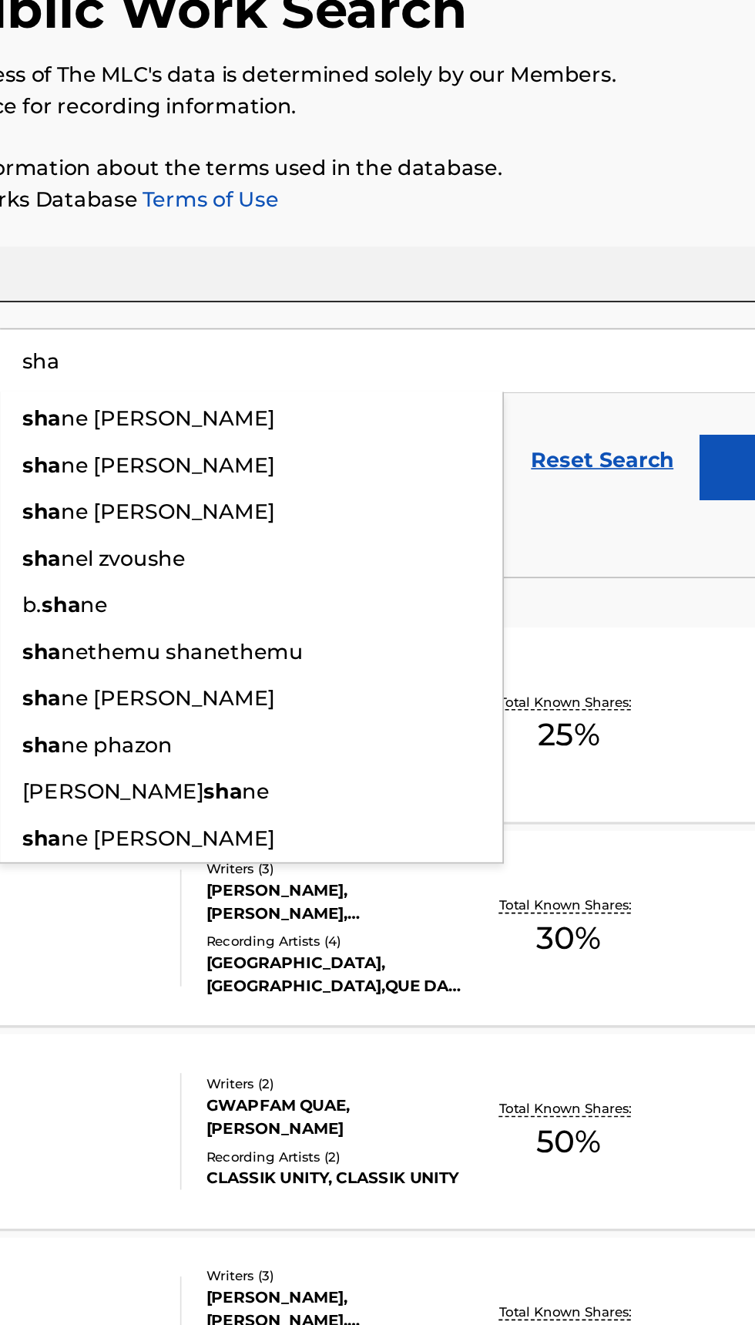
type input "sh"
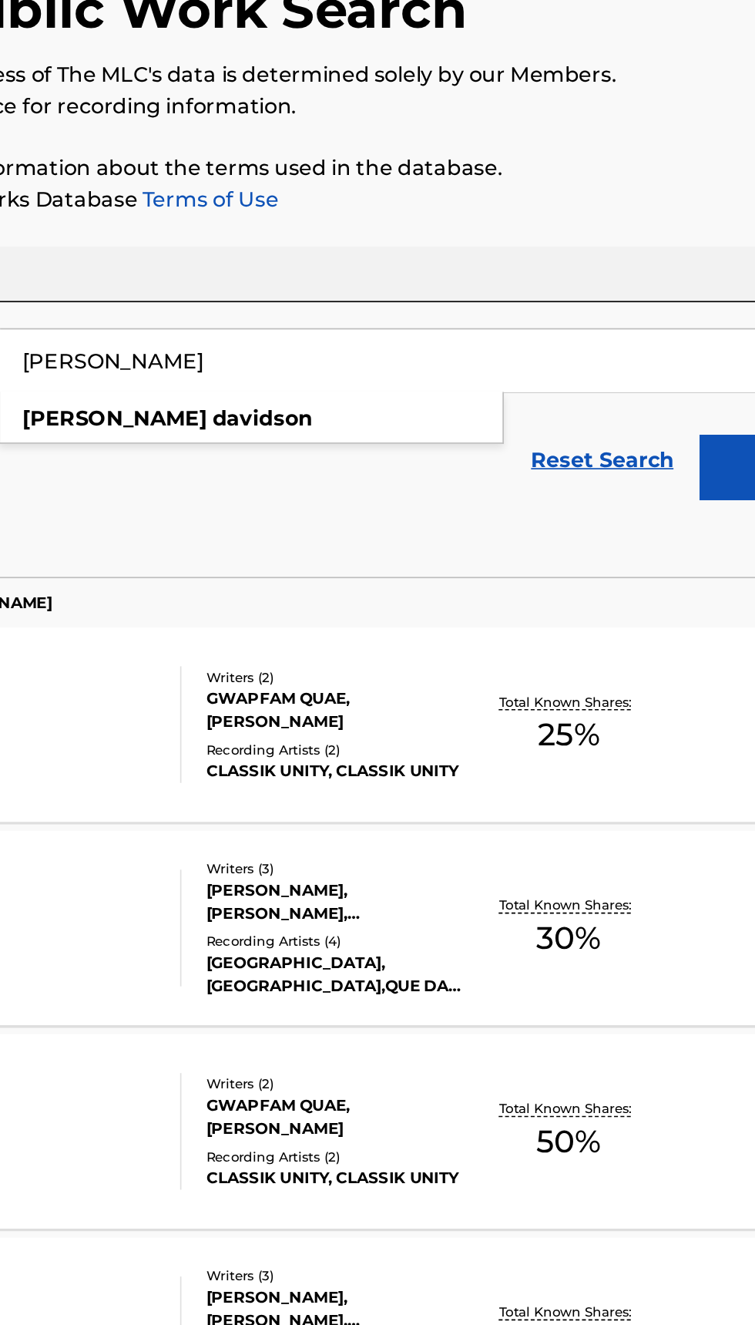
click at [331, 388] on strong "davidson" at bounding box center [360, 389] width 59 height 15
type input "kirk davidson"
click at [641, 415] on button "Search" at bounding box center [679, 418] width 116 height 39
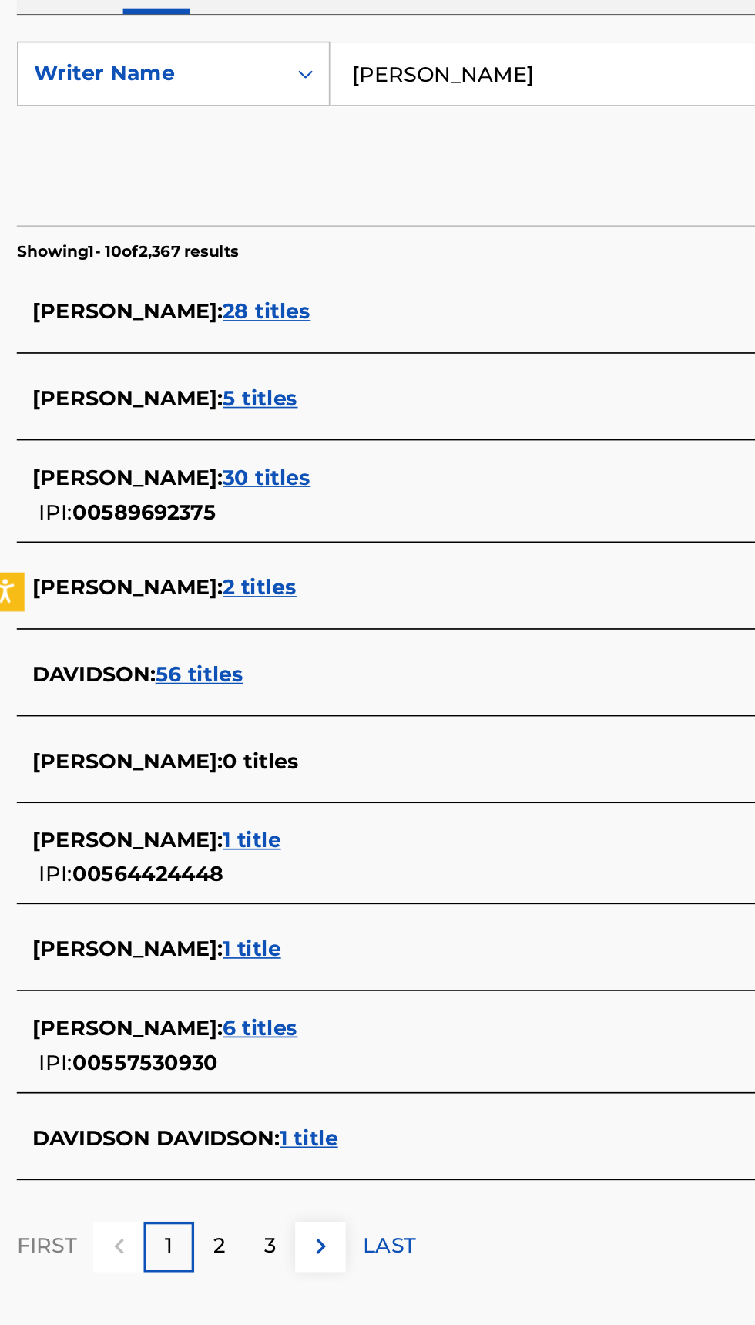
click at [140, 711] on span "56 titles" at bounding box center [127, 712] width 52 height 15
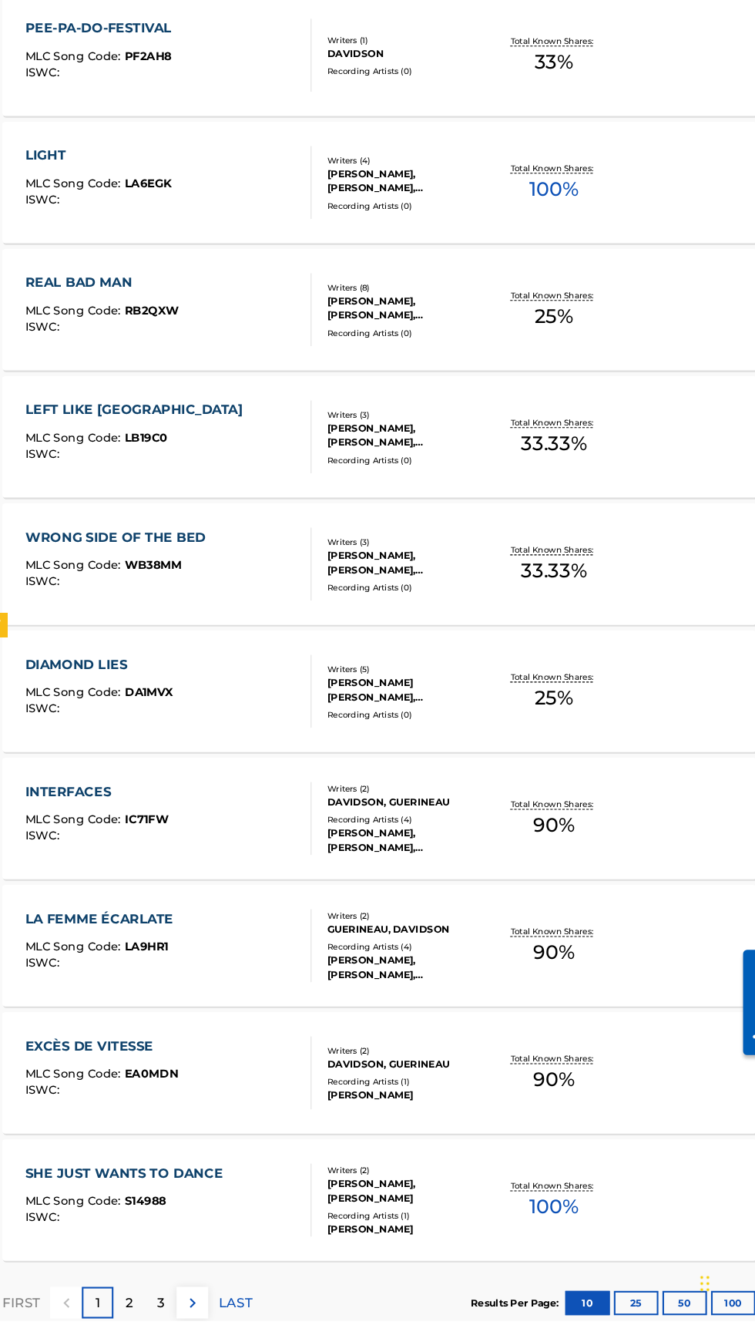
scroll to position [451, 0]
click at [715, 1310] on button "100" at bounding box center [714, 1307] width 42 height 23
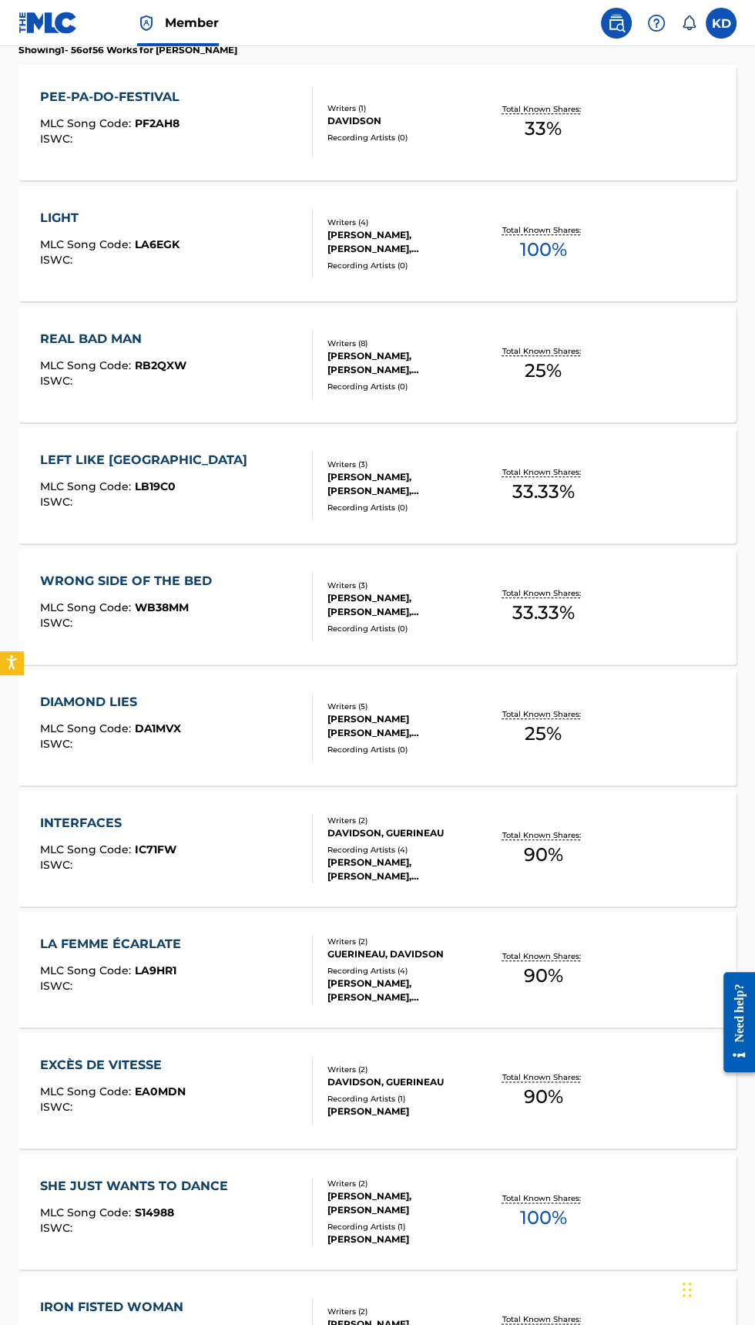
scroll to position [0, 0]
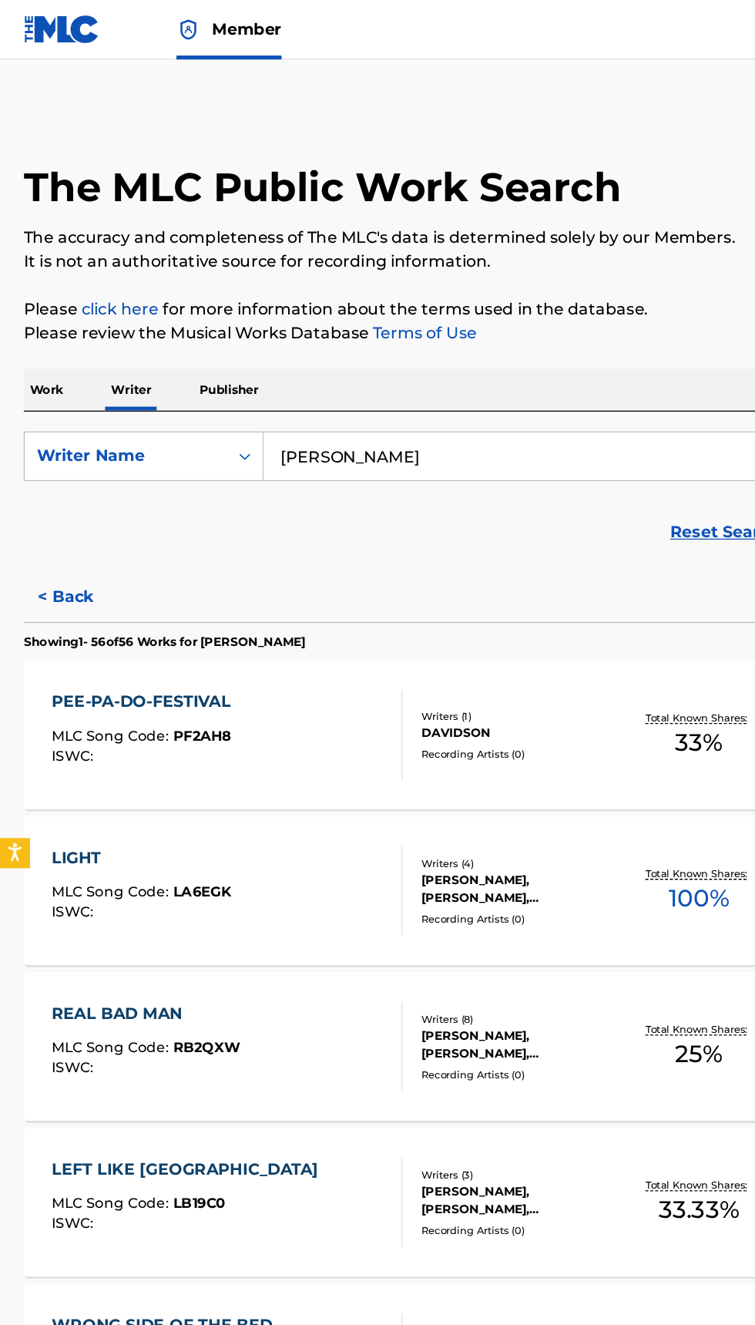
click at [39, 302] on p "Work" at bounding box center [35, 303] width 35 height 32
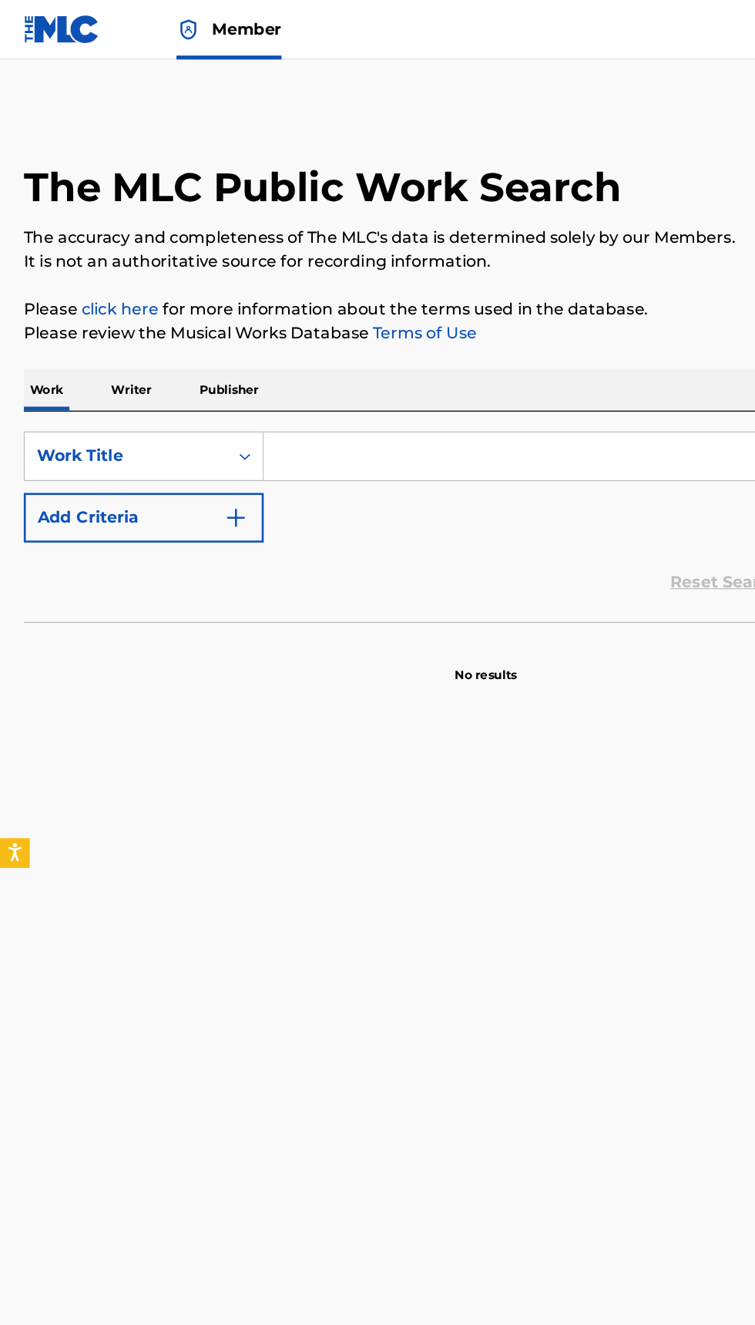
click at [364, 348] on input "Search Form" at bounding box center [470, 354] width 531 height 37
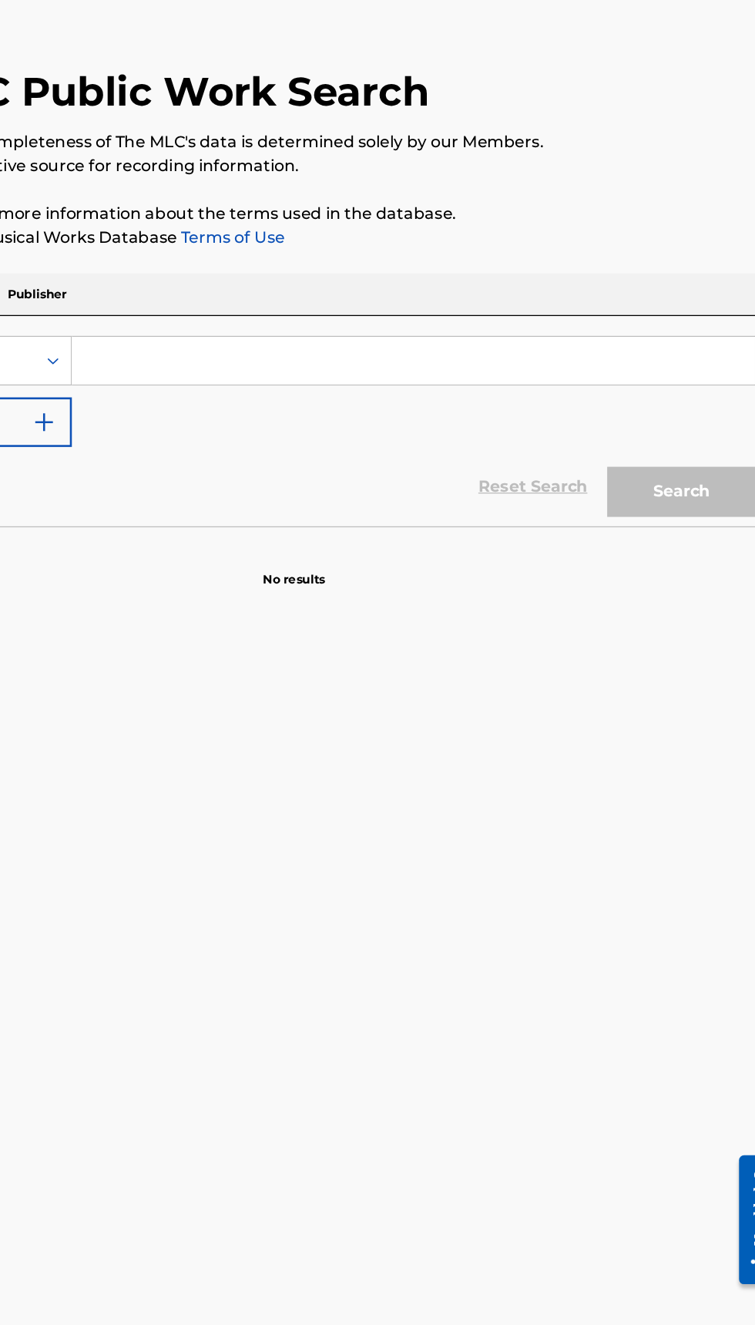
click at [184, 302] on p "Publisher" at bounding box center [177, 303] width 55 height 32
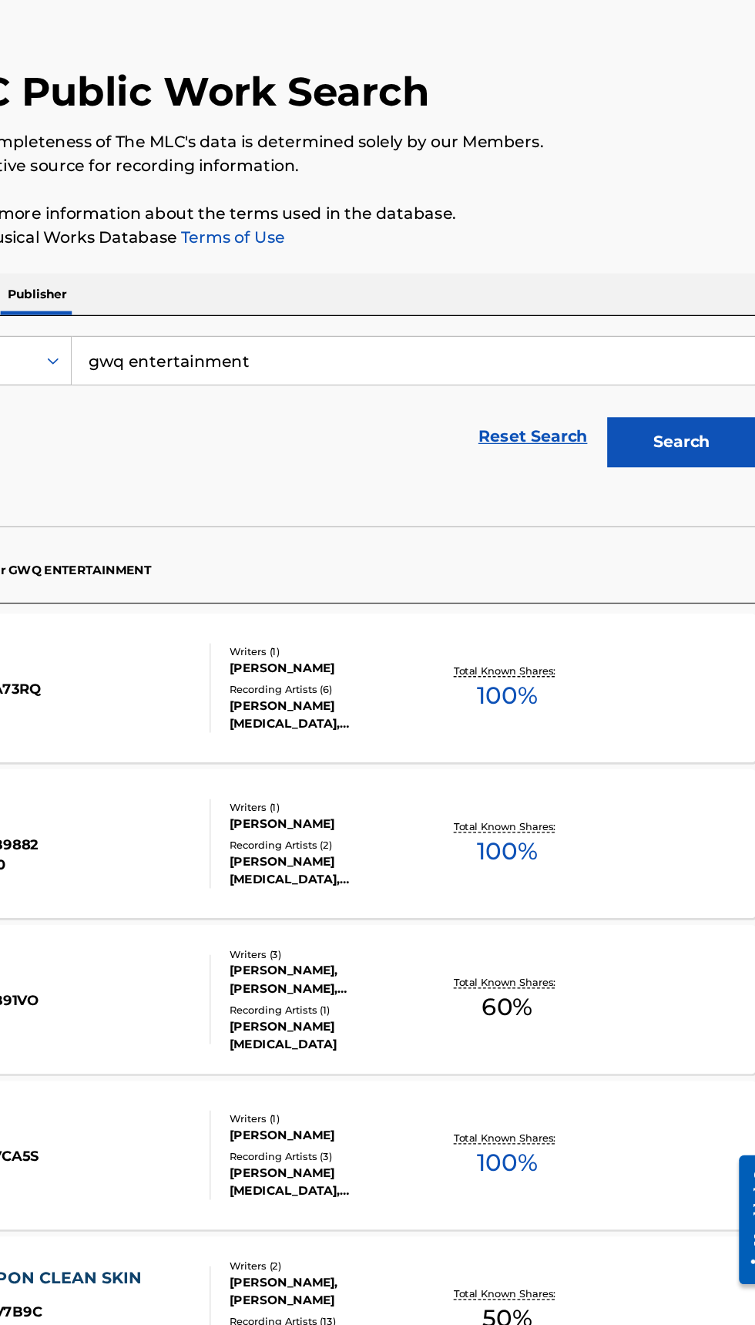
click at [397, 352] on input "gwq entertainment" at bounding box center [470, 354] width 531 height 37
type input "gwq"
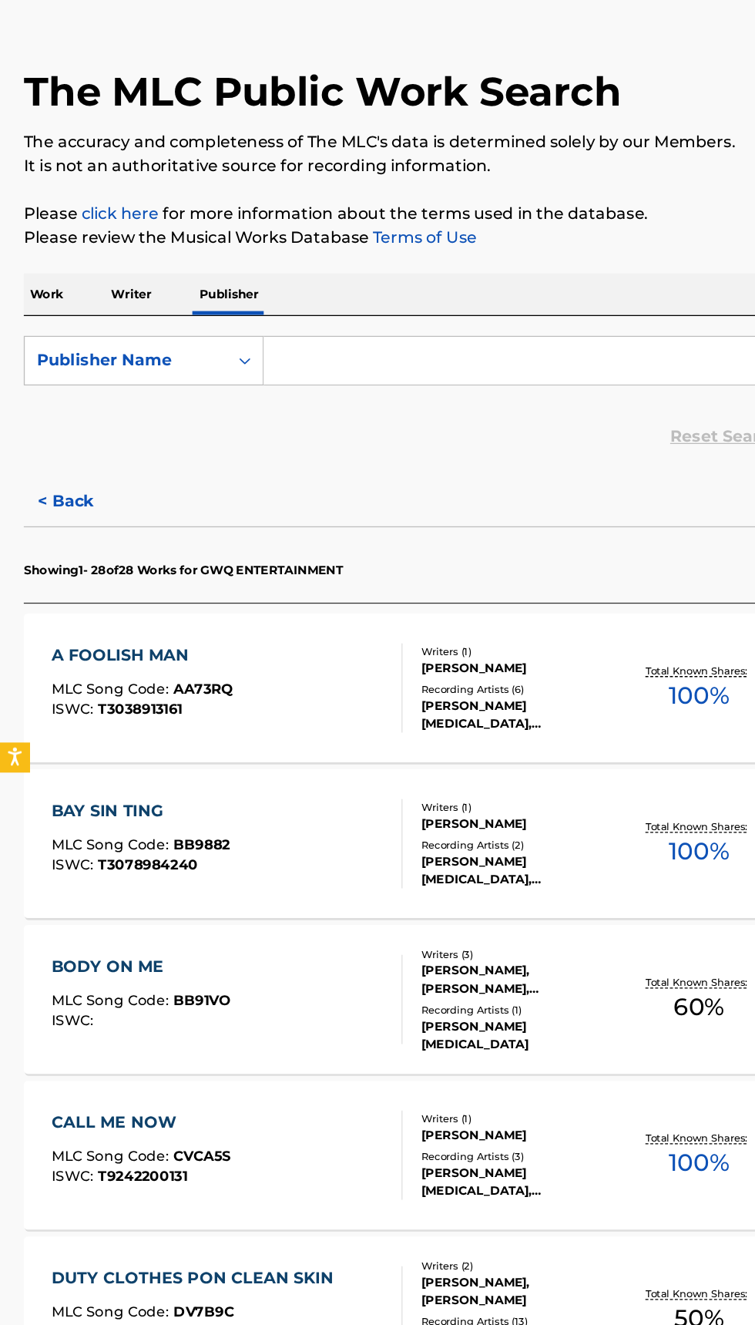
click at [109, 298] on p "Writer" at bounding box center [102, 303] width 41 height 32
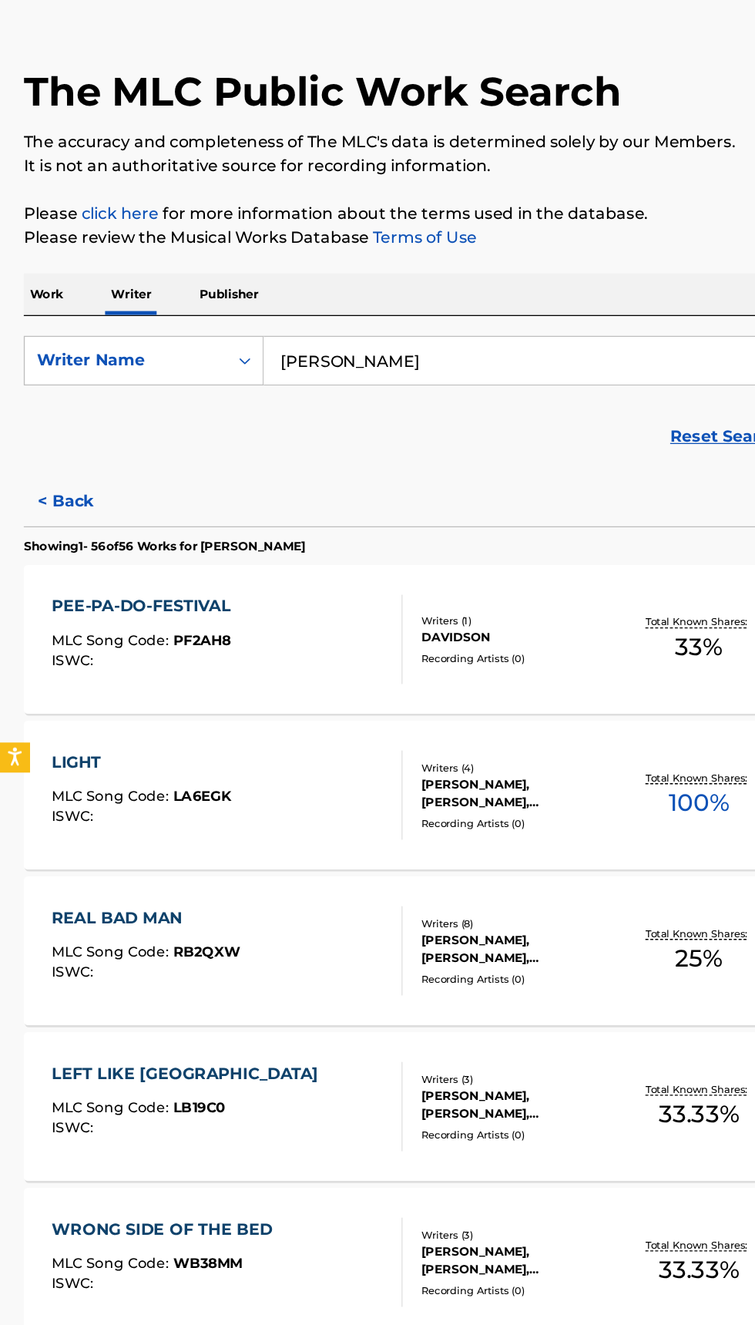
click at [372, 355] on input "kirk davidson" at bounding box center [470, 354] width 531 height 37
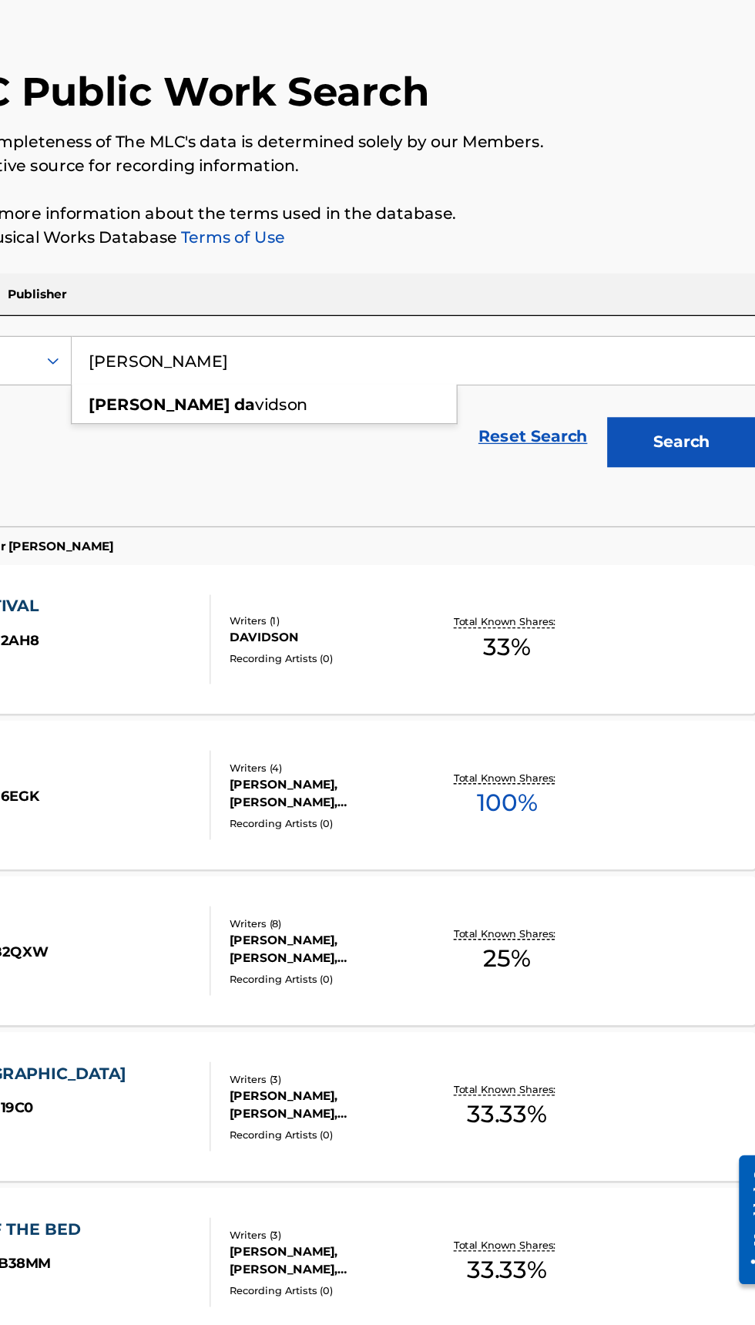
type input "kir"
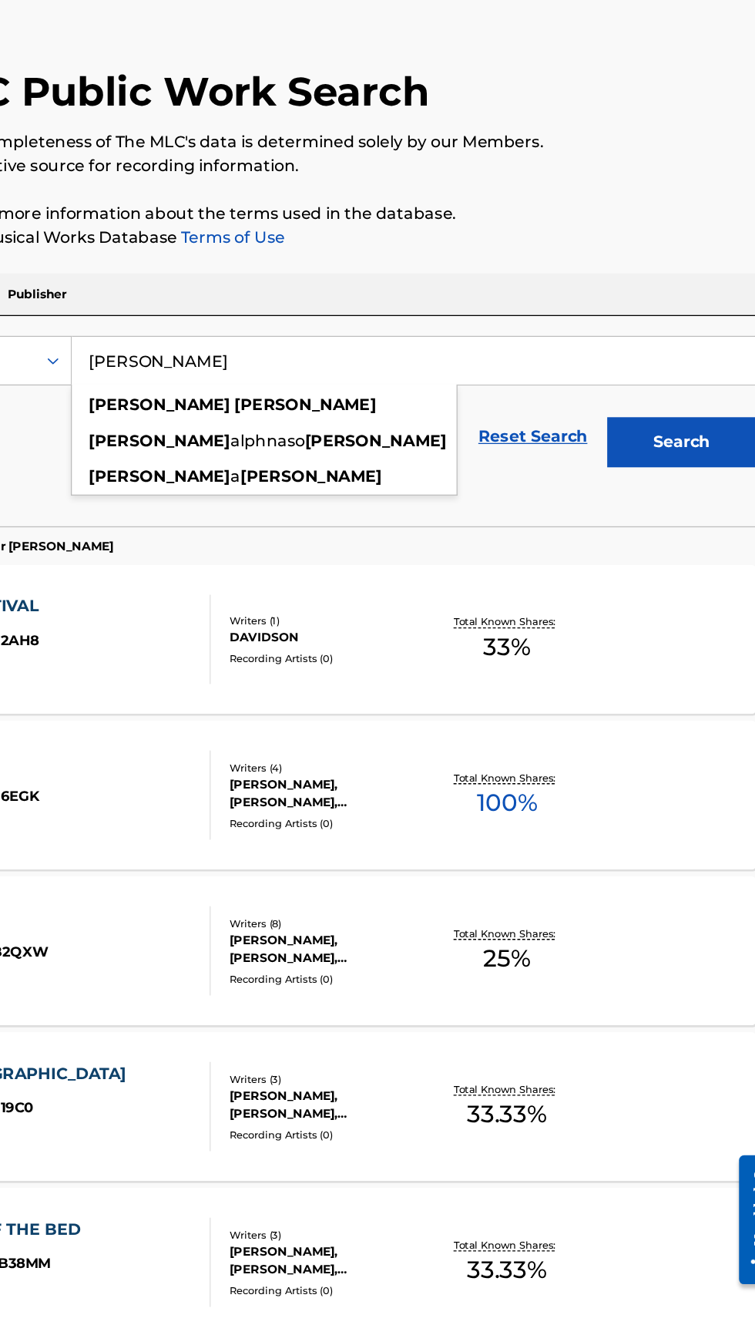
click at [695, 412] on button "Search" at bounding box center [679, 418] width 116 height 39
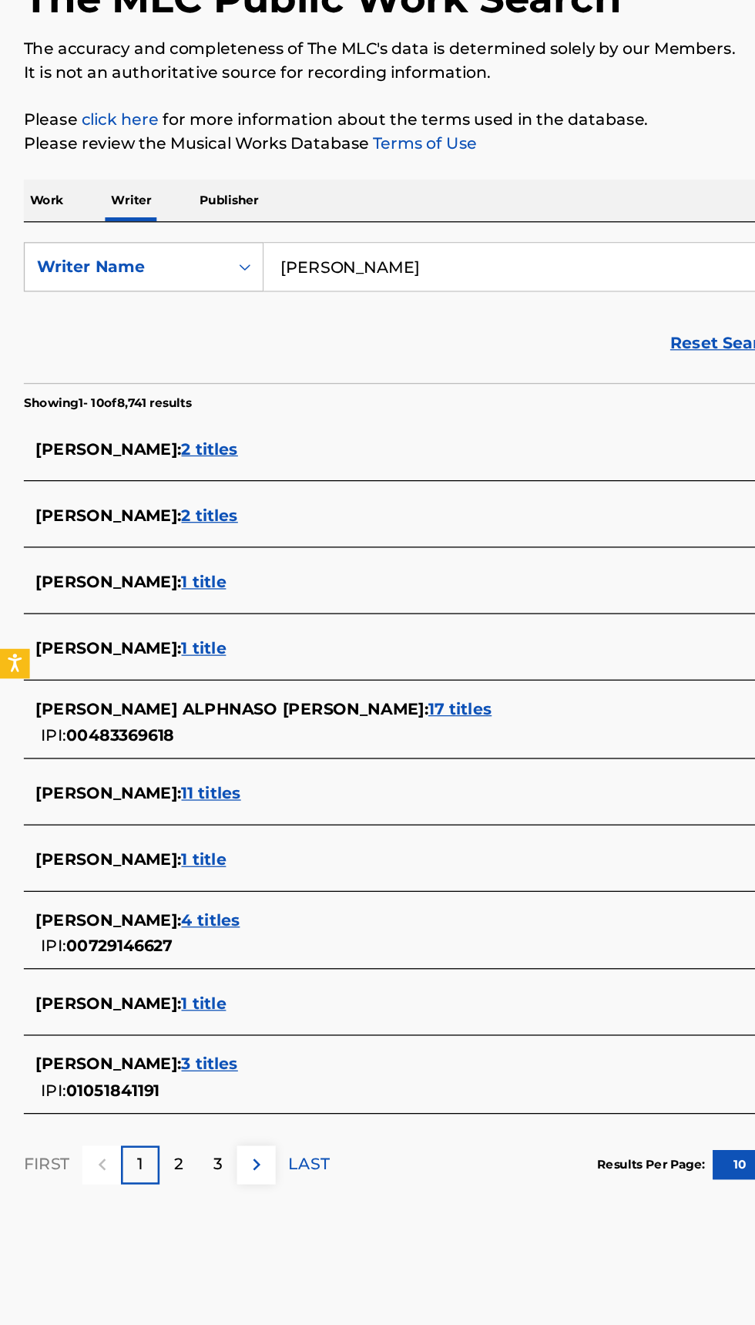
click at [165, 856] on span "4 titles" at bounding box center [163, 862] width 45 height 15
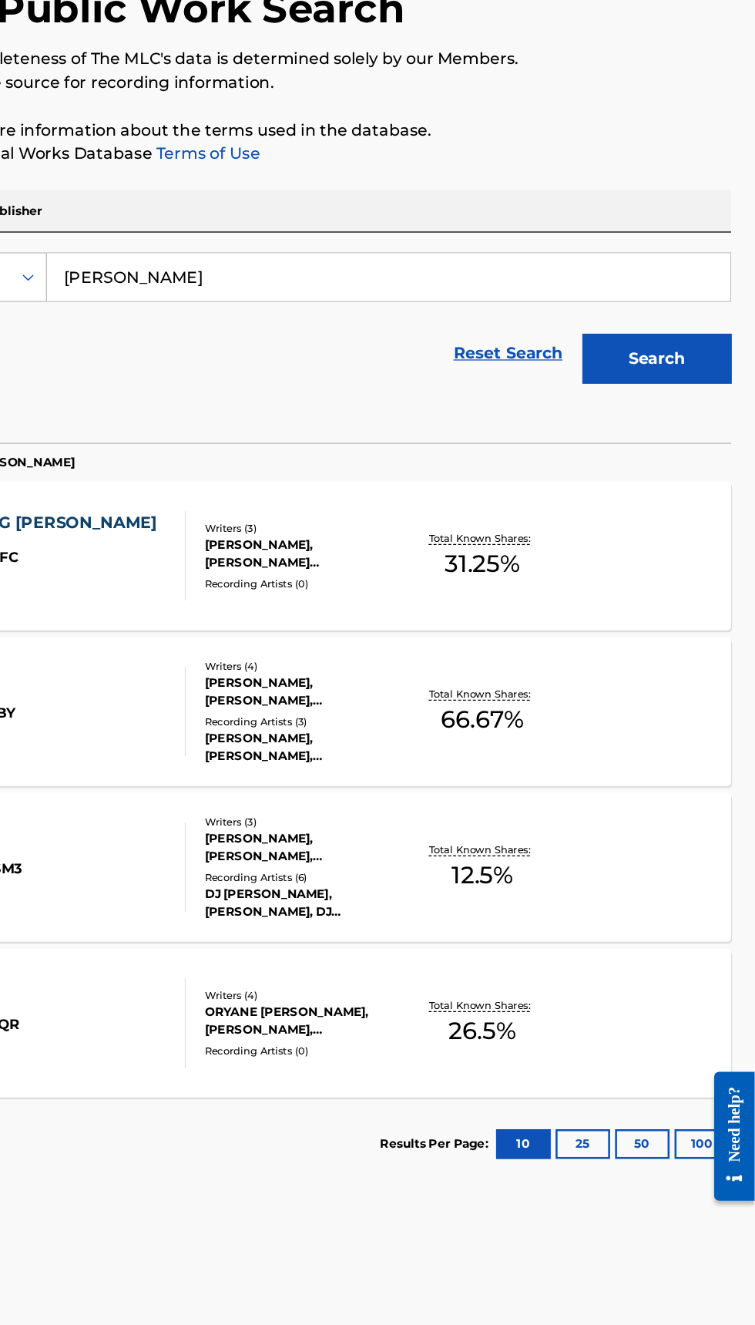
click at [698, 419] on button "Search" at bounding box center [679, 418] width 116 height 39
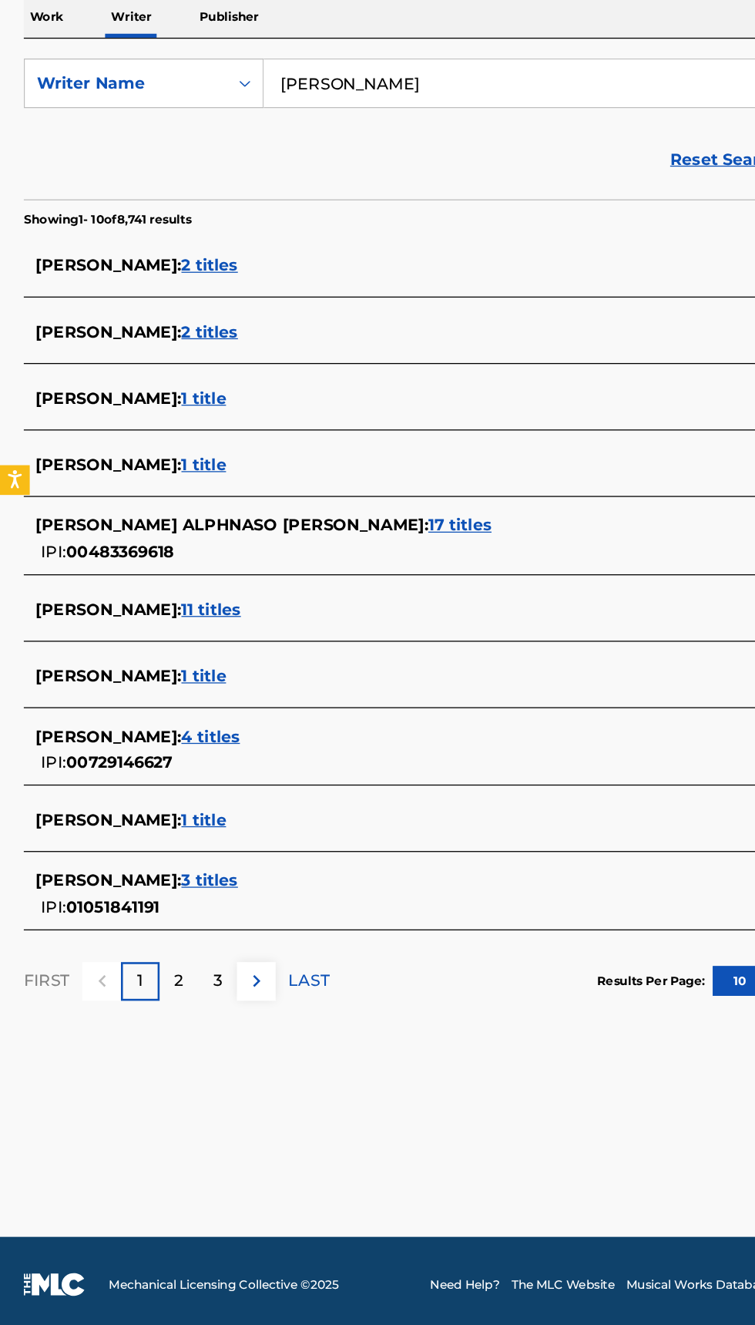
click at [169, 806] on div "ALRICK A TAYLOR : 1 title" at bounding box center [358, 815] width 660 height 18
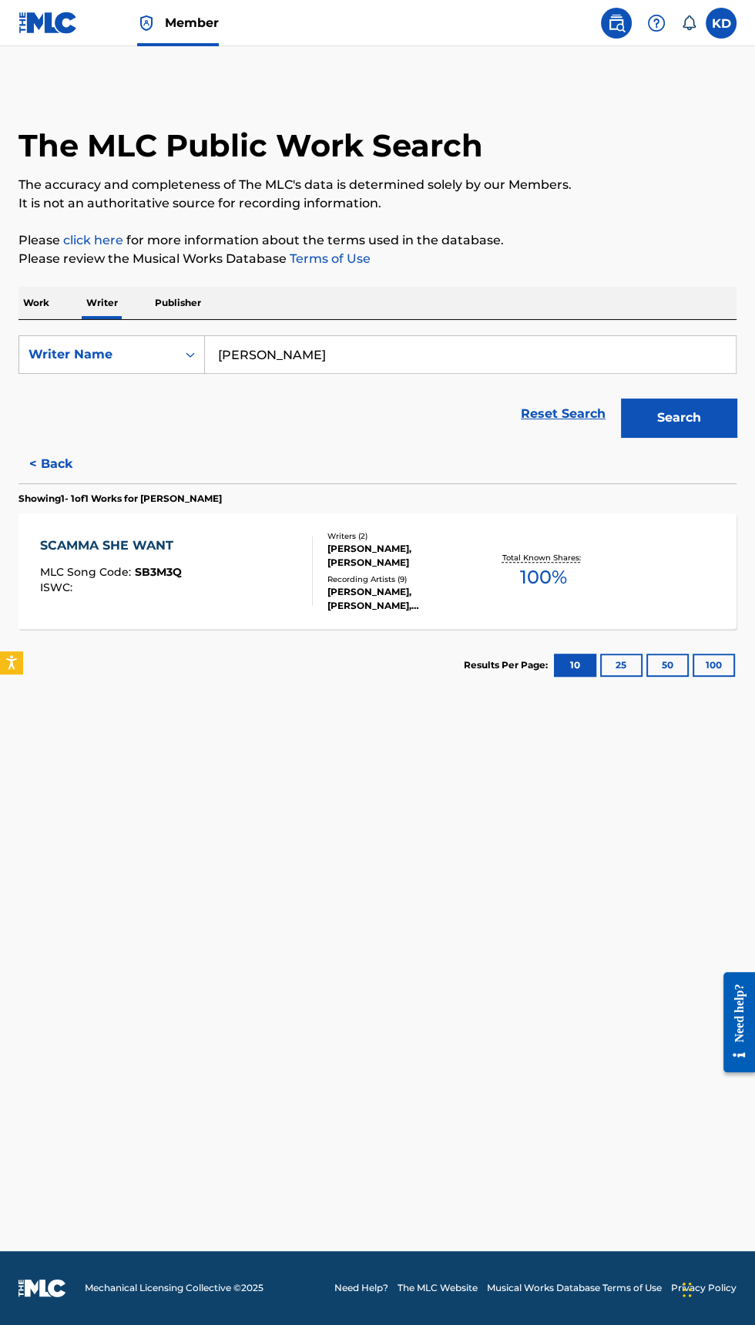
scroll to position [1, 0]
click at [691, 415] on button "Search" at bounding box center [679, 418] width 116 height 39
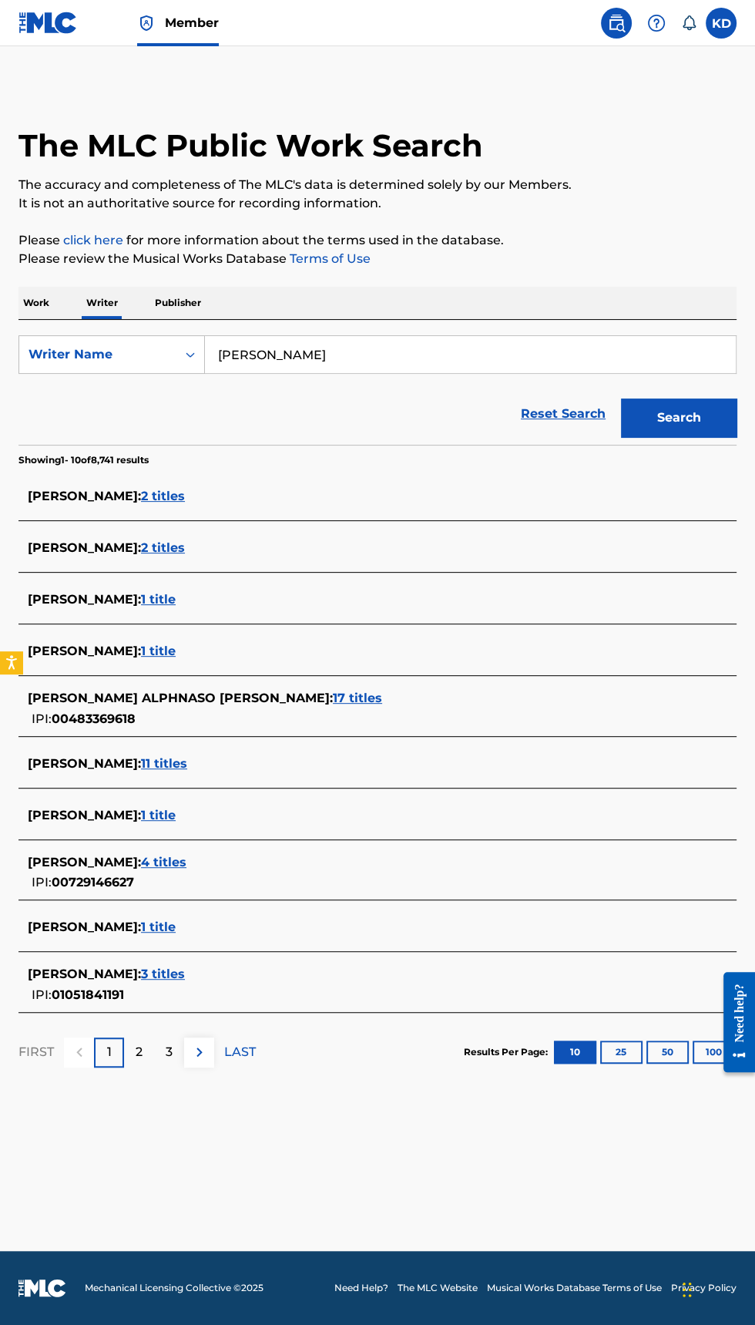
click at [165, 761] on span "11 titles" at bounding box center [164, 763] width 46 height 15
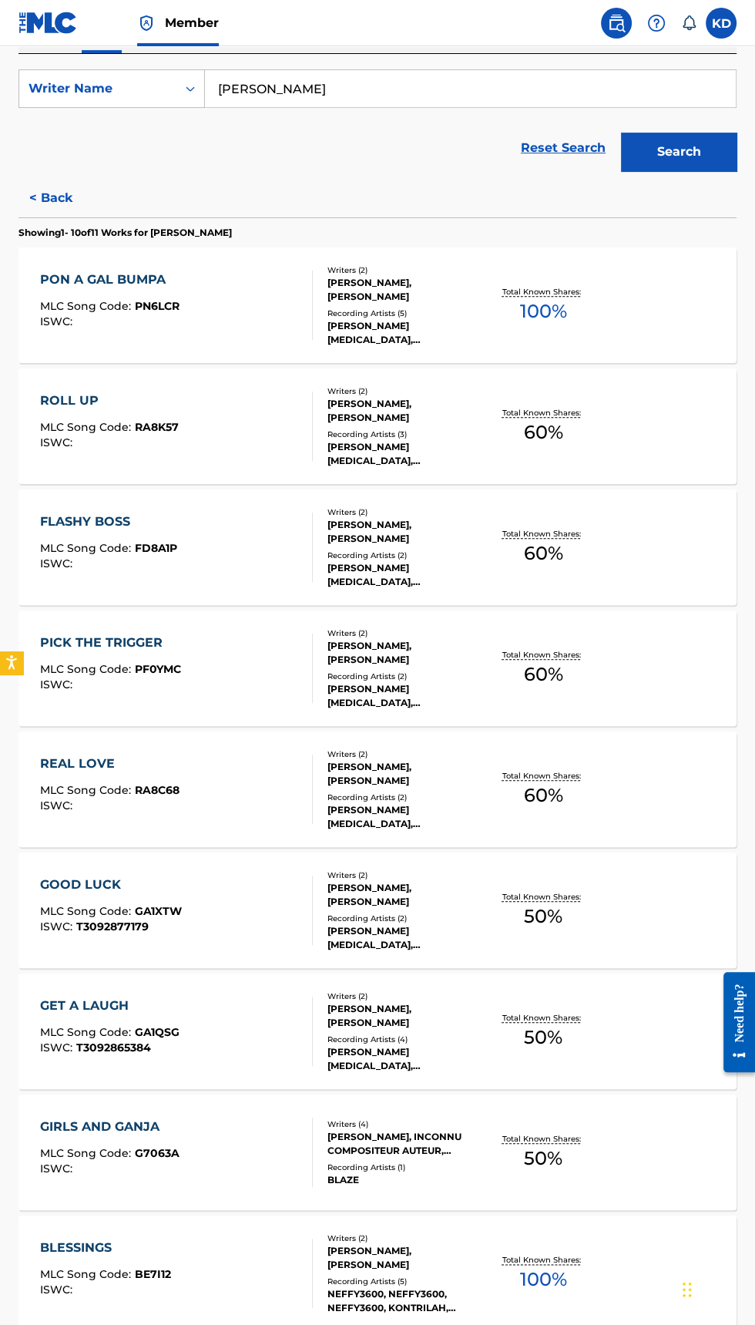
scroll to position [0, 0]
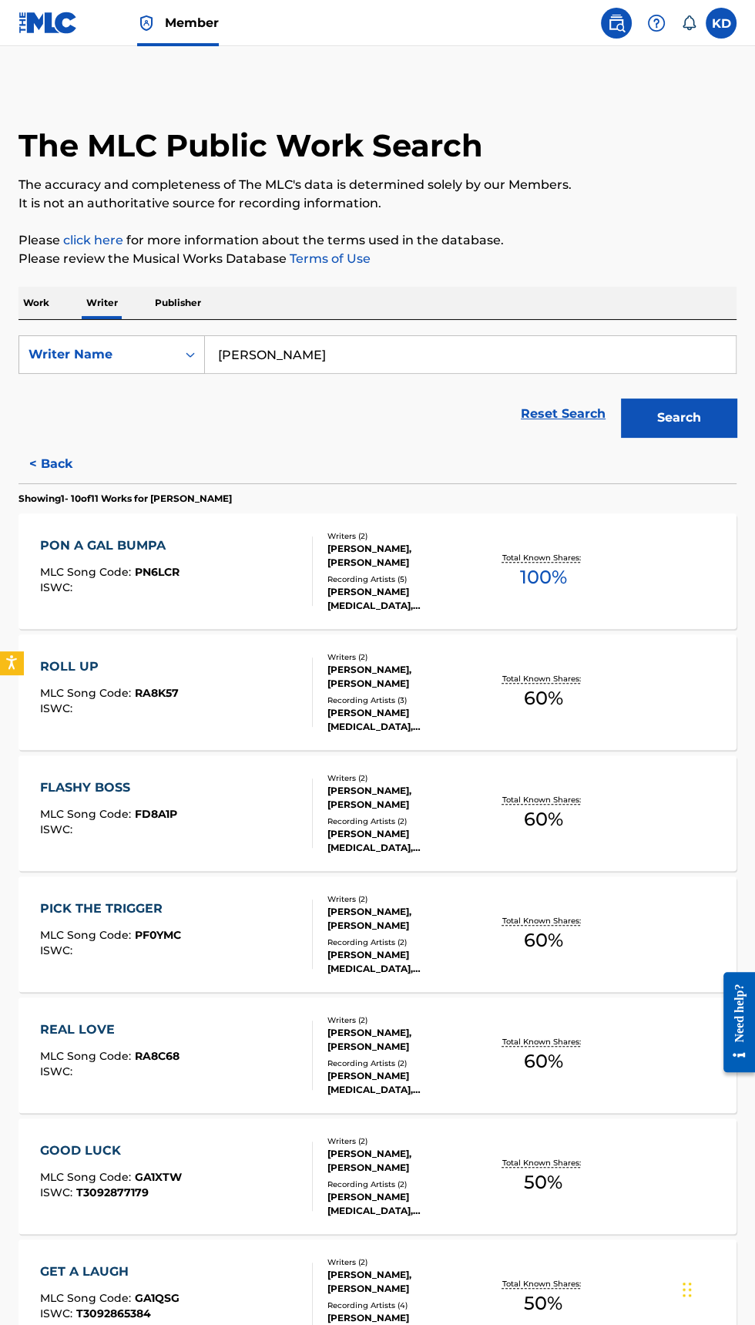
click at [693, 412] on button "Search" at bounding box center [679, 418] width 116 height 39
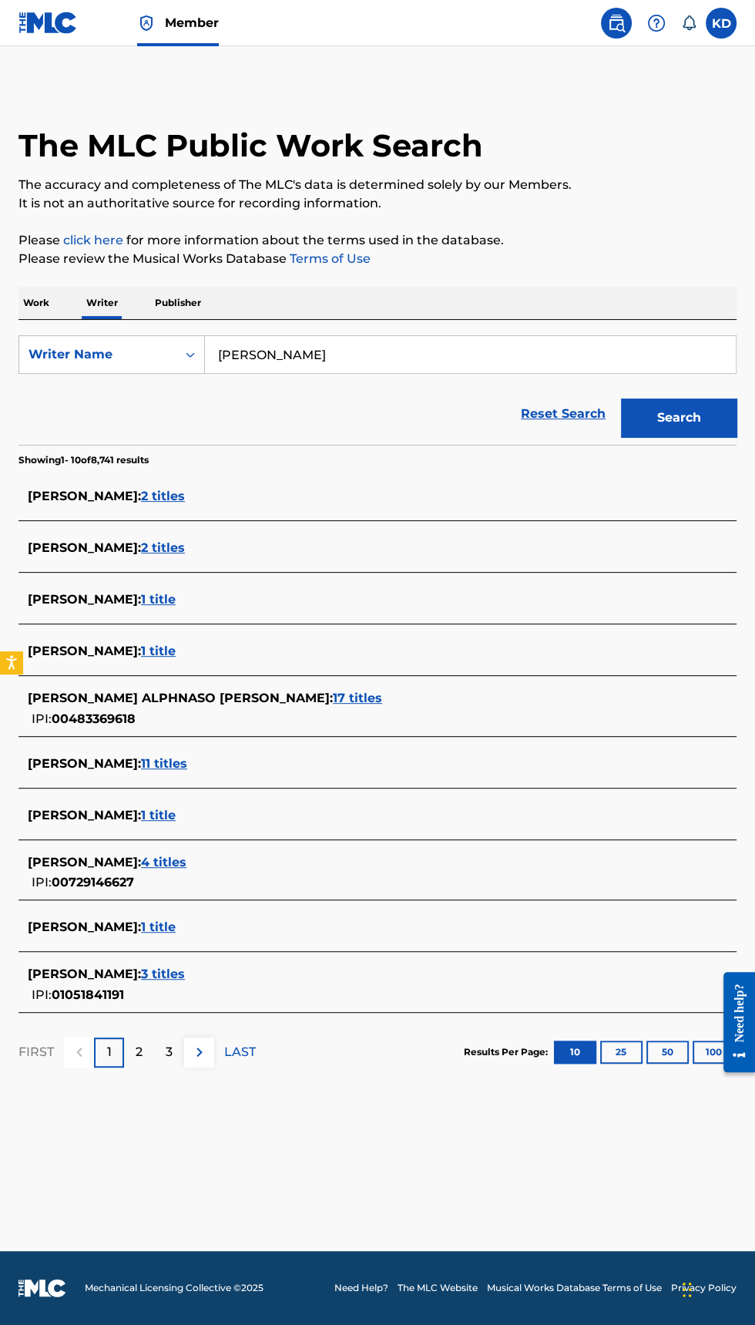
click at [333, 691] on span "17 titles" at bounding box center [357, 698] width 49 height 15
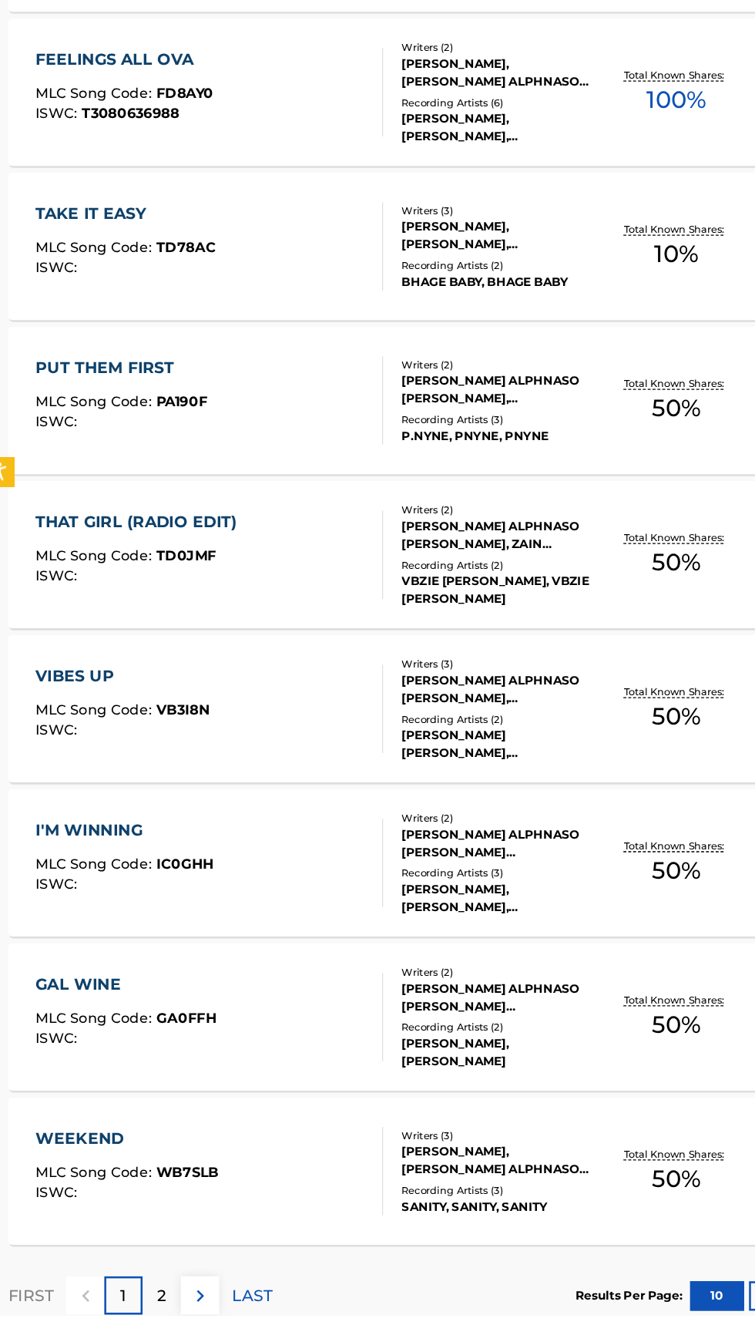
scroll to position [449, 0]
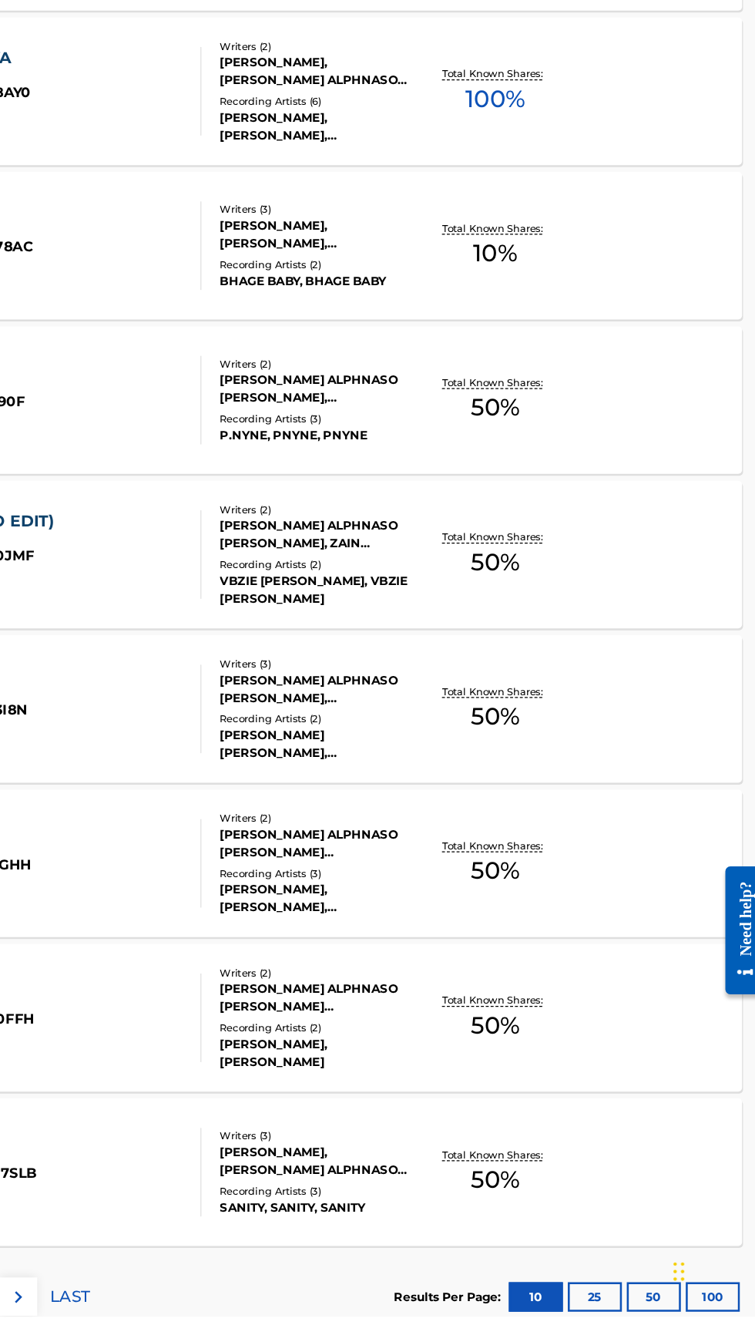
click at [722, 1307] on button "100" at bounding box center [714, 1309] width 42 height 23
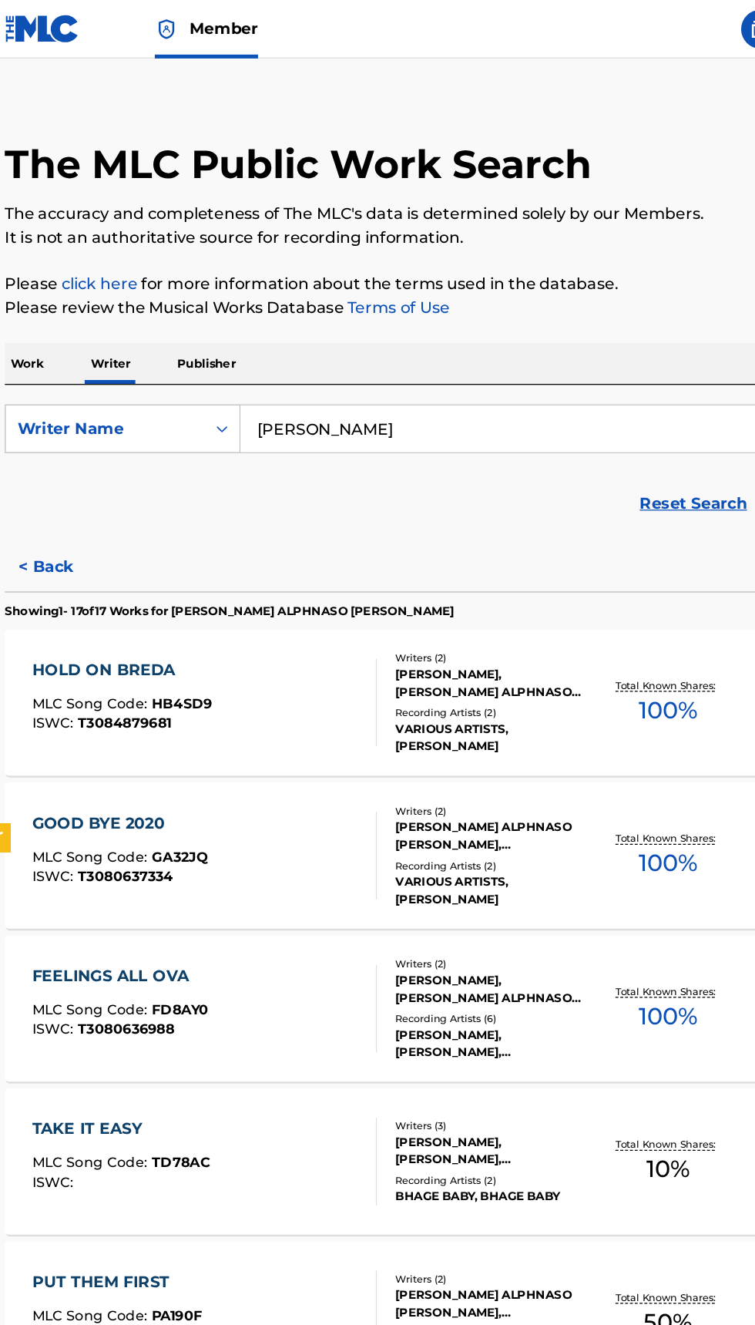
scroll to position [0, 0]
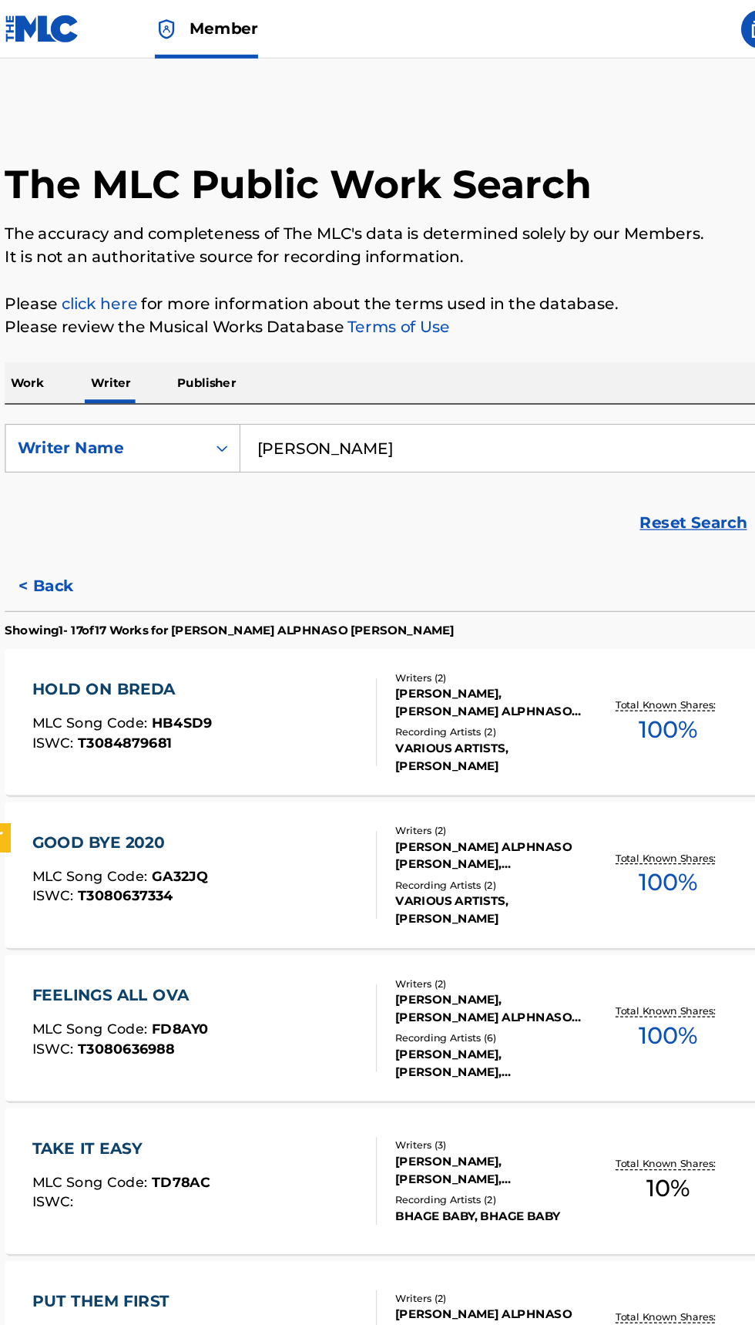
click at [346, 352] on input "Alrick taylor" at bounding box center [470, 354] width 531 height 37
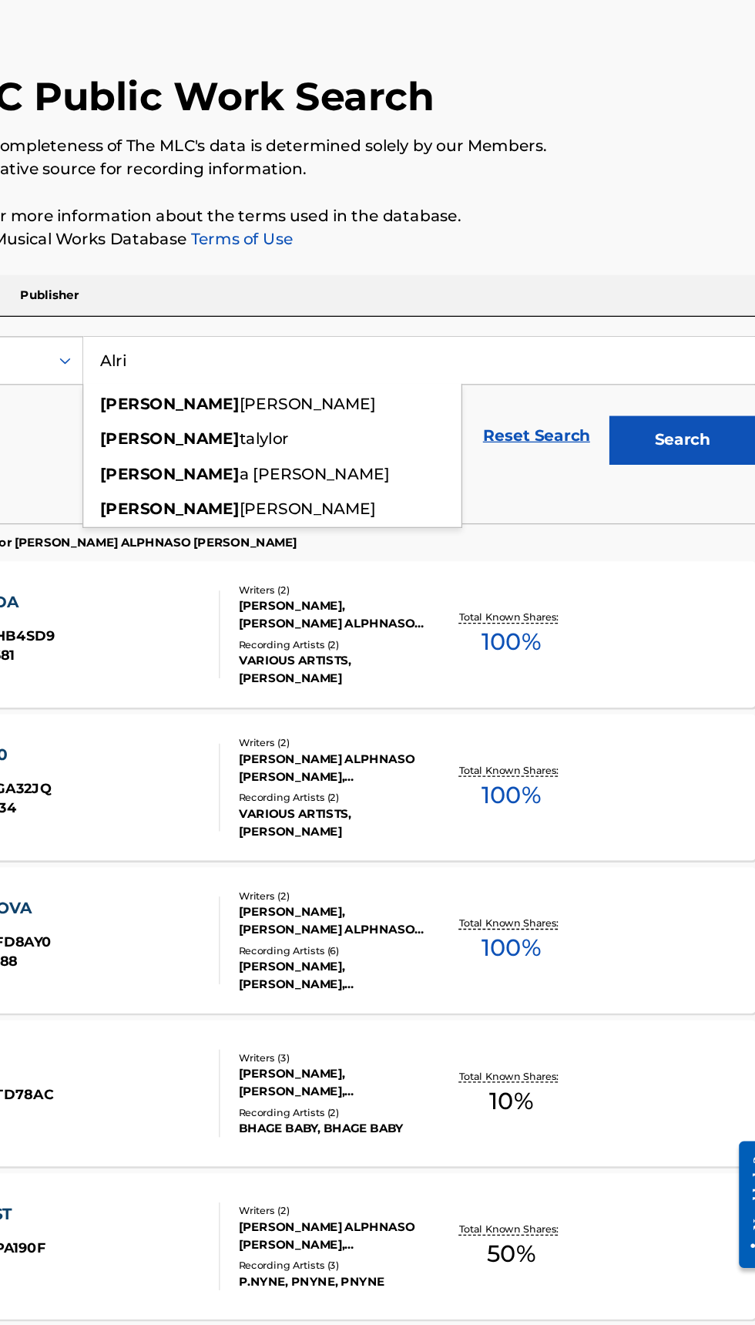
type input "Alr"
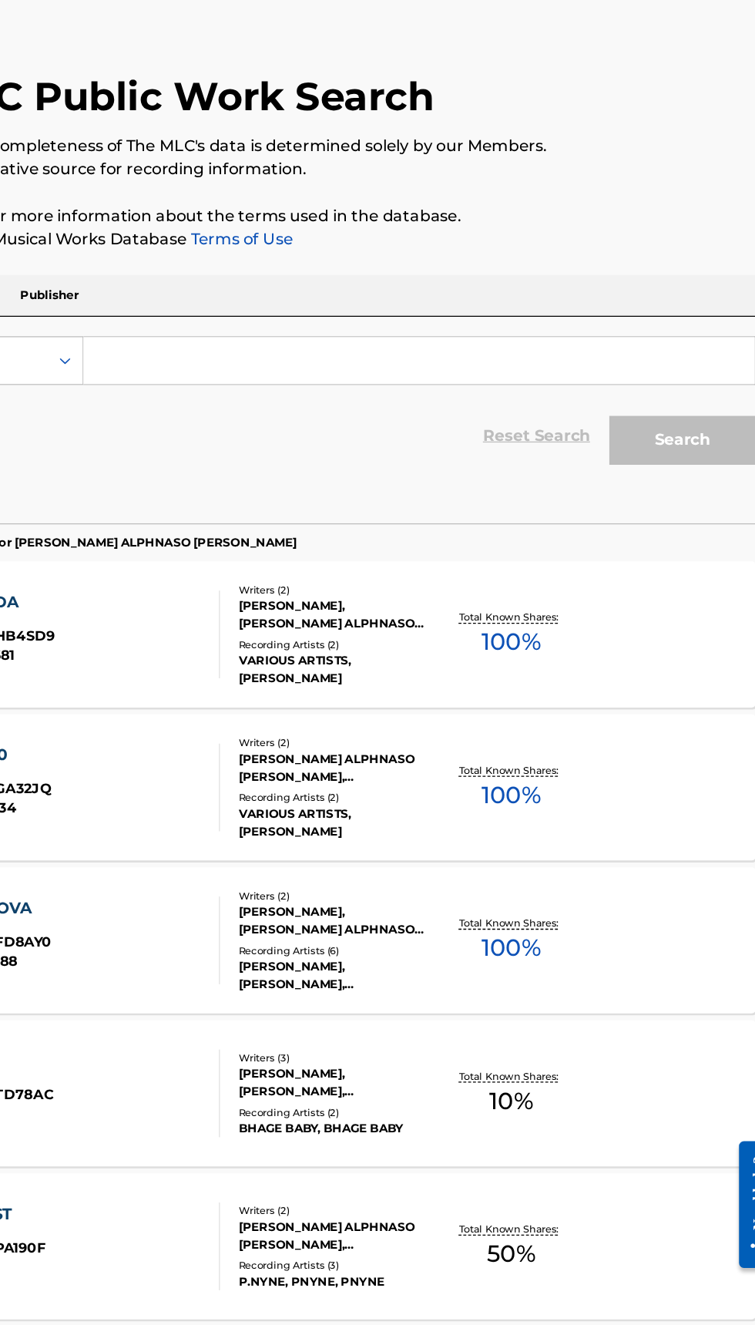
click at [179, 288] on p "Publisher" at bounding box center [177, 303] width 55 height 32
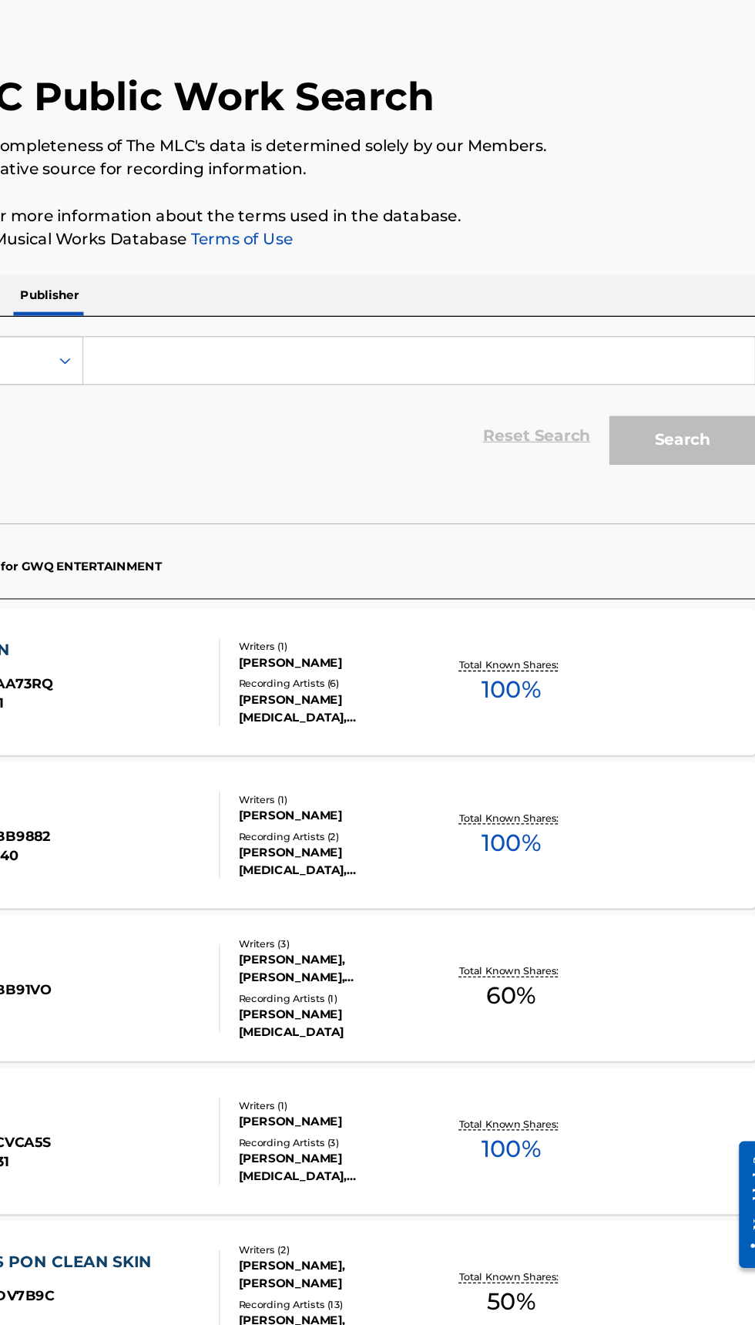
click at [301, 351] on input "Search Form" at bounding box center [470, 354] width 531 height 37
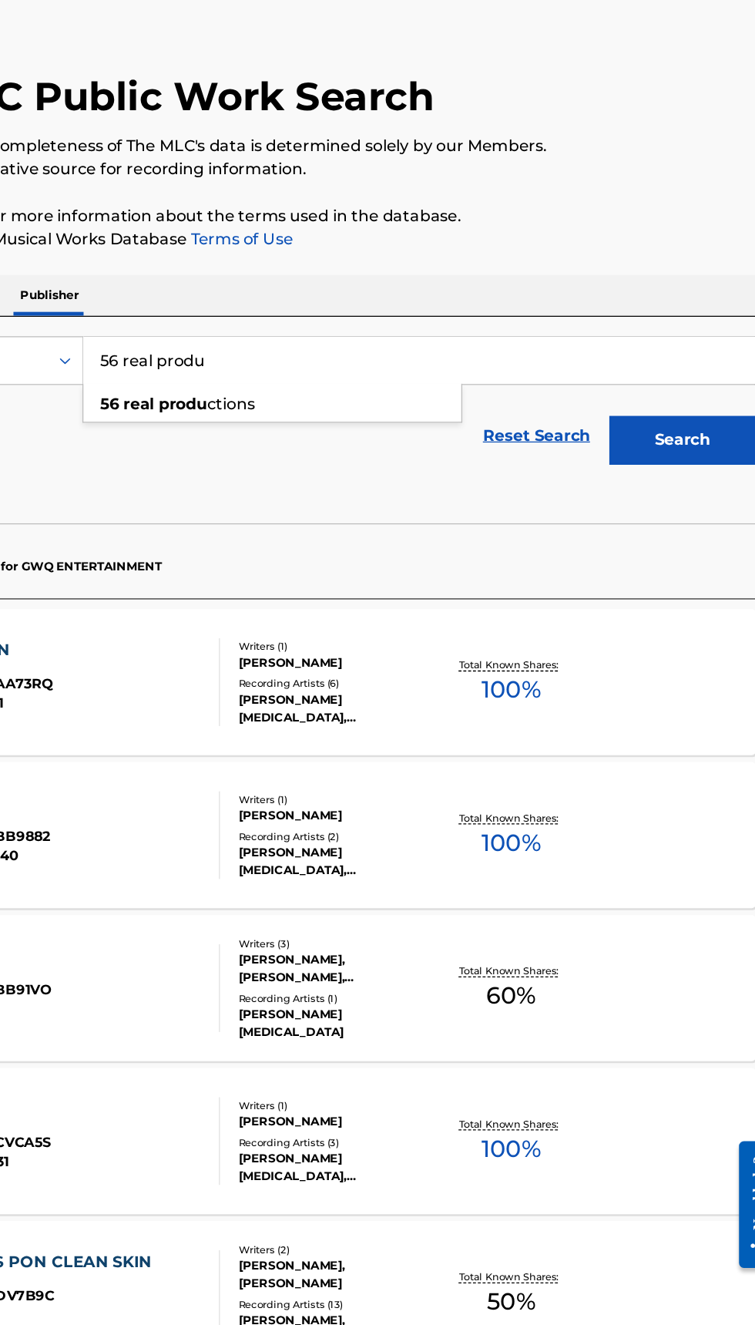
click at [353, 382] on div "56 real produ ctions" at bounding box center [354, 389] width 299 height 28
type input "56 real productions"
click at [714, 423] on button "Search" at bounding box center [679, 418] width 116 height 39
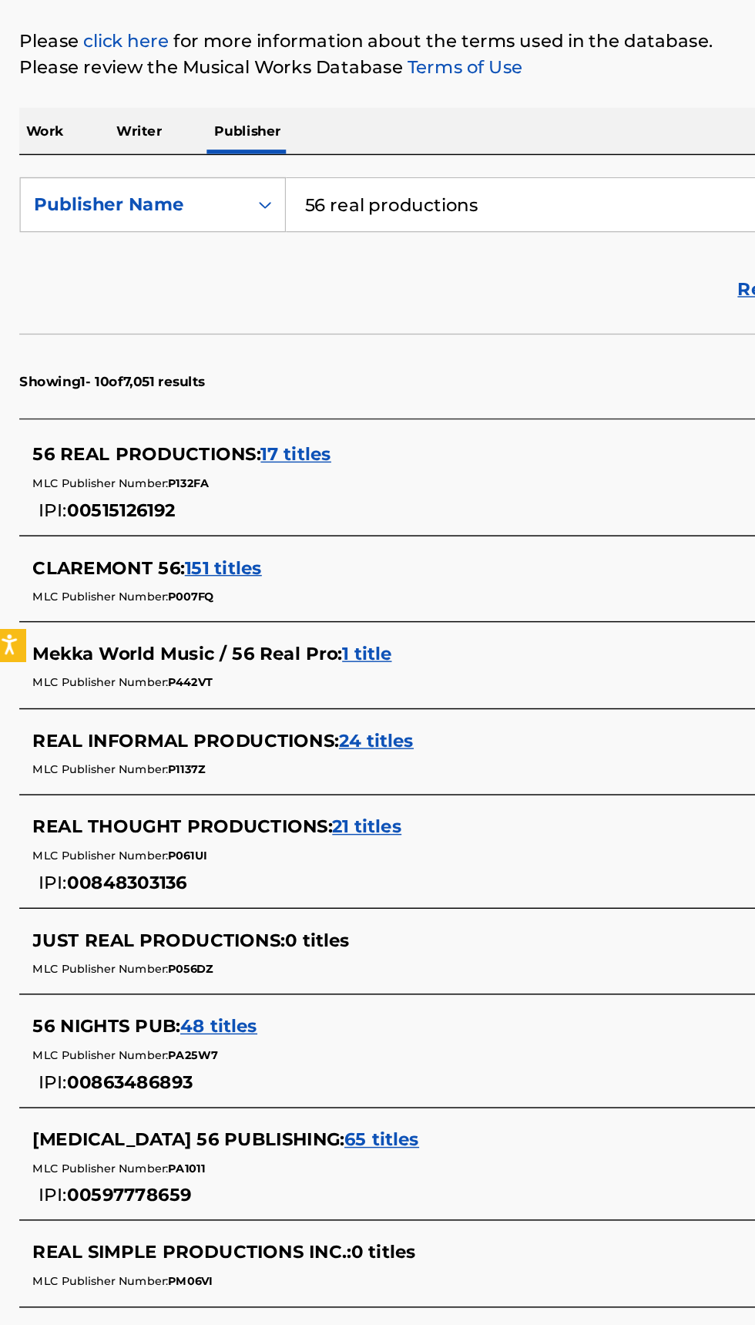
click at [217, 526] on span "17 titles" at bounding box center [211, 529] width 49 height 15
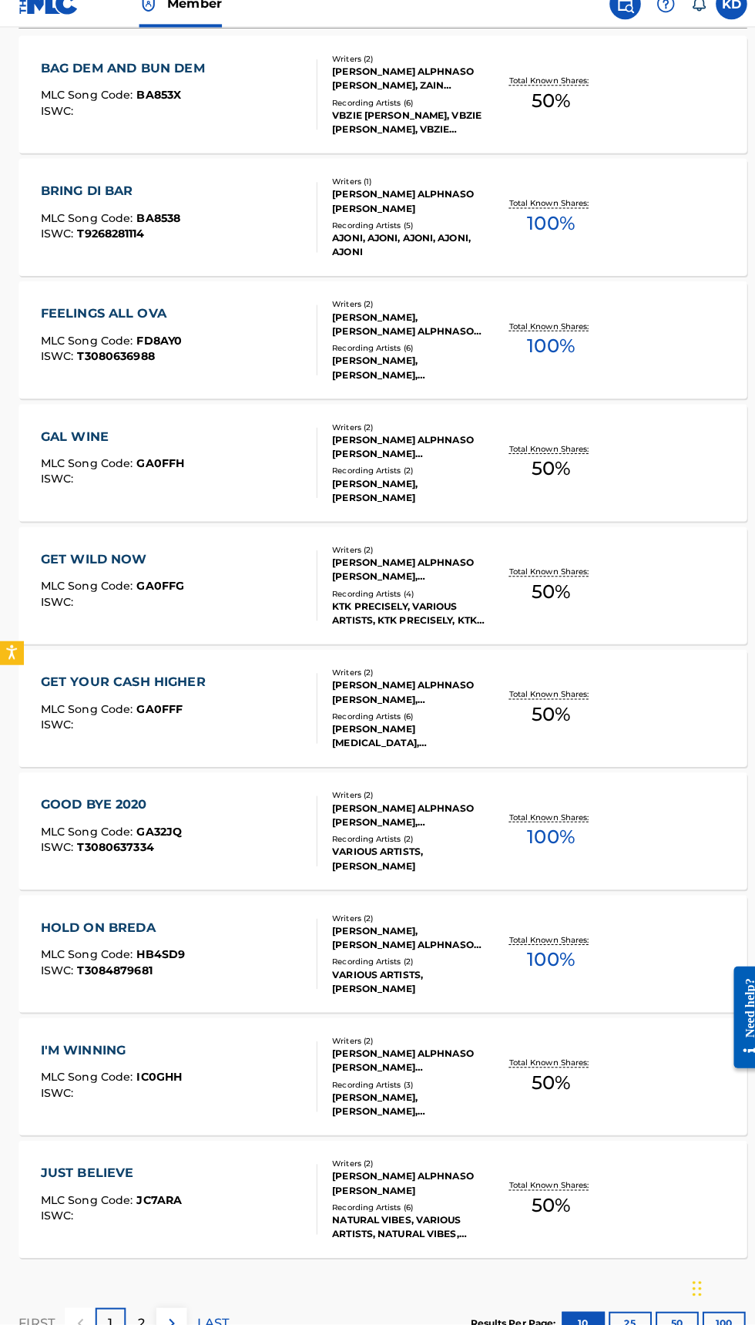
scroll to position [513, 0]
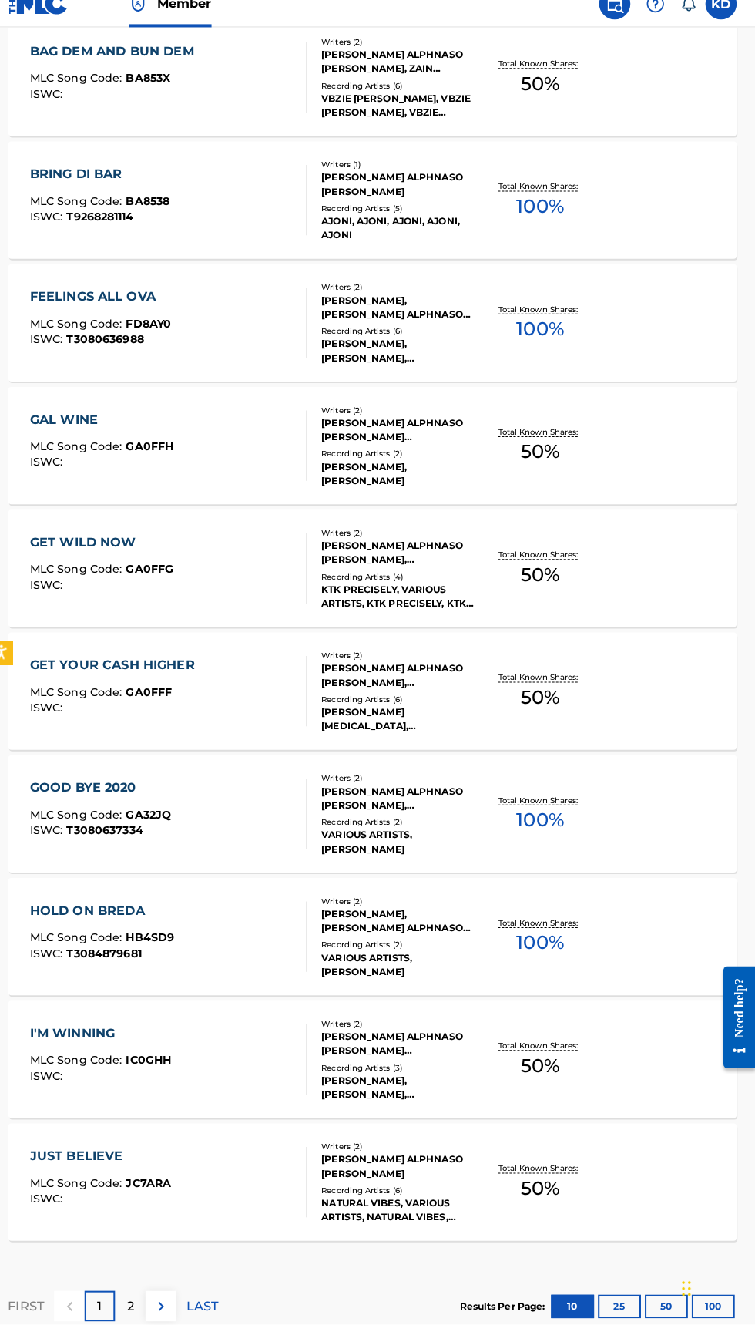
click at [714, 1311] on button "100" at bounding box center [714, 1307] width 42 height 23
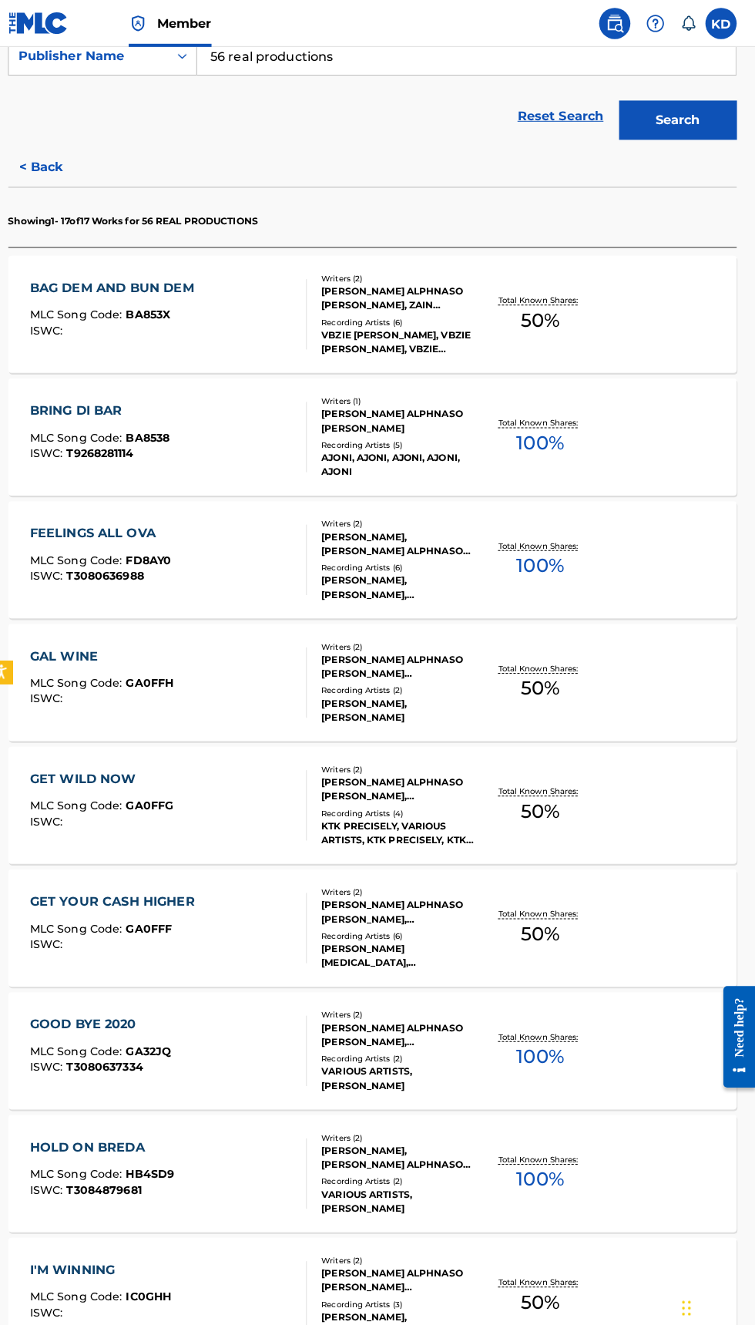
scroll to position [0, 0]
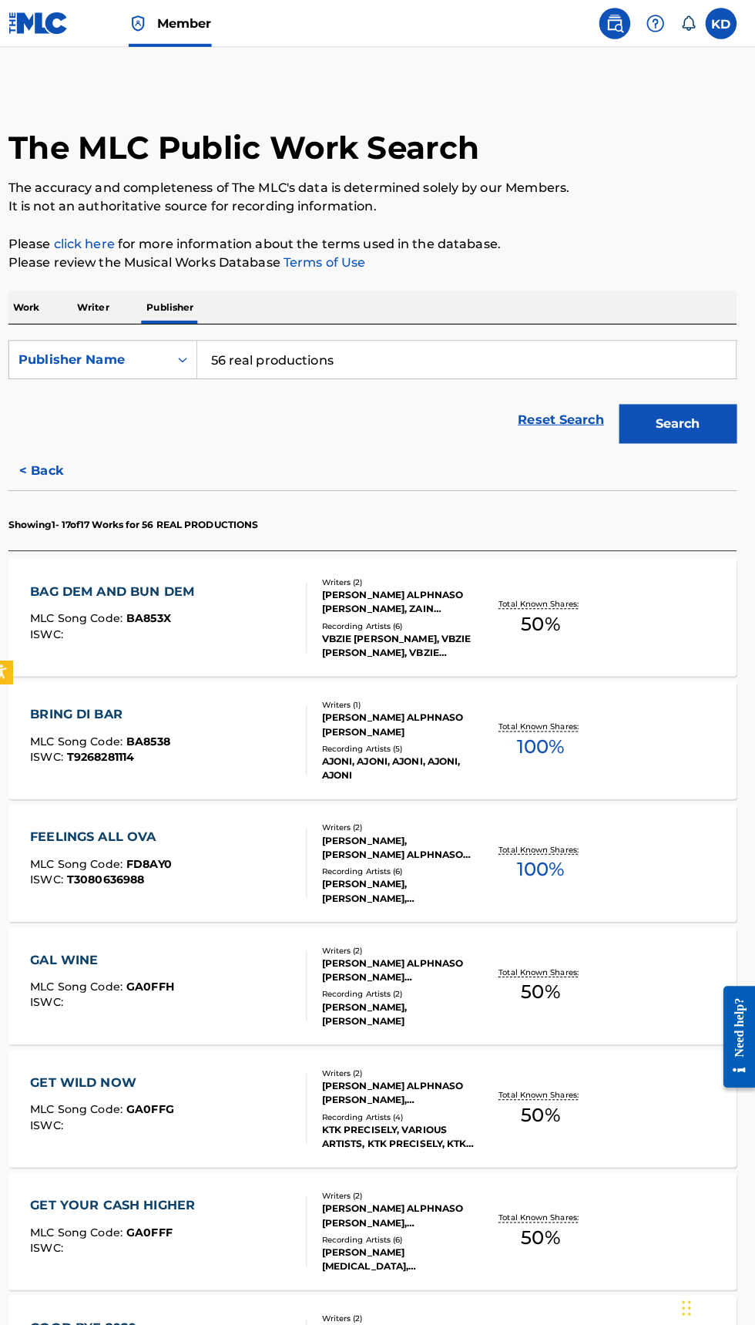
click at [728, 24] on label at bounding box center [721, 23] width 31 height 31
click at [721, 23] on input "KD KIRK DAVIDSON mekkaworldmusic@gmail.com Notification Preferences Profile Log…" at bounding box center [721, 23] width 0 height 0
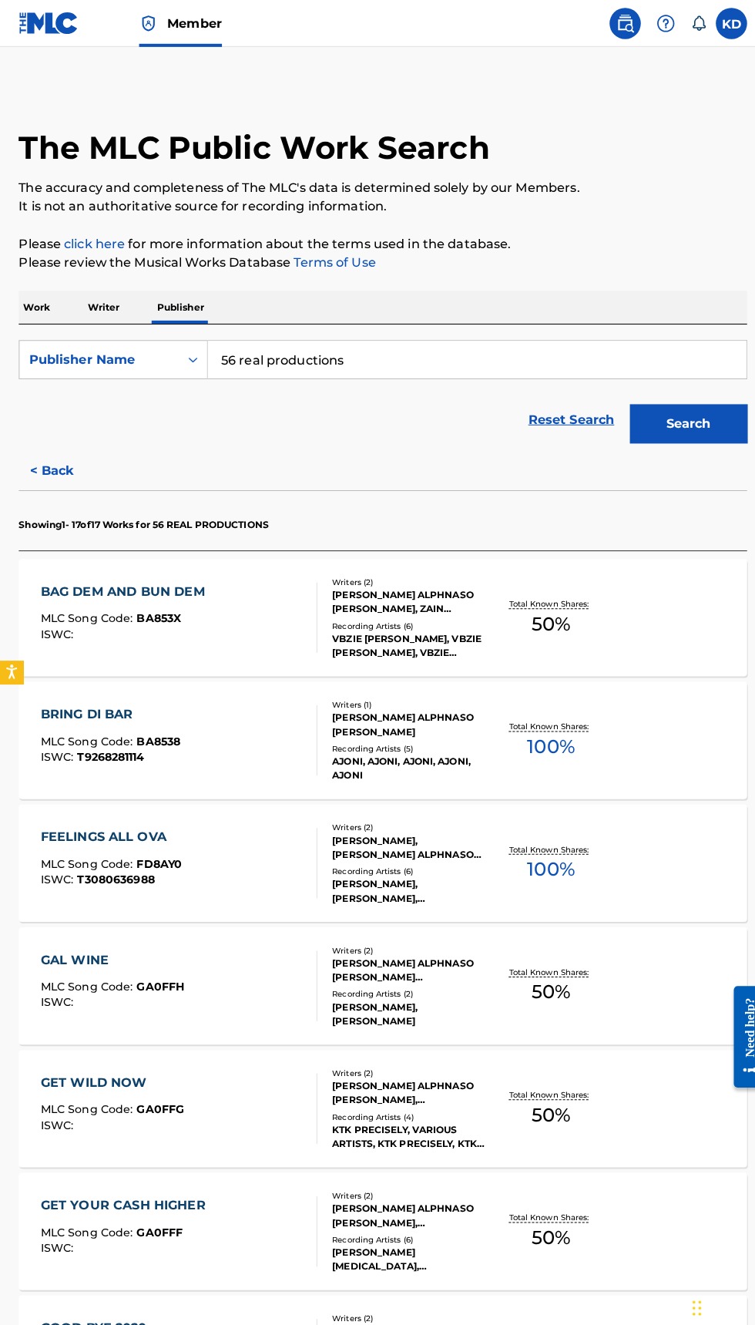
click at [658, 22] on img at bounding box center [656, 23] width 18 height 18
click at [674, 99] on p "View portal intro" at bounding box center [656, 101] width 131 height 37
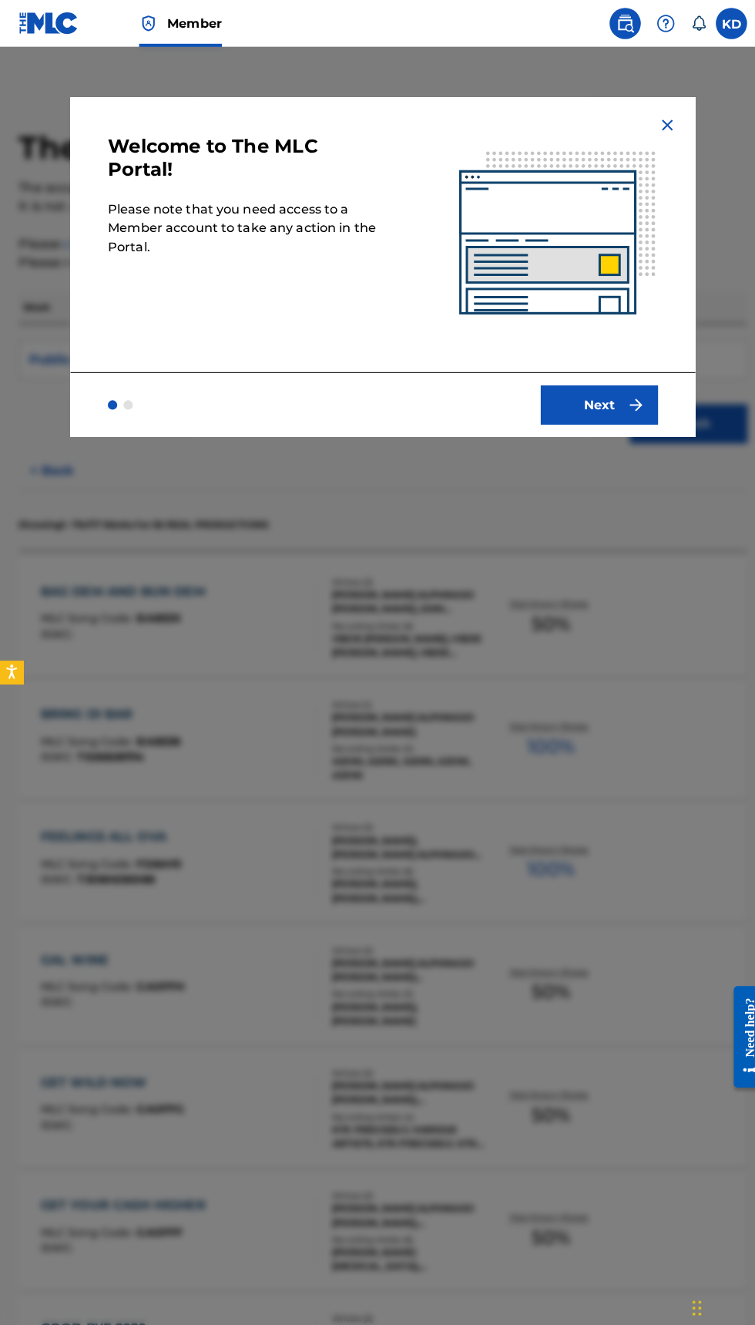
click at [605, 402] on button "Next" at bounding box center [591, 399] width 116 height 39
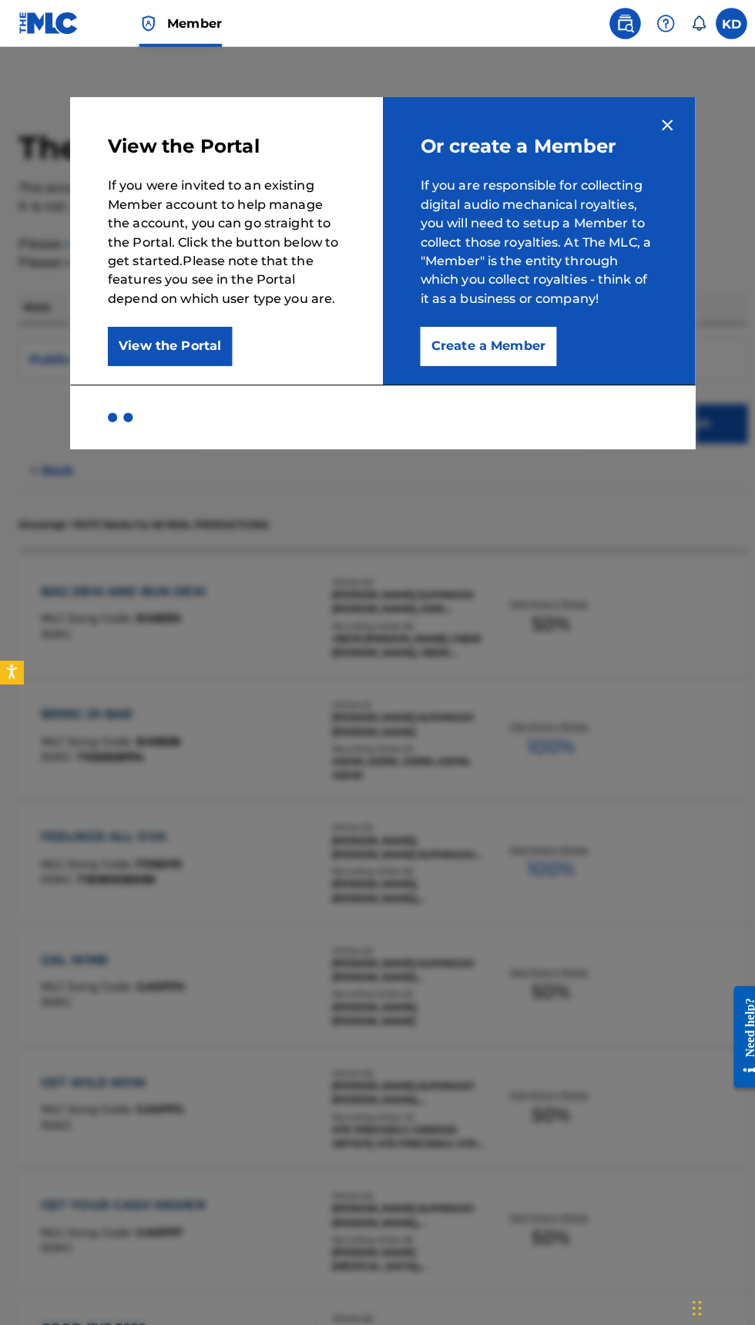
click at [680, 116] on div "Or create a Member If you are responsible for collecting digital audio mechanic…" at bounding box center [532, 238] width 308 height 284
click at [656, 123] on img at bounding box center [658, 123] width 18 height 18
